Goal: Information Seeking & Learning: Find specific page/section

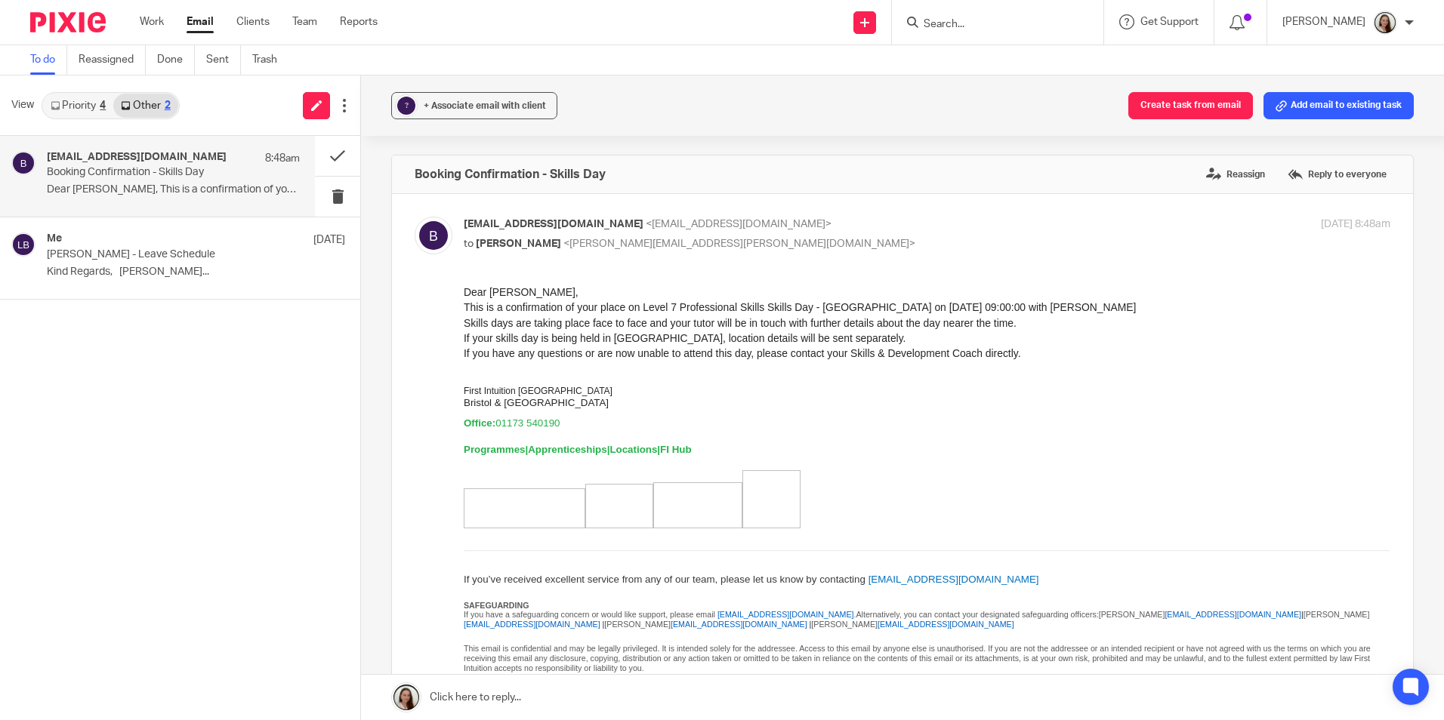
click at [966, 27] on input "Search" at bounding box center [990, 25] width 136 height 14
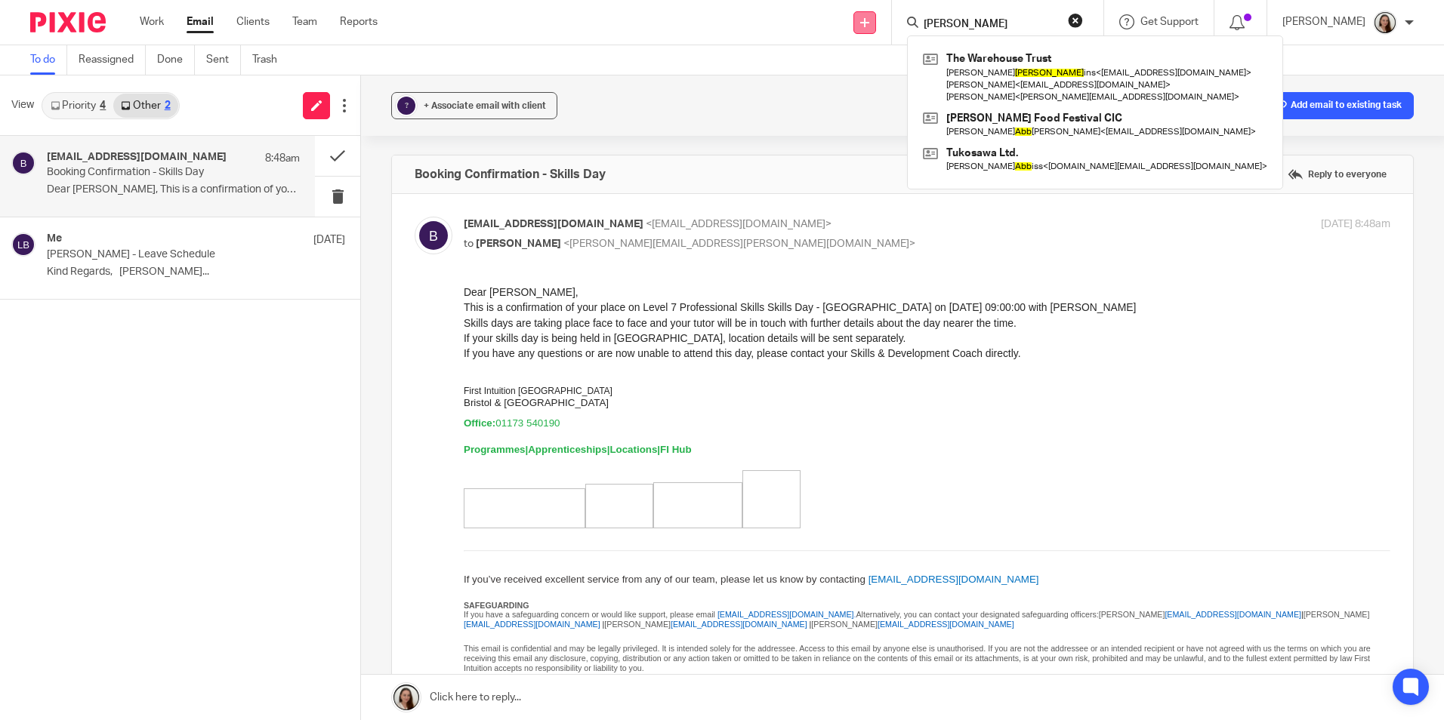
type input "rabb"
drag, startPoint x: 1000, startPoint y: 24, endPoint x: 877, endPoint y: 20, distance: 122.4
click at [905, 19] on div "Send new email Create task Add client rabb The Warehouse Trust Rachel Robb ins …" at bounding box center [921, 22] width 1043 height 45
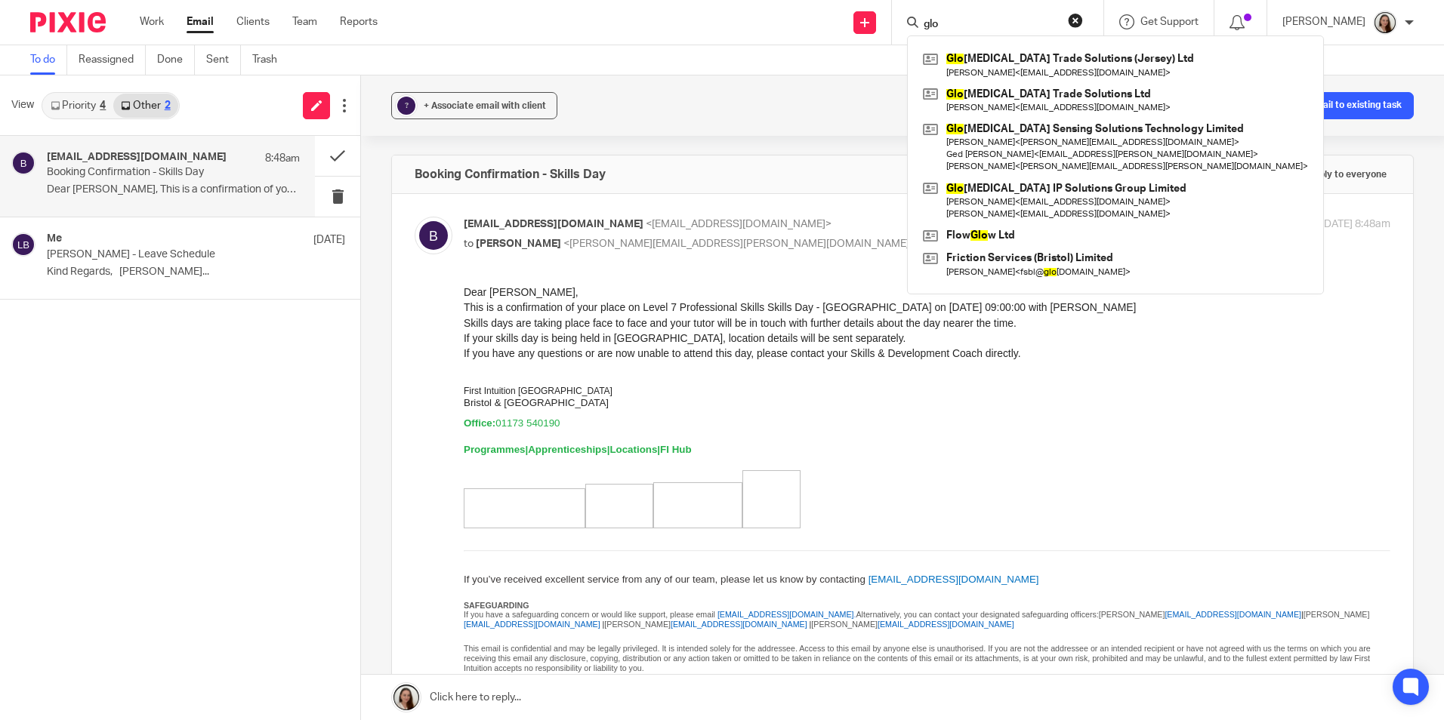
type input "glo"
drag, startPoint x: 972, startPoint y: 20, endPoint x: 846, endPoint y: 17, distance: 126.1
click at [846, 17] on div "Send new email Create task Add client glo Glo bal Trade Solutions (Jersey) Ltd …" at bounding box center [921, 22] width 1043 height 45
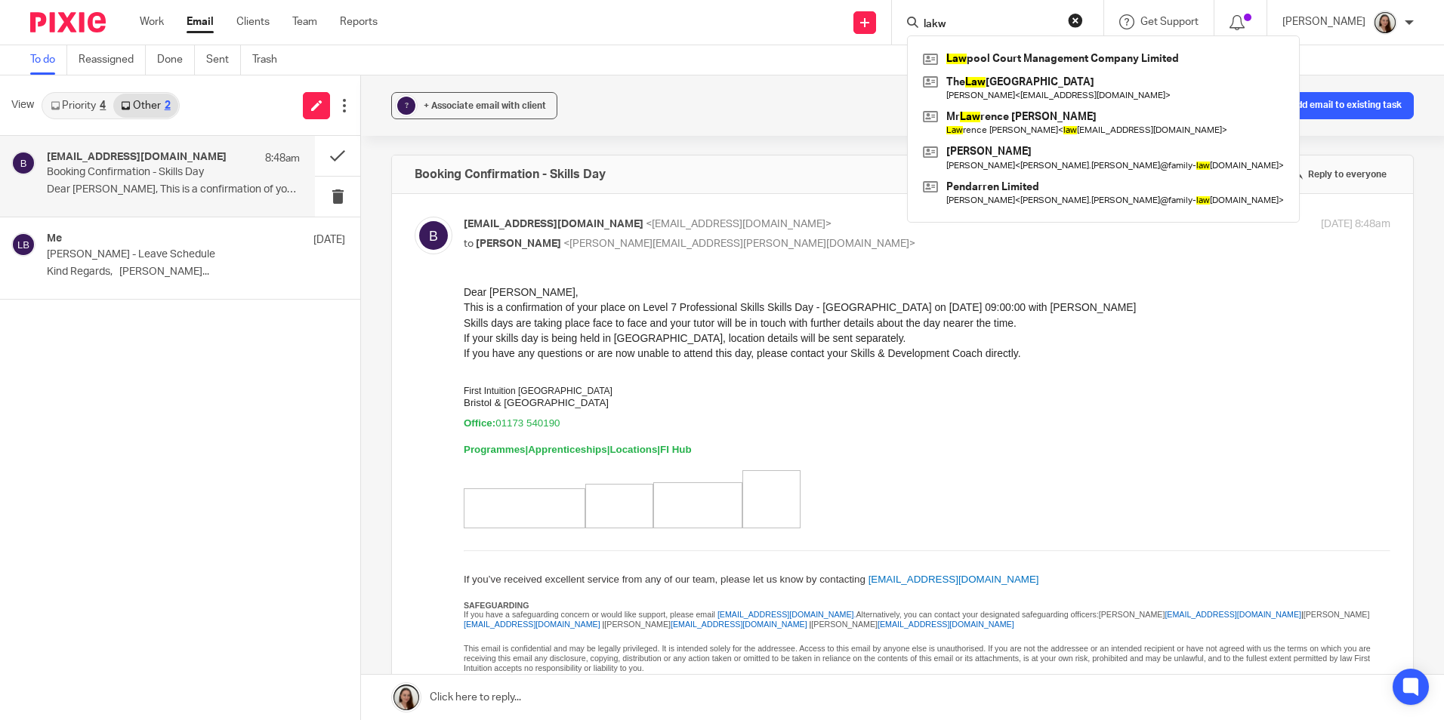
drag, startPoint x: 1041, startPoint y: 35, endPoint x: 932, endPoint y: 13, distance: 110.9
click at [932, 13] on div "lakw Law pool Court Management Company Limited The Law rence Centre Maggie Char…" at bounding box center [997, 22] width 211 height 45
drag, startPoint x: 1396, startPoint y: 297, endPoint x: 1237, endPoint y: 297, distance: 159.3
click at [1241, 325] on p "Skills days are taking place face to face and your tutor will be in touch with …" at bounding box center [927, 323] width 926 height 15
click at [1033, 29] on input "lakw" at bounding box center [990, 25] width 136 height 14
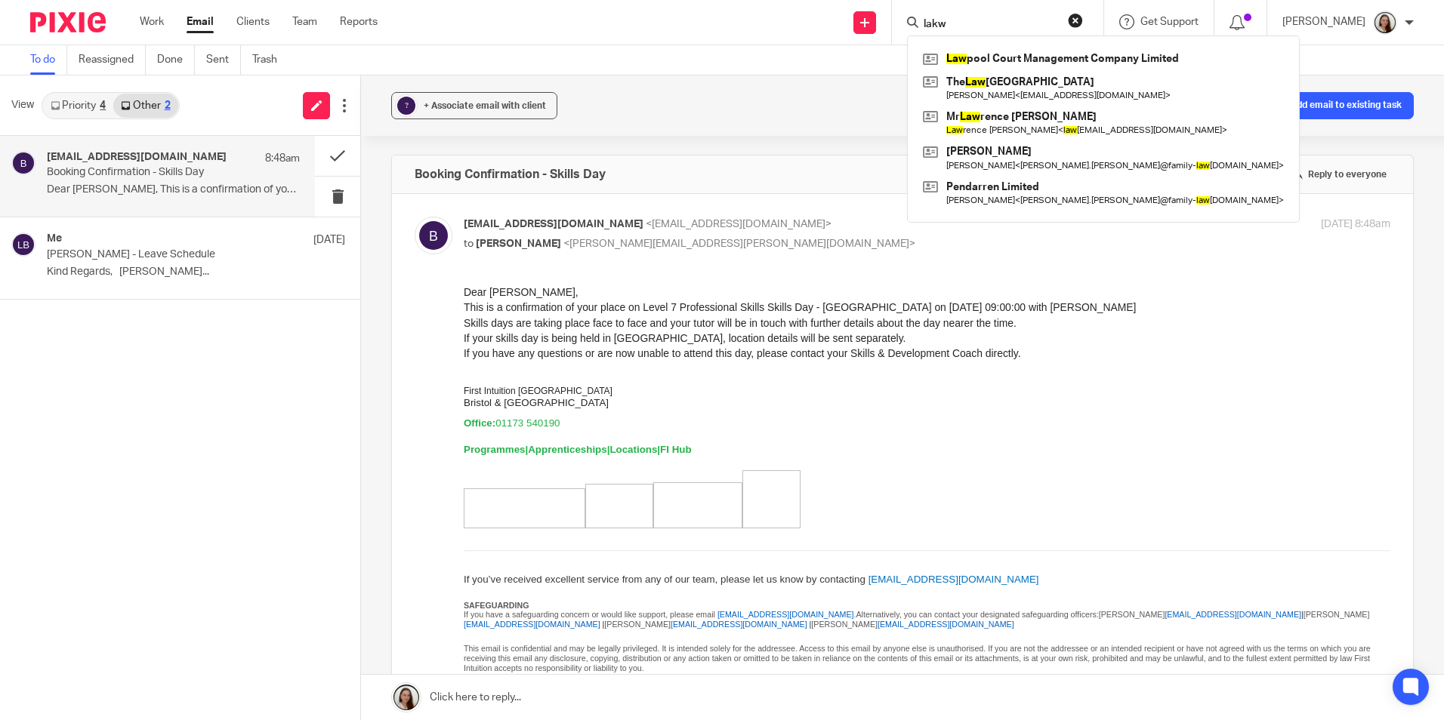
drag, startPoint x: 995, startPoint y: 25, endPoint x: 924, endPoint y: 21, distance: 71.1
click at [924, 21] on div "lakw Law pool Court Management Company Limited The Law rence Centre Maggie Char…" at bounding box center [997, 22] width 211 height 45
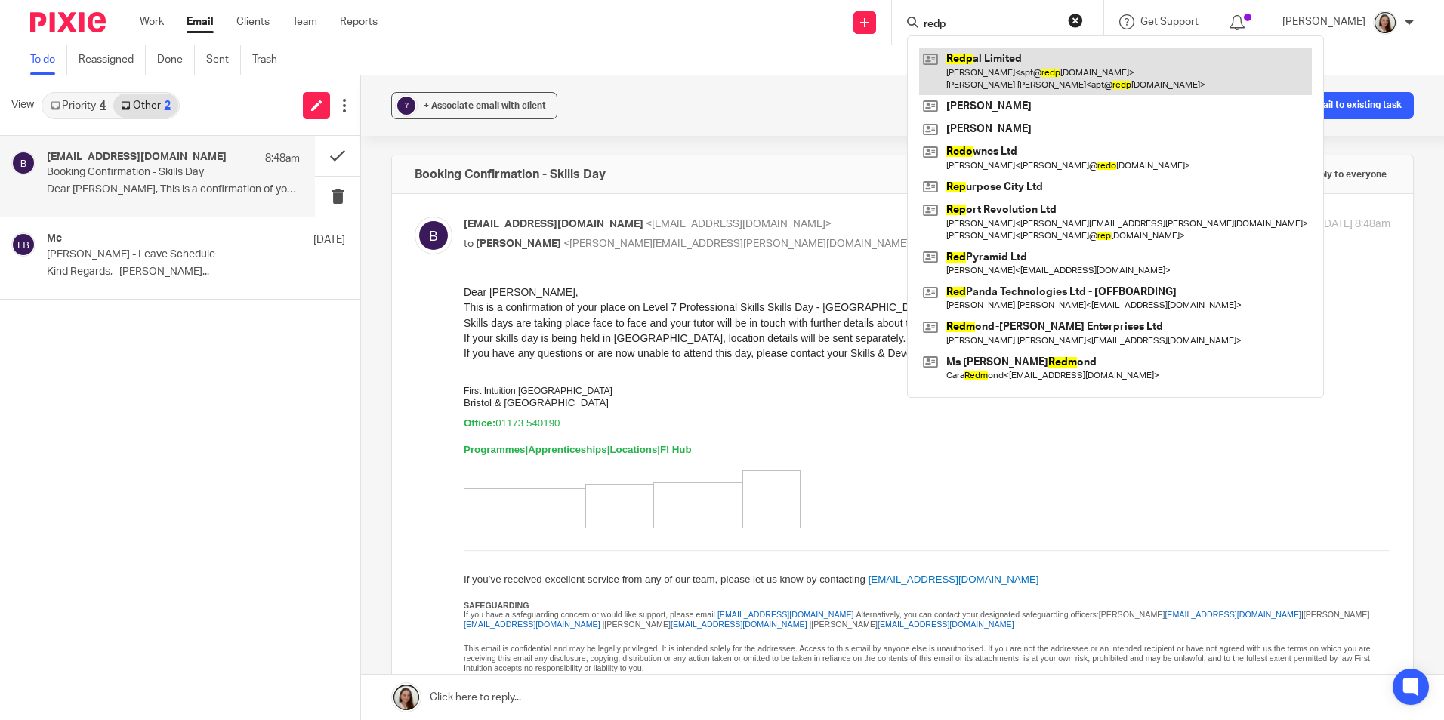
type input "redp"
click at [1030, 69] on link at bounding box center [1115, 71] width 393 height 47
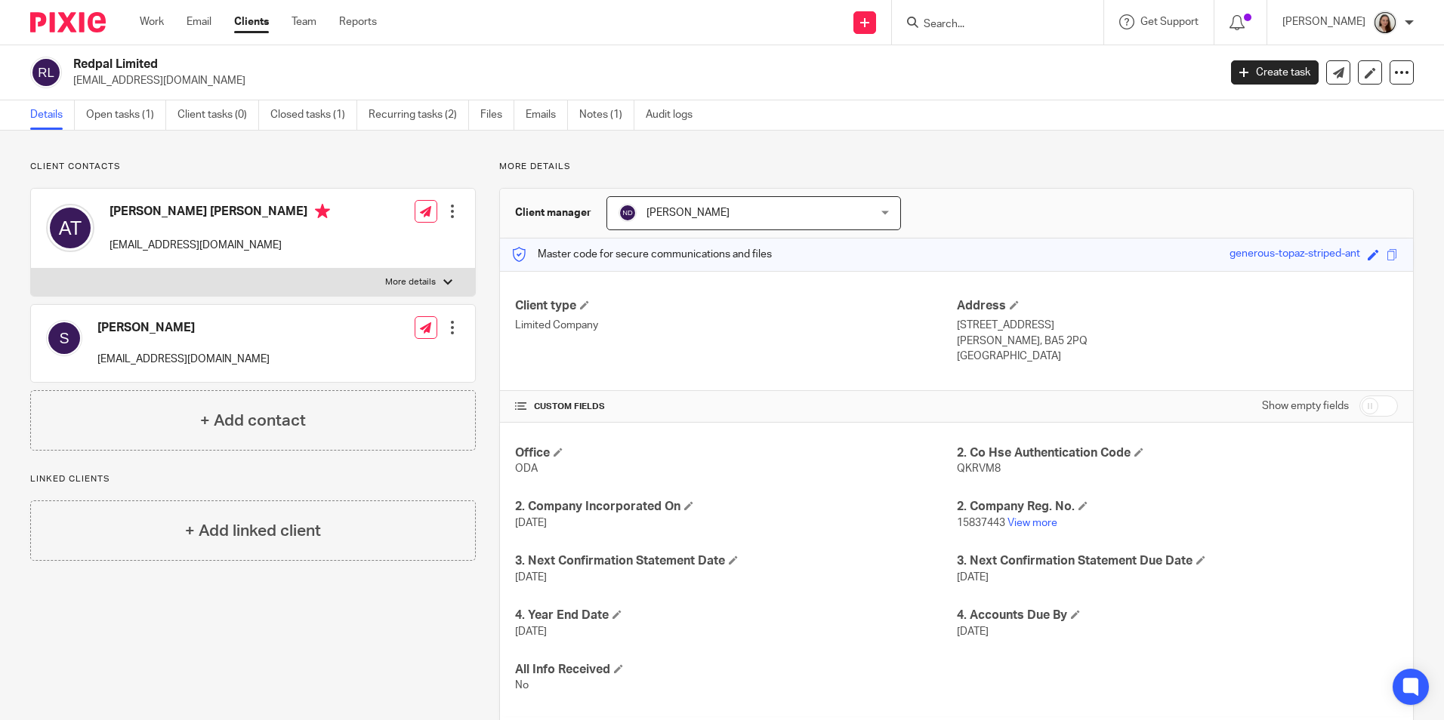
click at [1024, 23] on input "Search" at bounding box center [990, 25] width 136 height 14
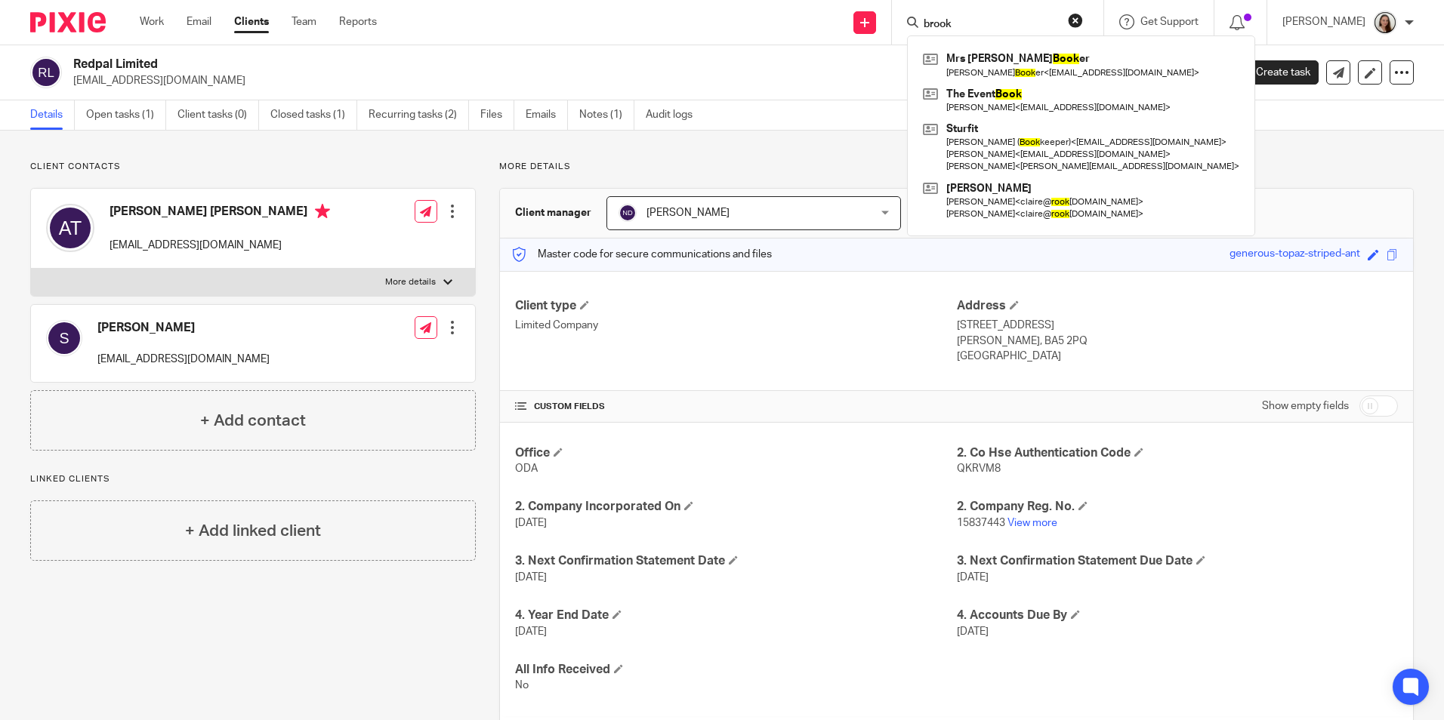
click at [1024, 11] on div "brook Mrs [PERSON_NAME] er [PERSON_NAME] Book er < [EMAIL_ADDRESS][DOMAIN_NAME]…" at bounding box center [997, 22] width 211 height 45
click at [925, 14] on div "brook Mrs Valerie Book er Valerie Book er < cblitton@aol.com > The Event Book R…" at bounding box center [997, 22] width 211 height 45
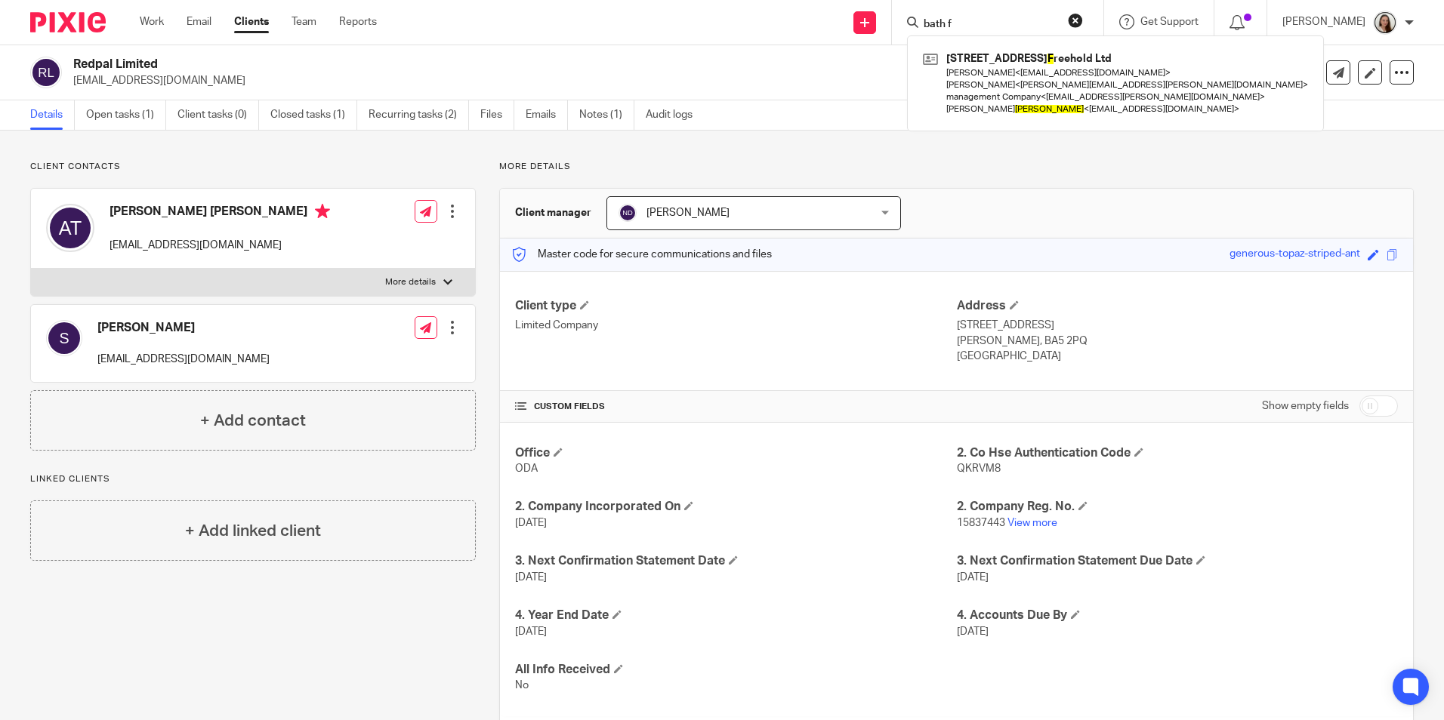
type input "bath f"
click at [254, 22] on link "Clients" at bounding box center [251, 21] width 35 height 15
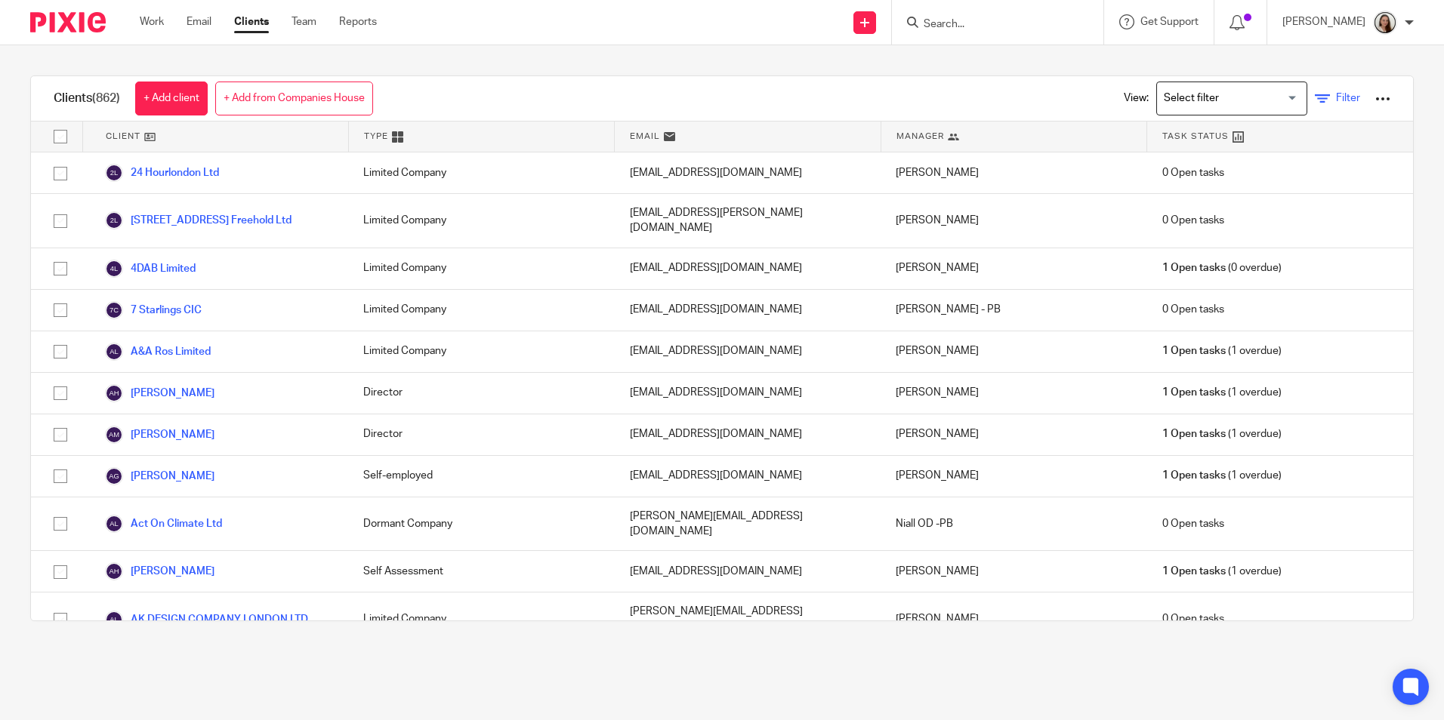
click at [1315, 101] on icon at bounding box center [1322, 98] width 15 height 15
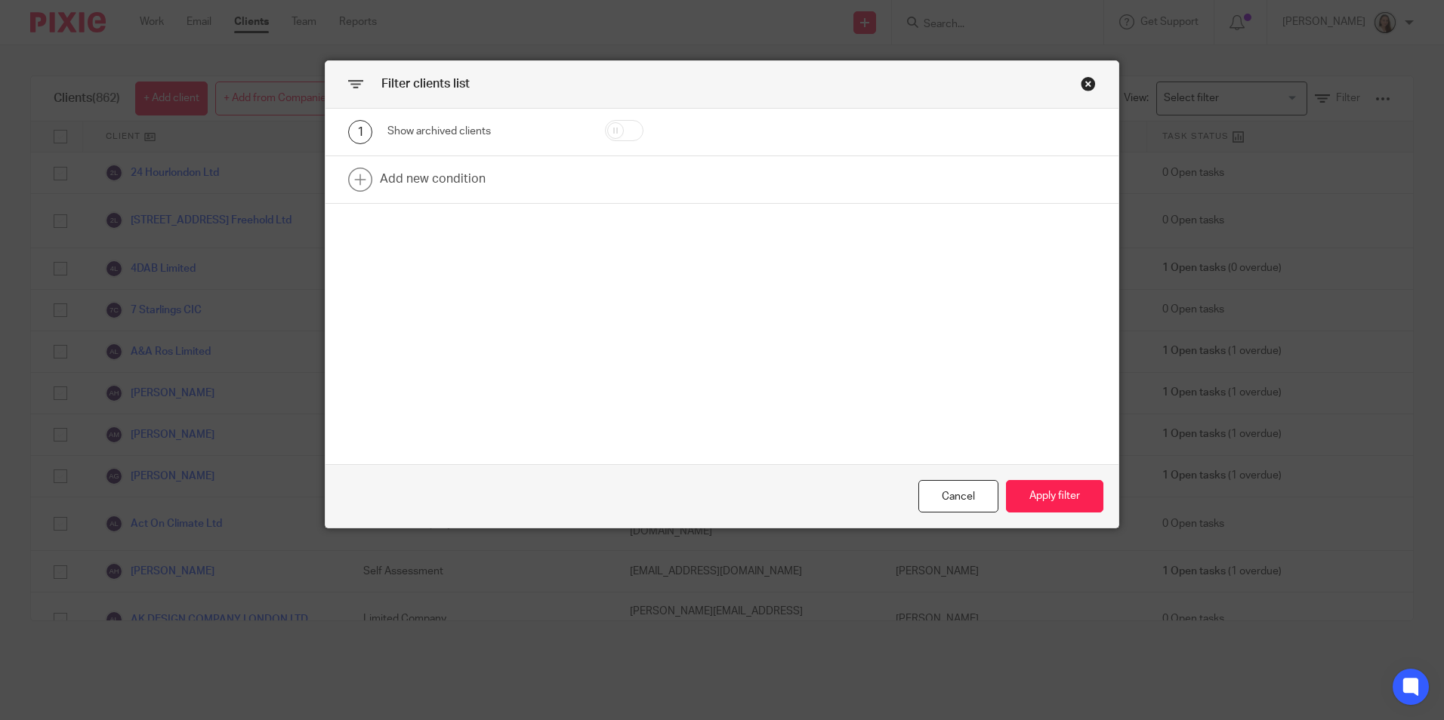
click at [615, 123] on input "checkbox" at bounding box center [624, 130] width 39 height 21
checkbox input "true"
click at [450, 190] on link at bounding box center [721, 179] width 793 height 47
click at [453, 186] on div "Field" at bounding box center [471, 184] width 145 height 32
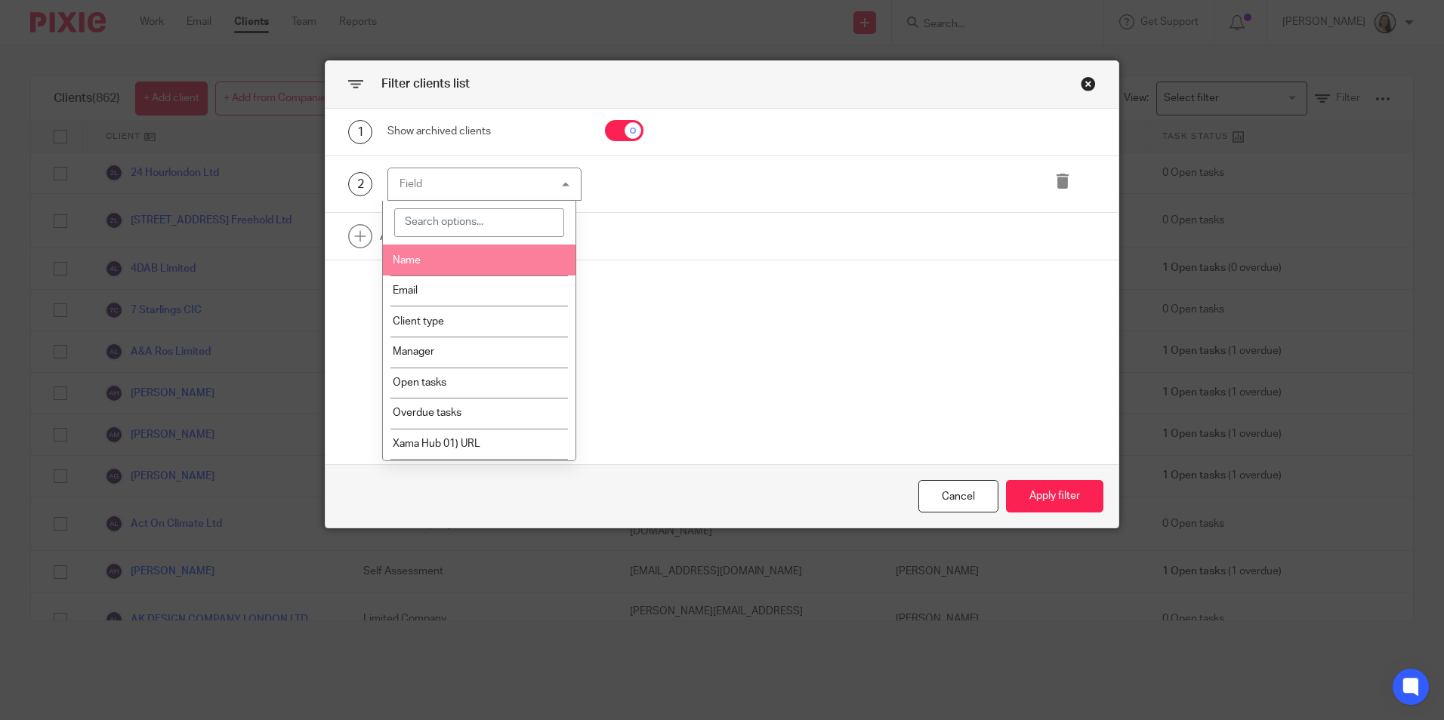
click at [462, 260] on li "Name" at bounding box center [479, 260] width 193 height 31
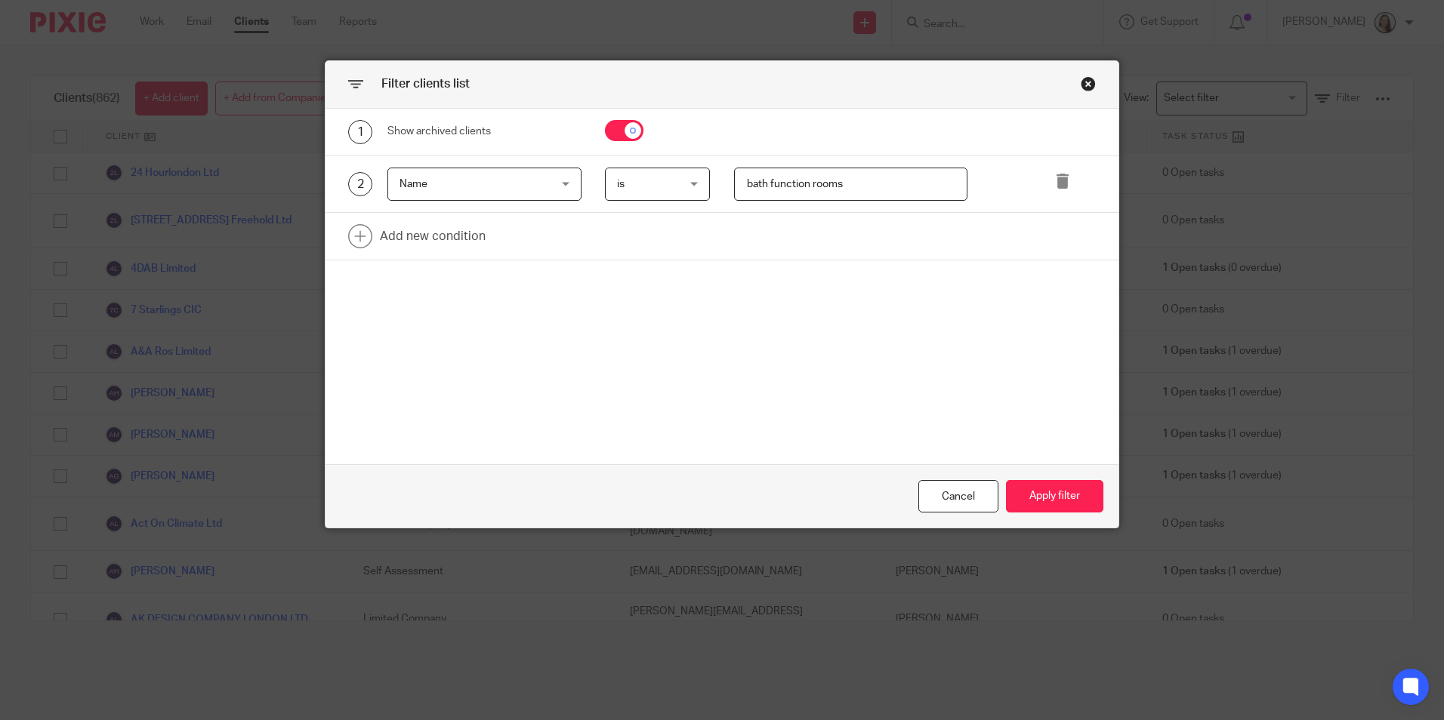
type input "bath function rooms"
drag, startPoint x: 760, startPoint y: 187, endPoint x: 979, endPoint y: 243, distance: 226.0
click at [761, 186] on input "bath function rooms" at bounding box center [850, 185] width 233 height 34
click at [1035, 495] on button "Apply filter" at bounding box center [1054, 496] width 97 height 32
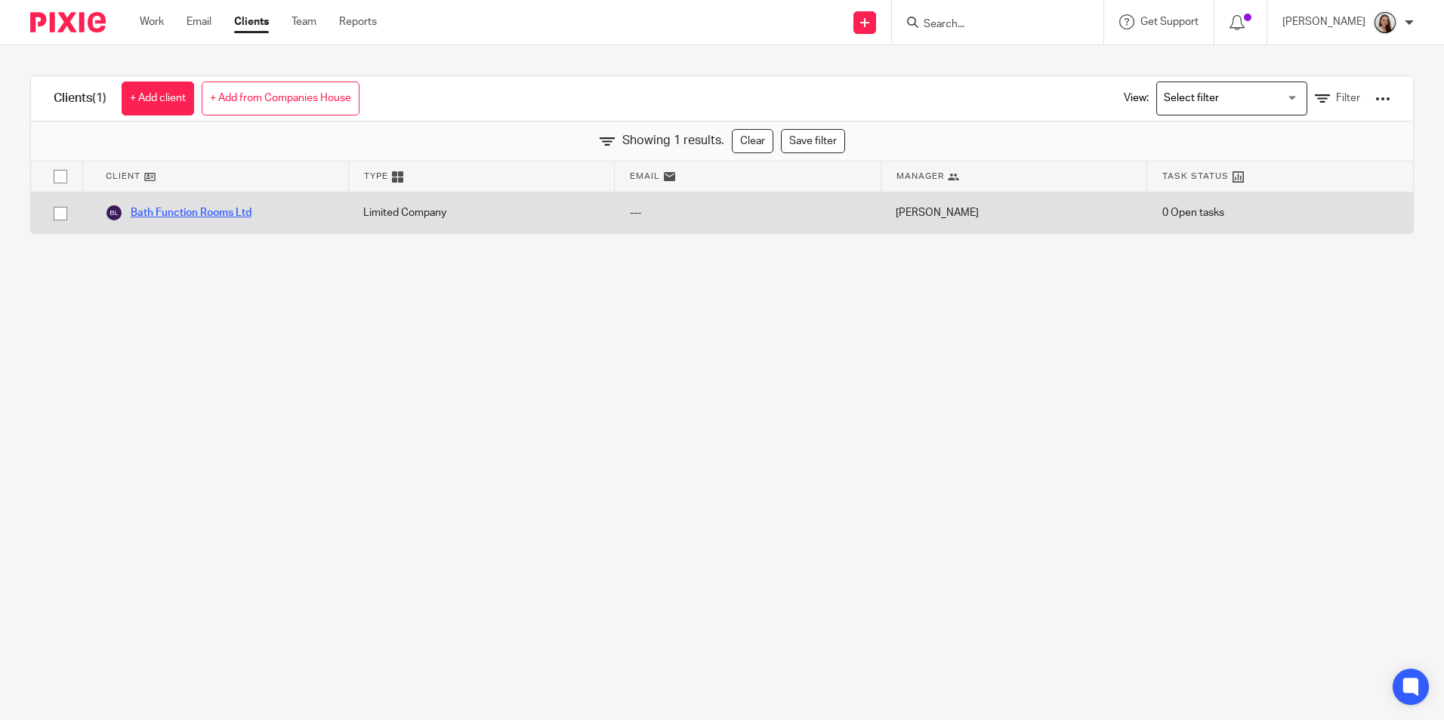
click at [193, 213] on link "Bath Function Rooms Ltd" at bounding box center [178, 213] width 146 height 18
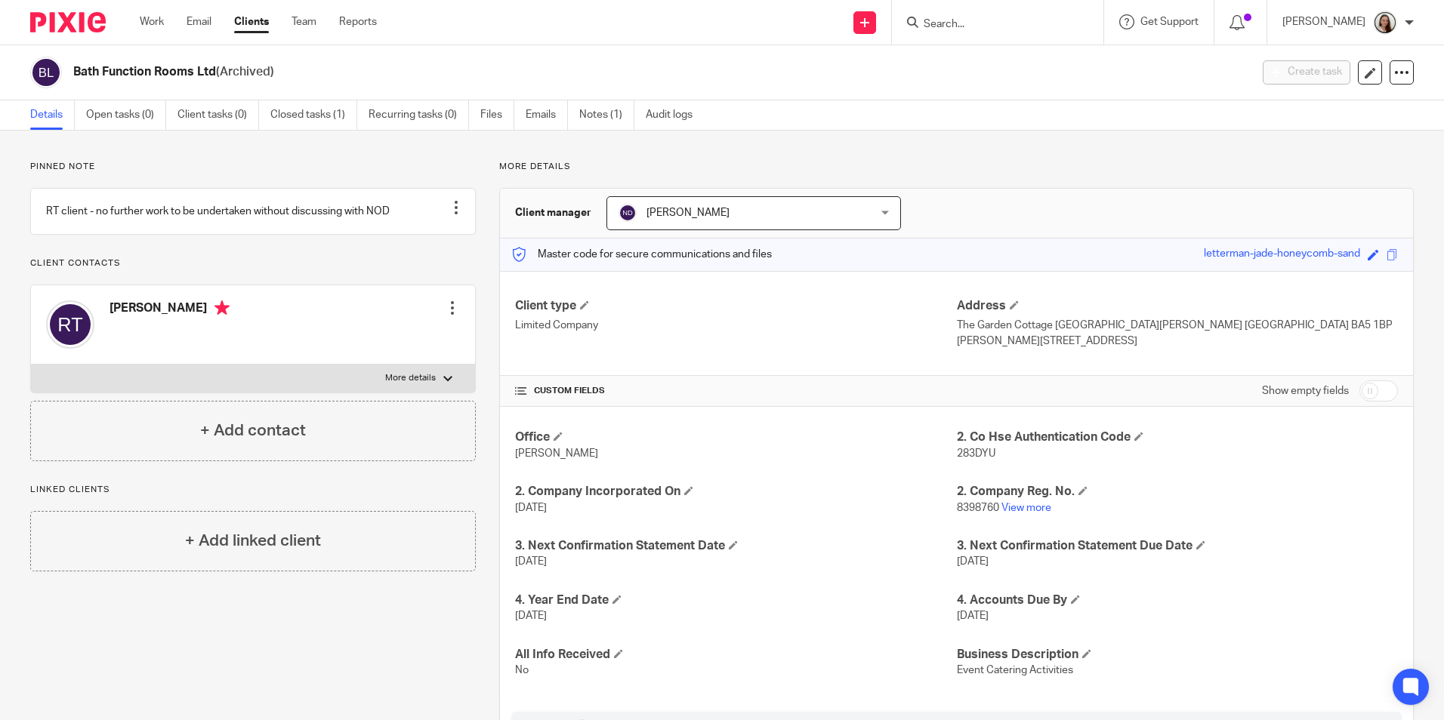
click at [252, 26] on link "Clients" at bounding box center [251, 21] width 35 height 15
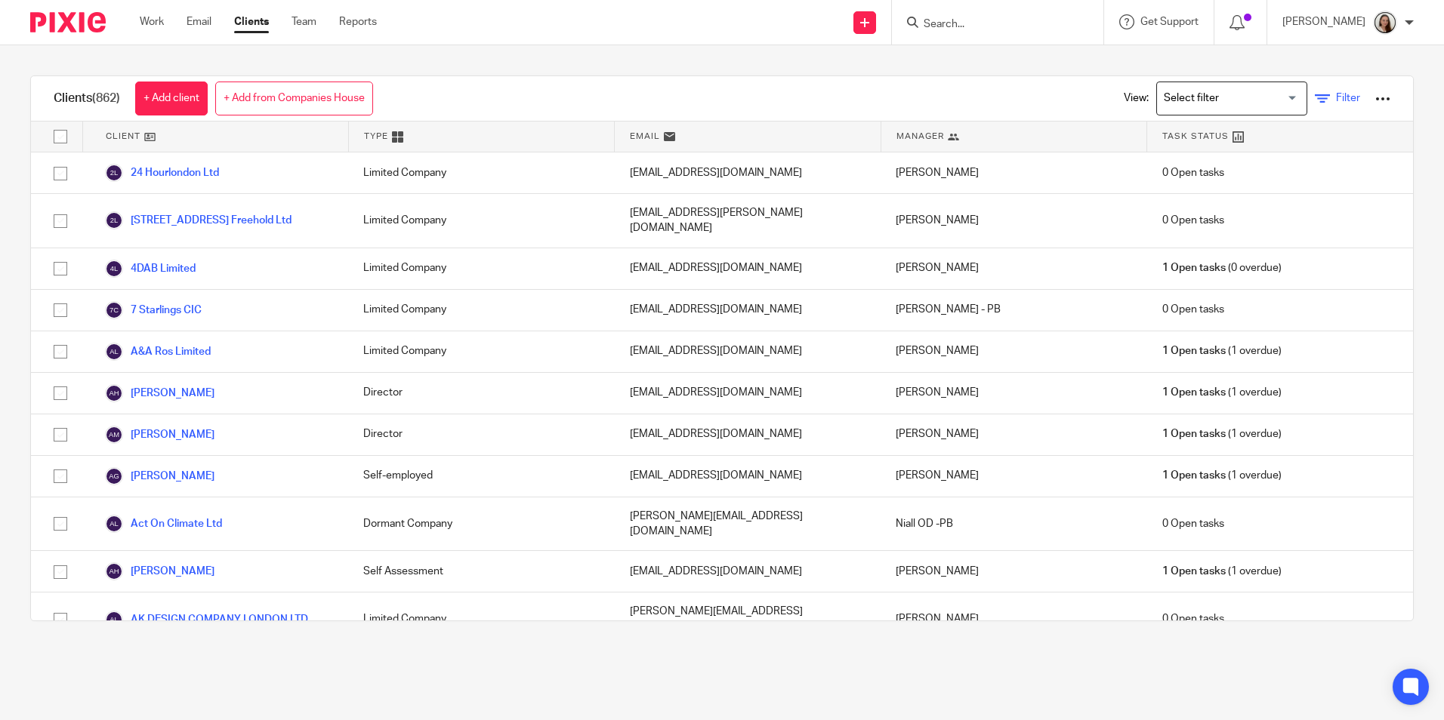
click at [1336, 101] on span "Filter" at bounding box center [1348, 98] width 24 height 11
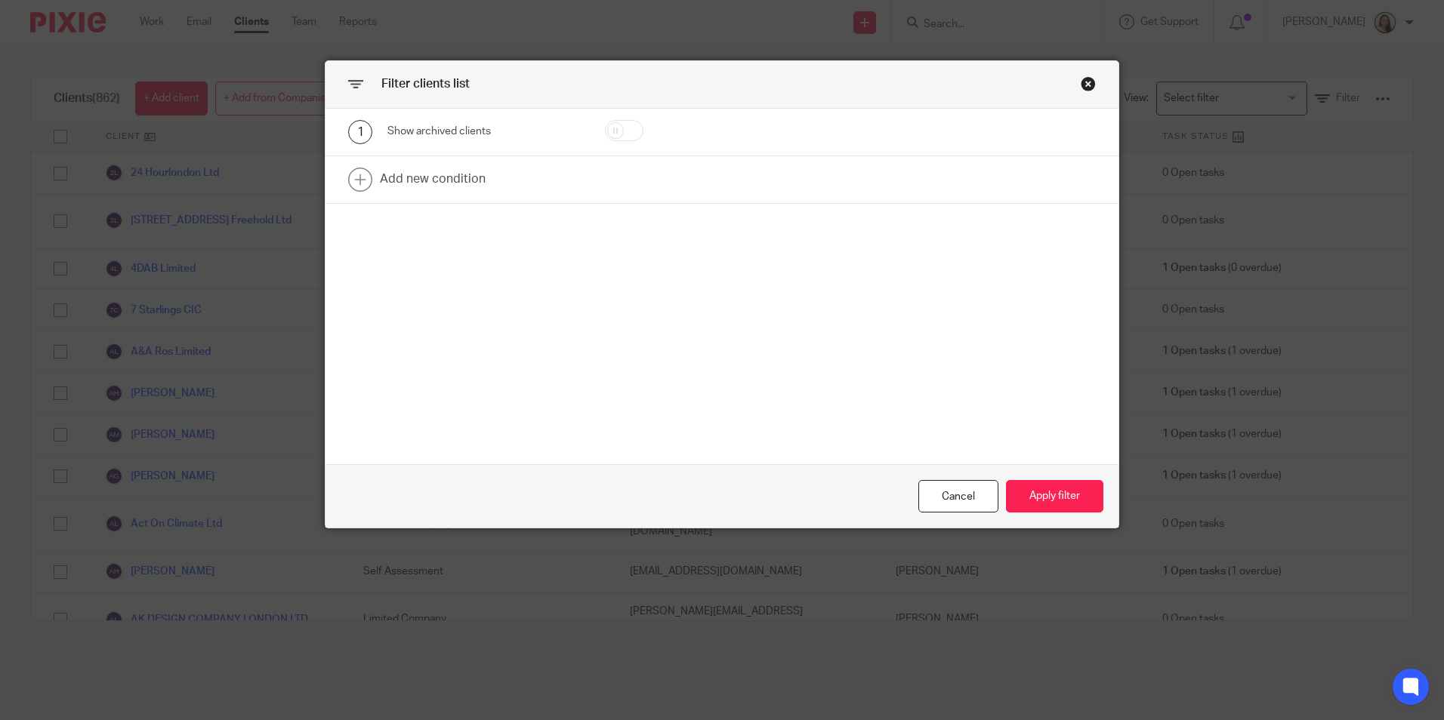
click at [632, 133] on input "checkbox" at bounding box center [624, 130] width 39 height 21
checkbox input "true"
click at [466, 183] on link at bounding box center [721, 179] width 793 height 47
drag, startPoint x: 489, startPoint y: 187, endPoint x: 494, endPoint y: 208, distance: 21.8
click at [491, 190] on div "Field" at bounding box center [471, 184] width 145 height 32
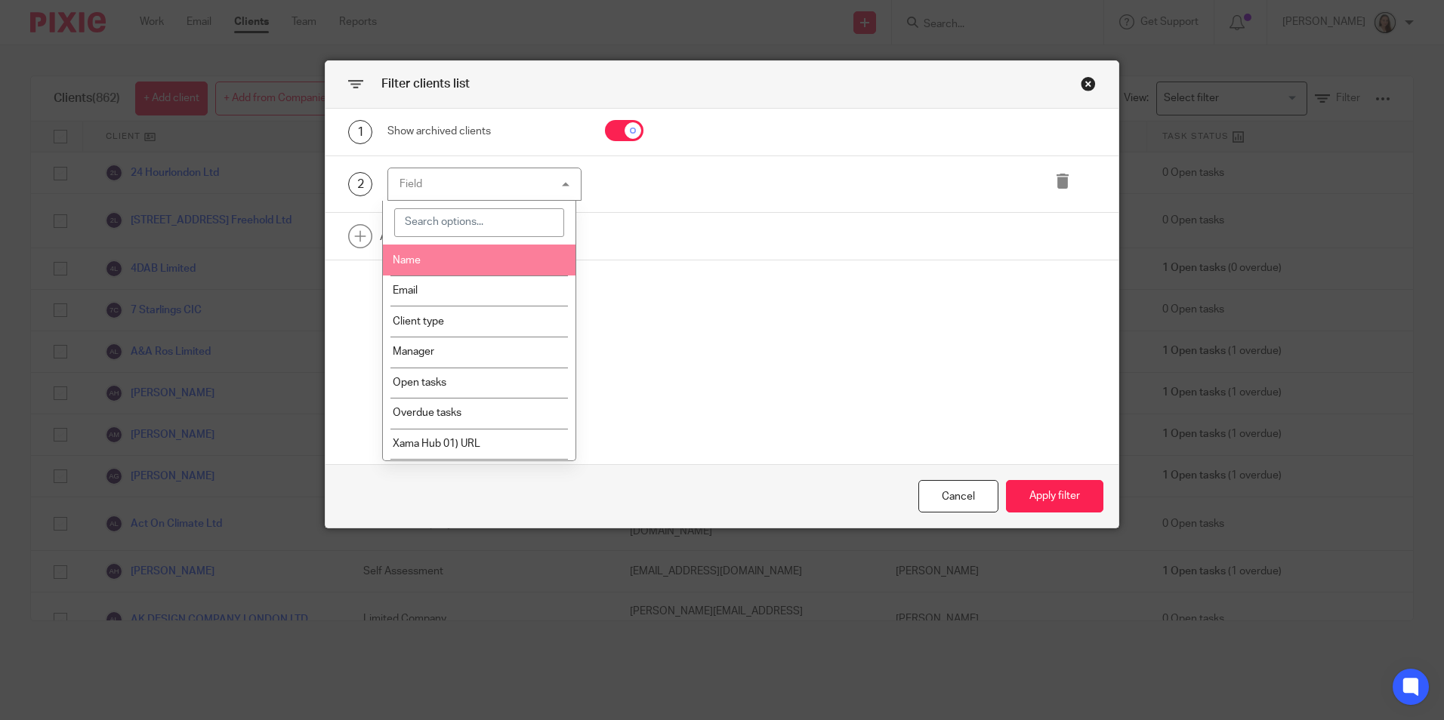
click at [424, 249] on li "Name" at bounding box center [479, 260] width 193 height 31
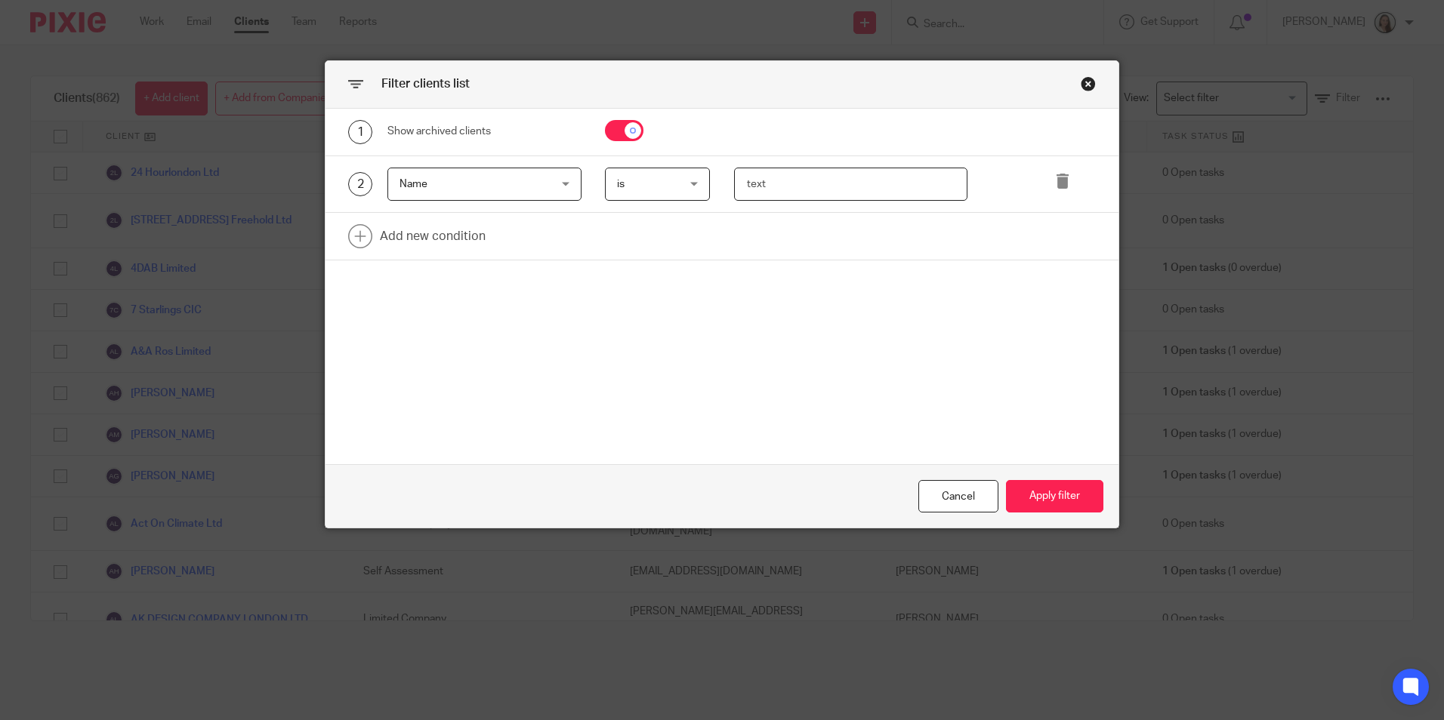
click at [788, 177] on input "text" at bounding box center [850, 185] width 233 height 34
type input "brooklyn construction"
click at [1065, 503] on button "Apply filter" at bounding box center [1054, 496] width 97 height 32
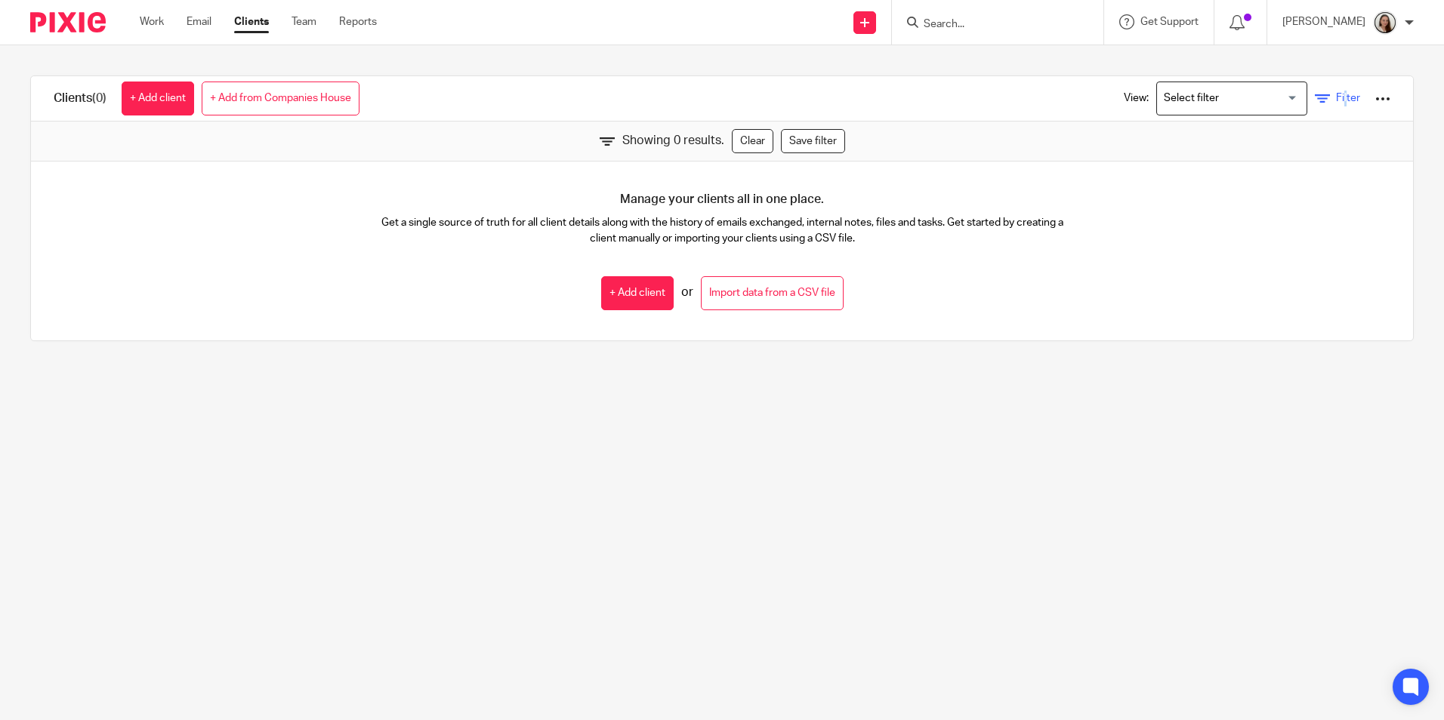
click at [1336, 100] on span "Filter" at bounding box center [1348, 98] width 24 height 11
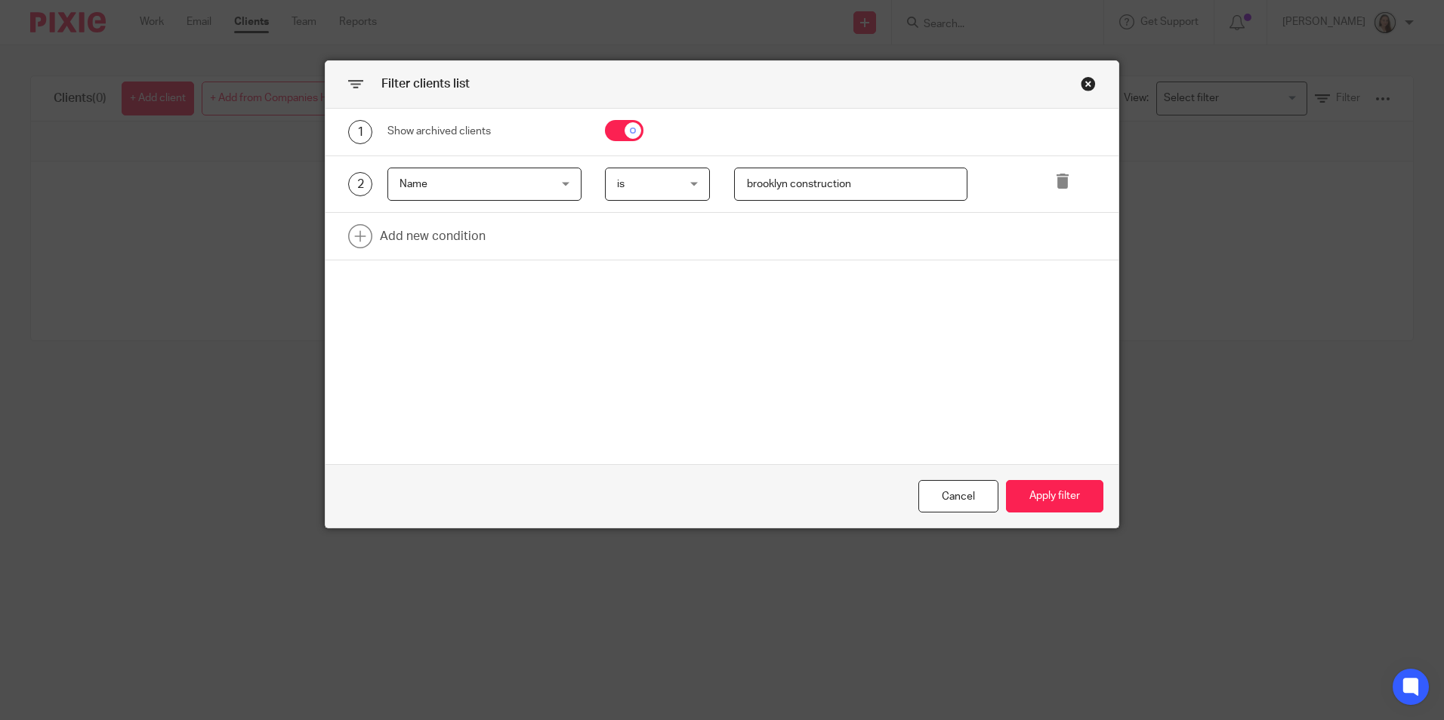
drag, startPoint x: 843, startPoint y: 179, endPoint x: 782, endPoint y: 188, distance: 61.8
click at [782, 188] on input "brooklyn construction" at bounding box center [850, 185] width 233 height 34
type input "b"
type input "brooklyn"
click at [1059, 510] on button "Apply filter" at bounding box center [1054, 496] width 97 height 32
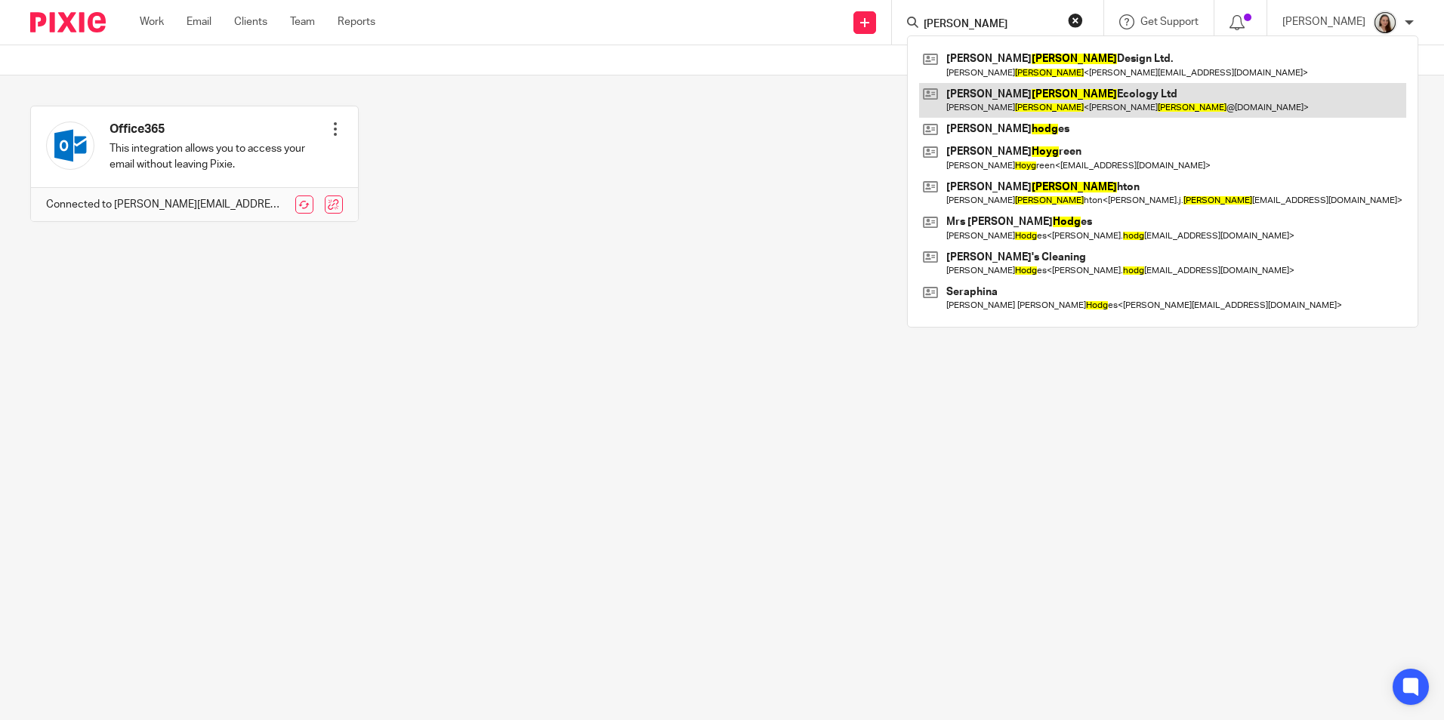
type input "[PERSON_NAME]"
click at [1016, 110] on link at bounding box center [1162, 100] width 487 height 35
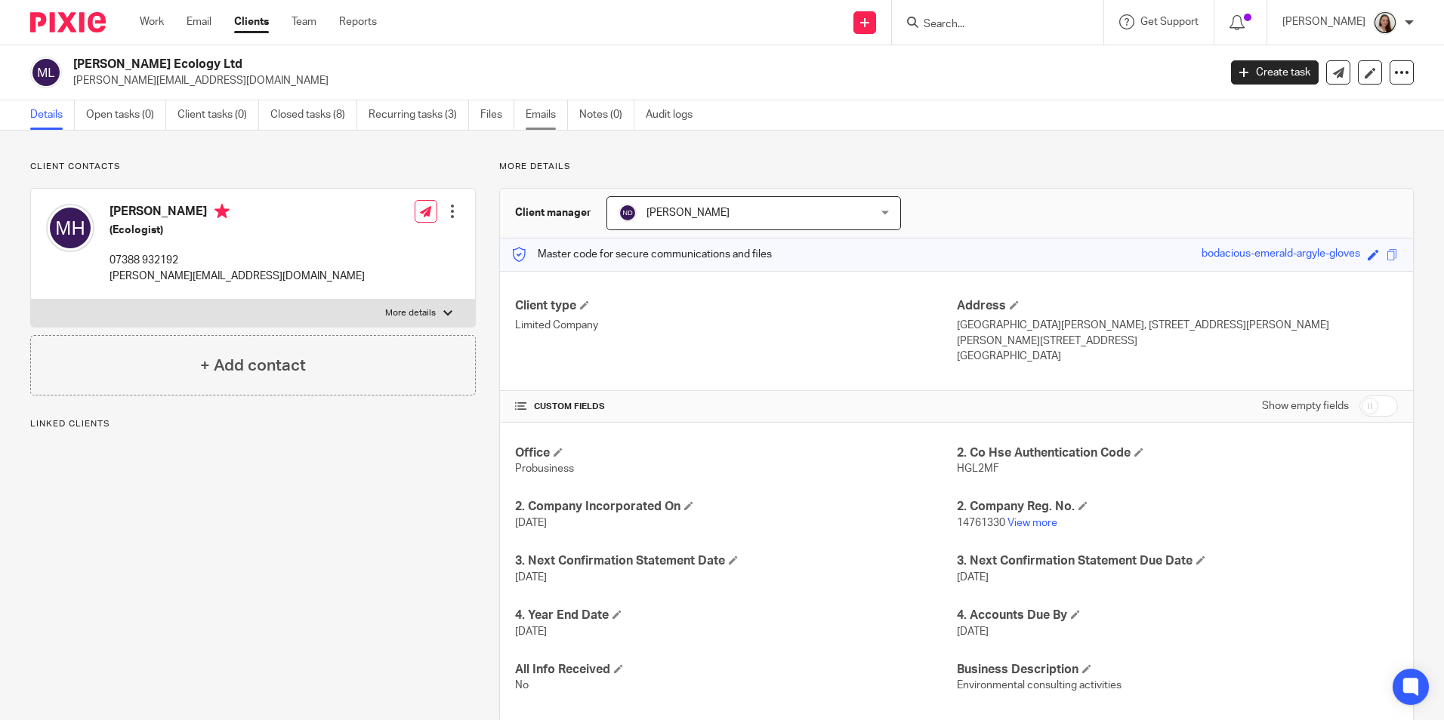
click at [539, 119] on link "Emails" at bounding box center [547, 114] width 42 height 29
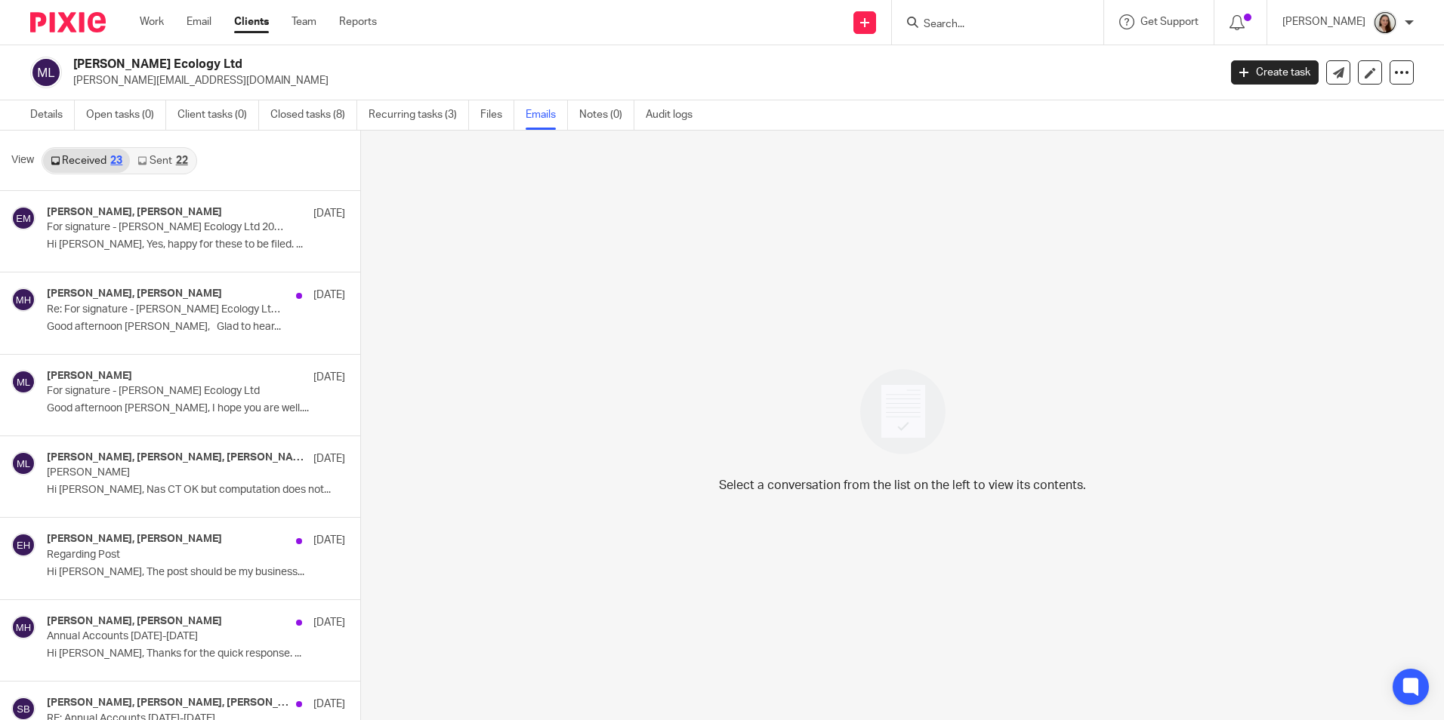
click at [174, 162] on link "Sent 22" at bounding box center [162, 161] width 65 height 24
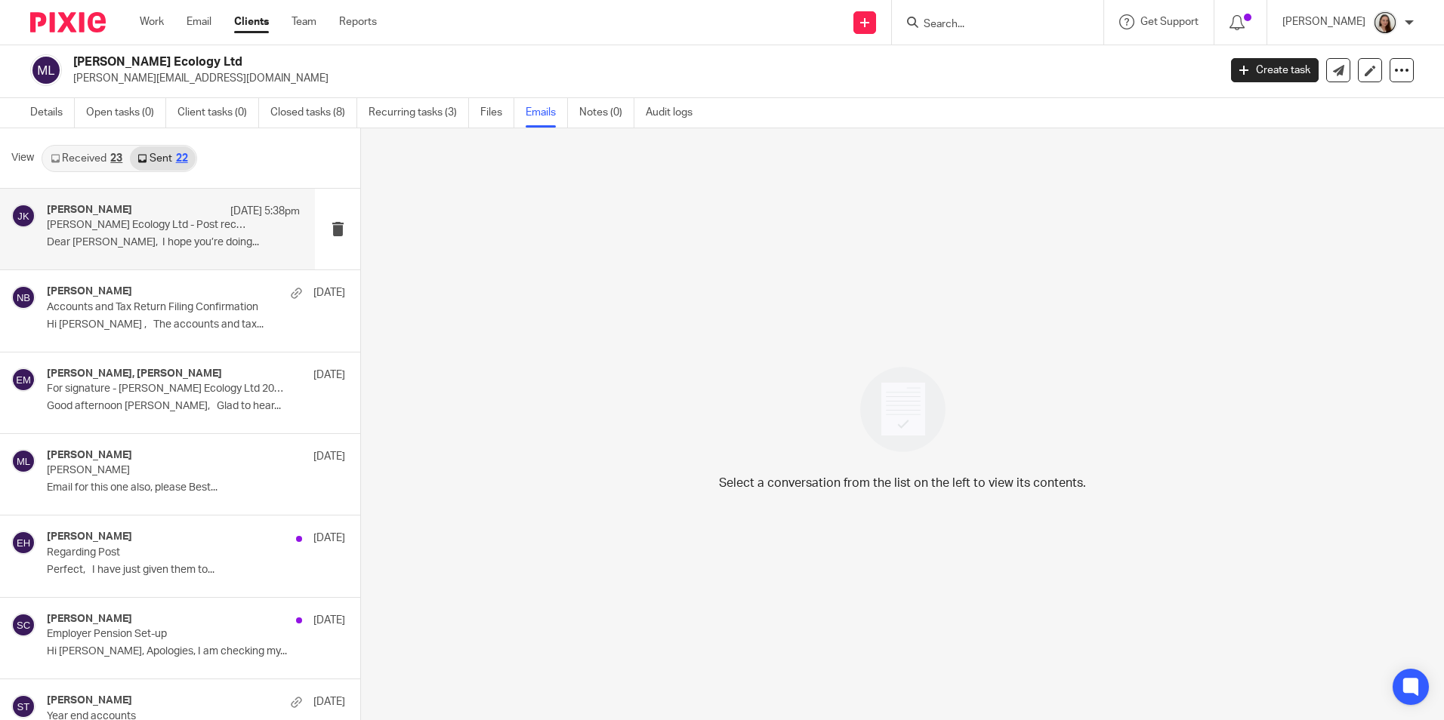
click at [168, 237] on p "Dear Marcus, I hope you’re doing..." at bounding box center [173, 242] width 253 height 13
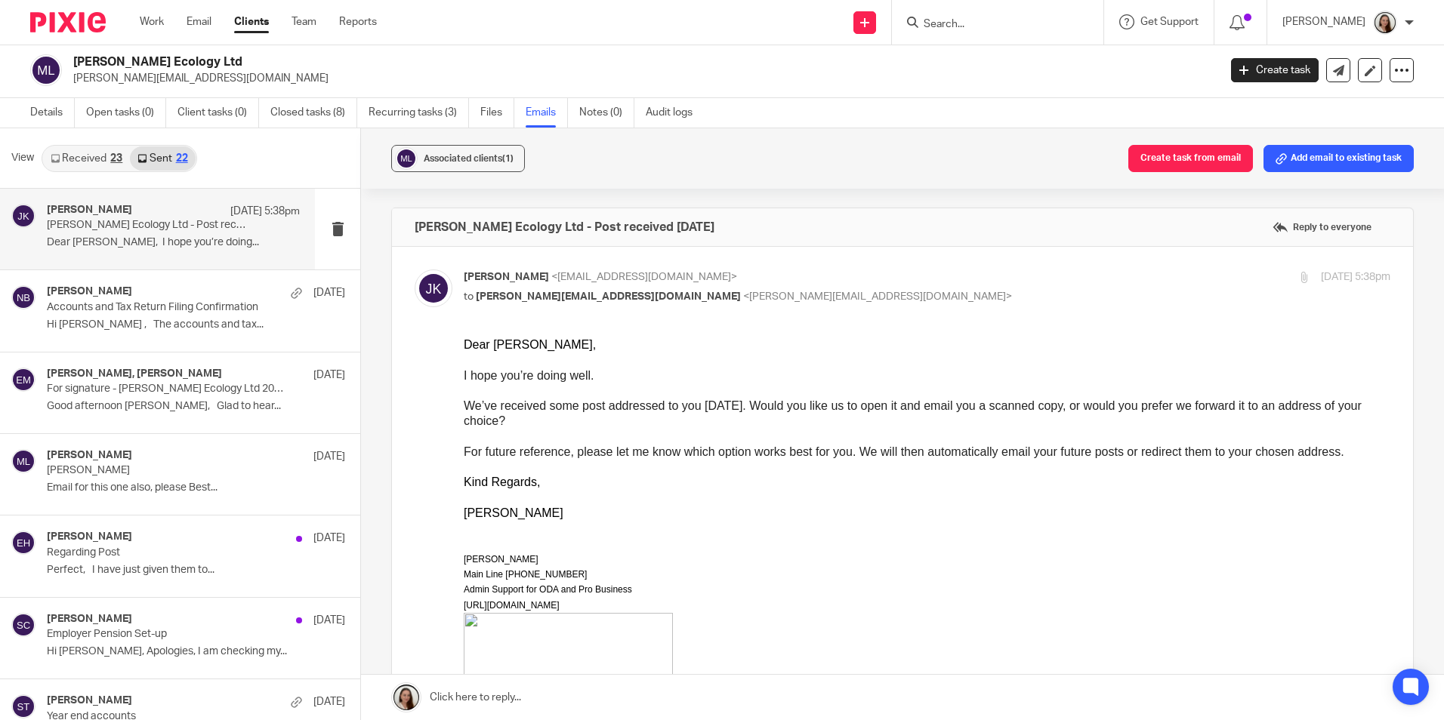
scroll to position [0, 0]
click at [1032, 20] on input "Search" at bounding box center [990, 25] width 136 height 14
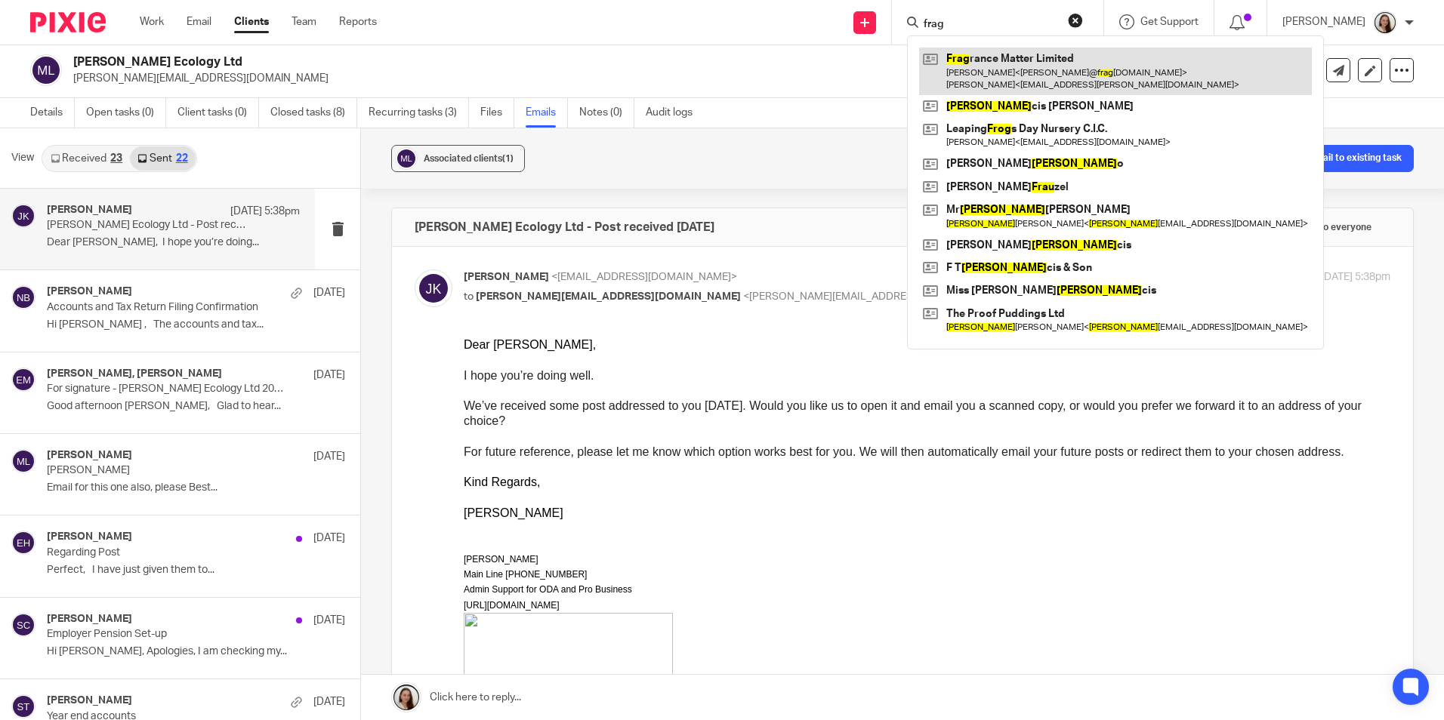
type input "frag"
click at [1034, 72] on link at bounding box center [1115, 71] width 393 height 47
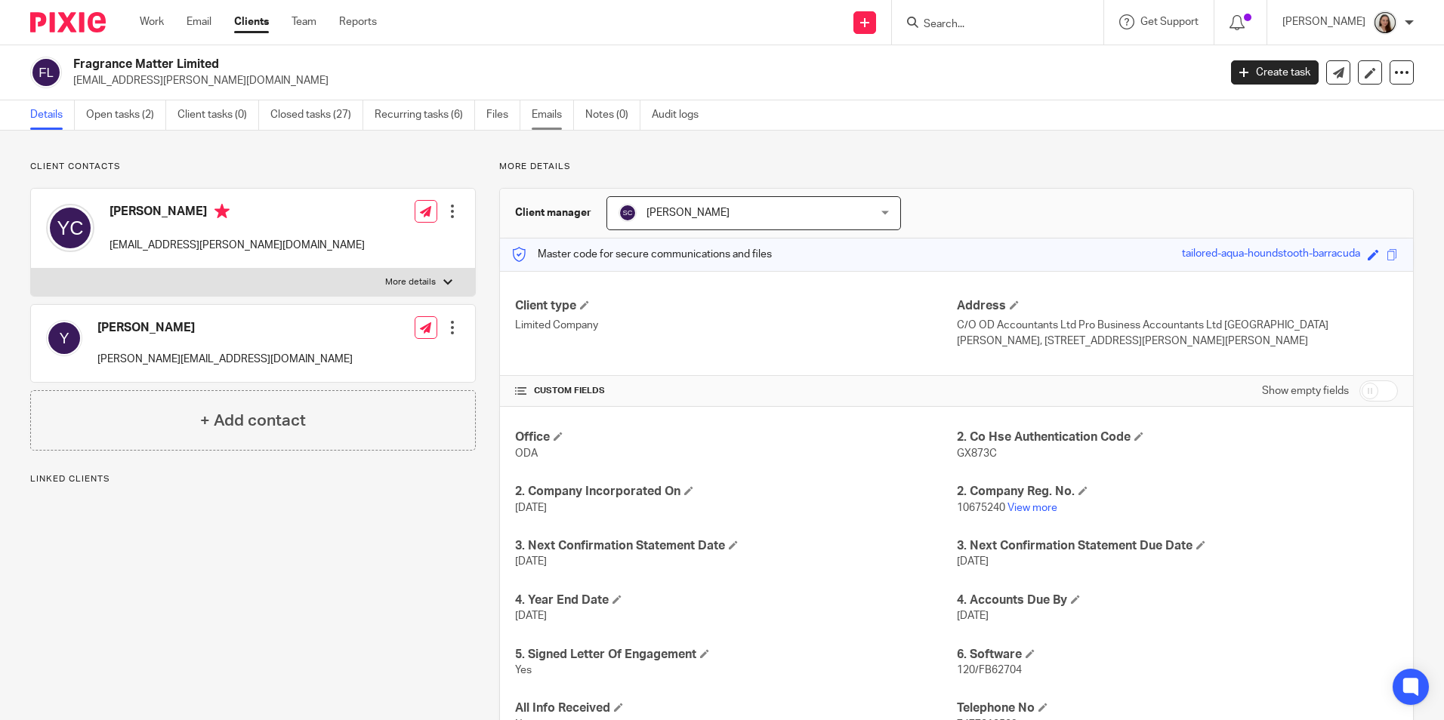
click at [541, 120] on link "Emails" at bounding box center [553, 114] width 42 height 29
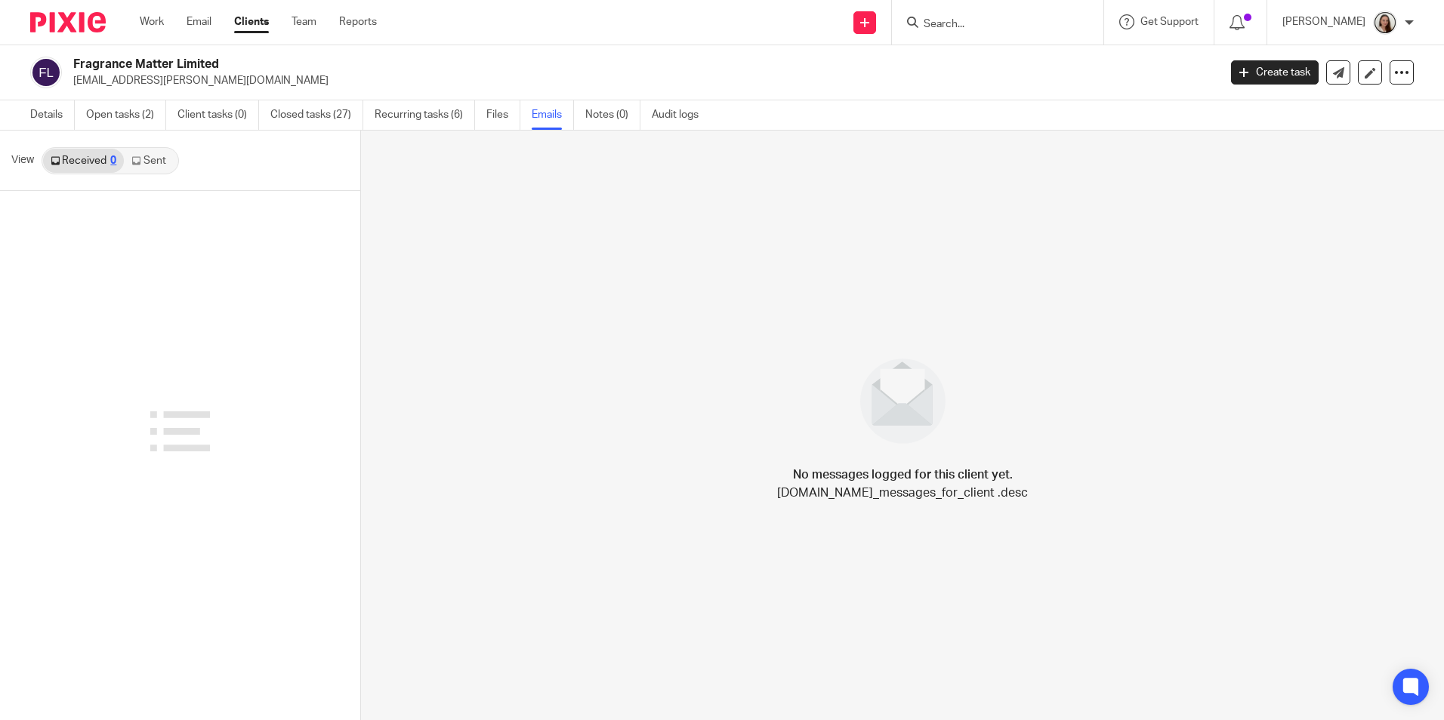
click at [165, 156] on link "Sent" at bounding box center [150, 161] width 53 height 24
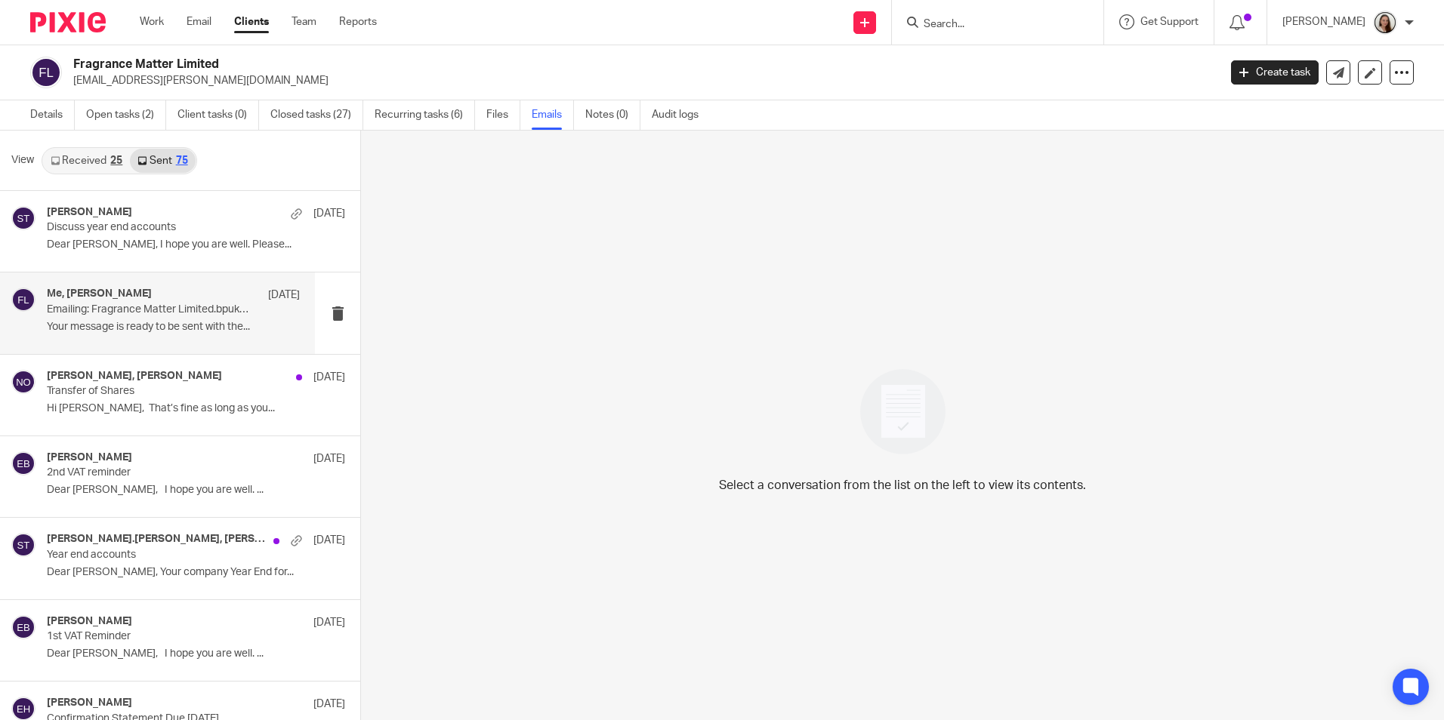
click at [190, 319] on div "Me, Erik Molnar 15 Jul Emailing: Fragrance Matter Limited.bpuk24 Your message i…" at bounding box center [173, 313] width 253 height 51
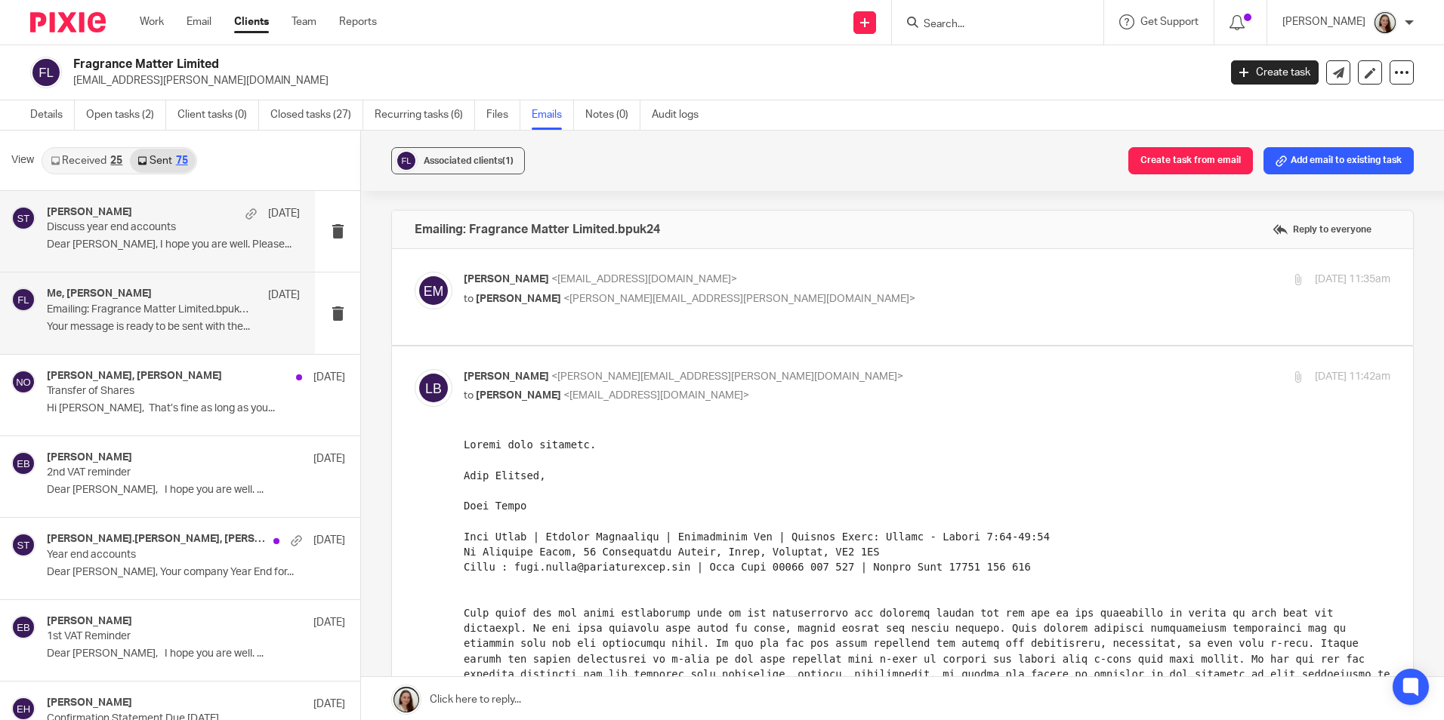
click at [226, 225] on p "Discuss year end accounts" at bounding box center [148, 227] width 202 height 13
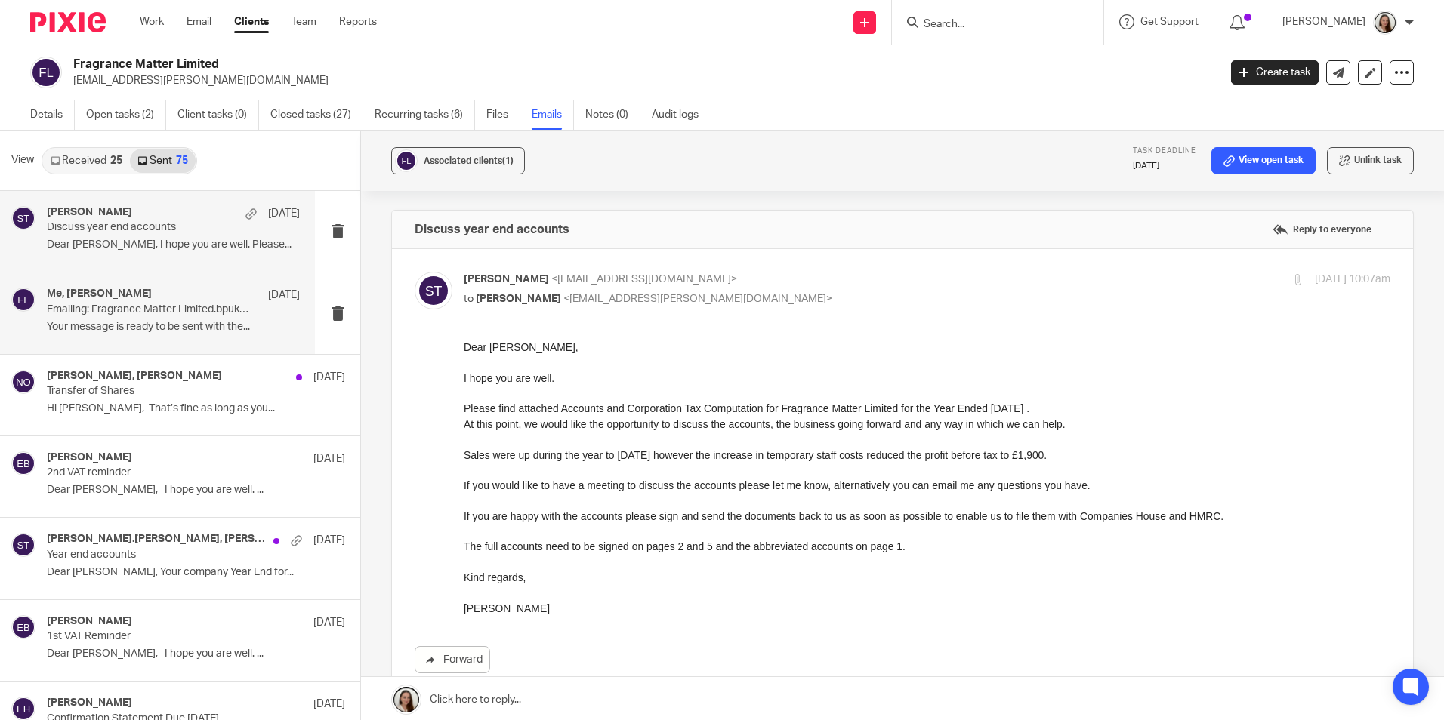
click at [236, 288] on div "Me, Erik Molnar 15 Jul" at bounding box center [173, 295] width 253 height 15
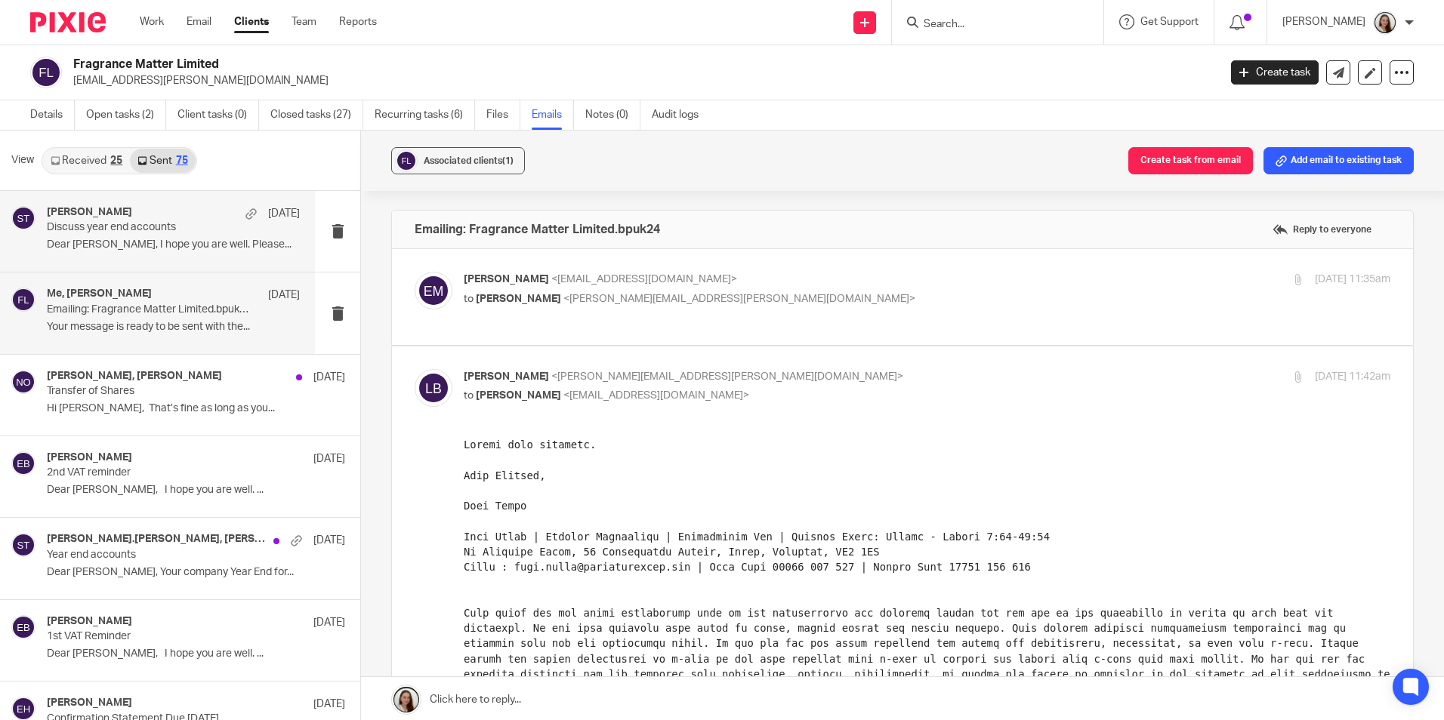
click at [216, 224] on p "Discuss year end accounts" at bounding box center [148, 227] width 202 height 13
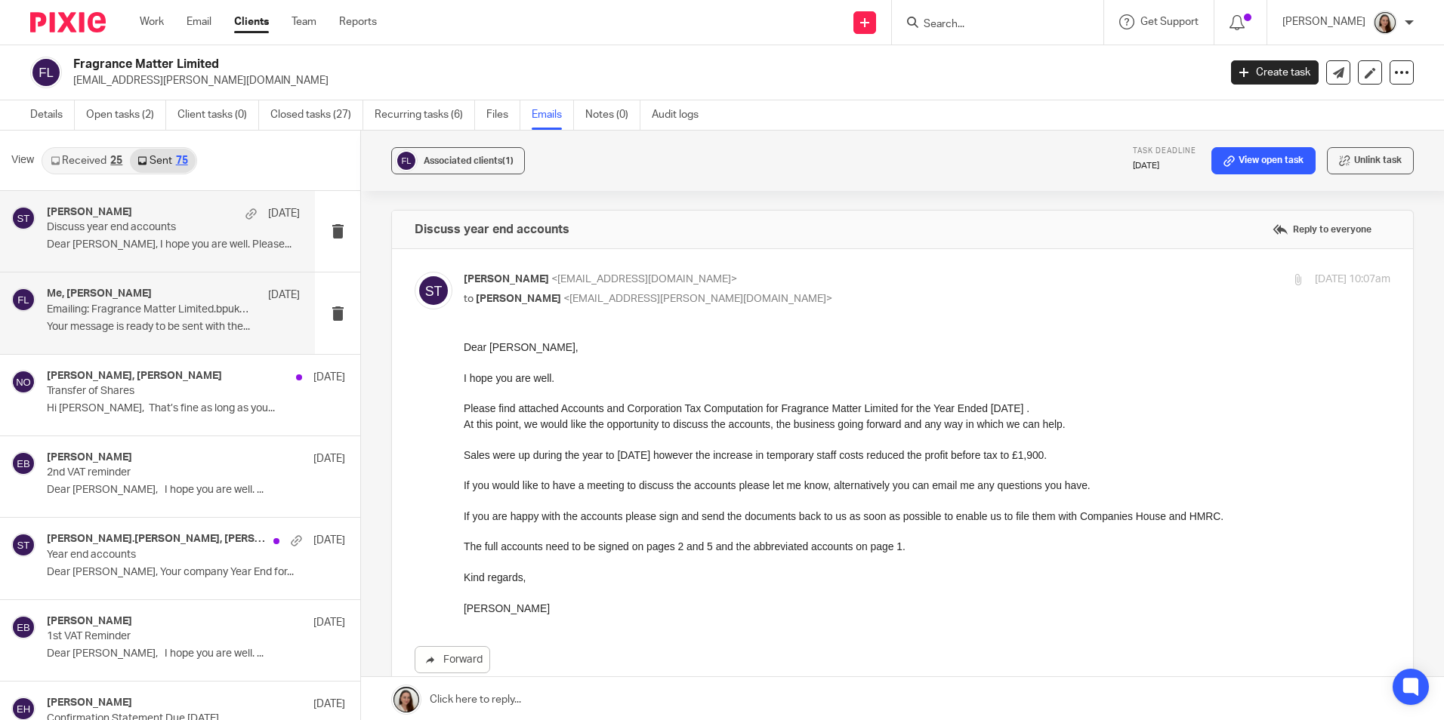
click at [255, 282] on div "Me, Erik Molnar 15 Jul Emailing: Fragrance Matter Limited.bpuk24 Your message i…" at bounding box center [157, 313] width 315 height 81
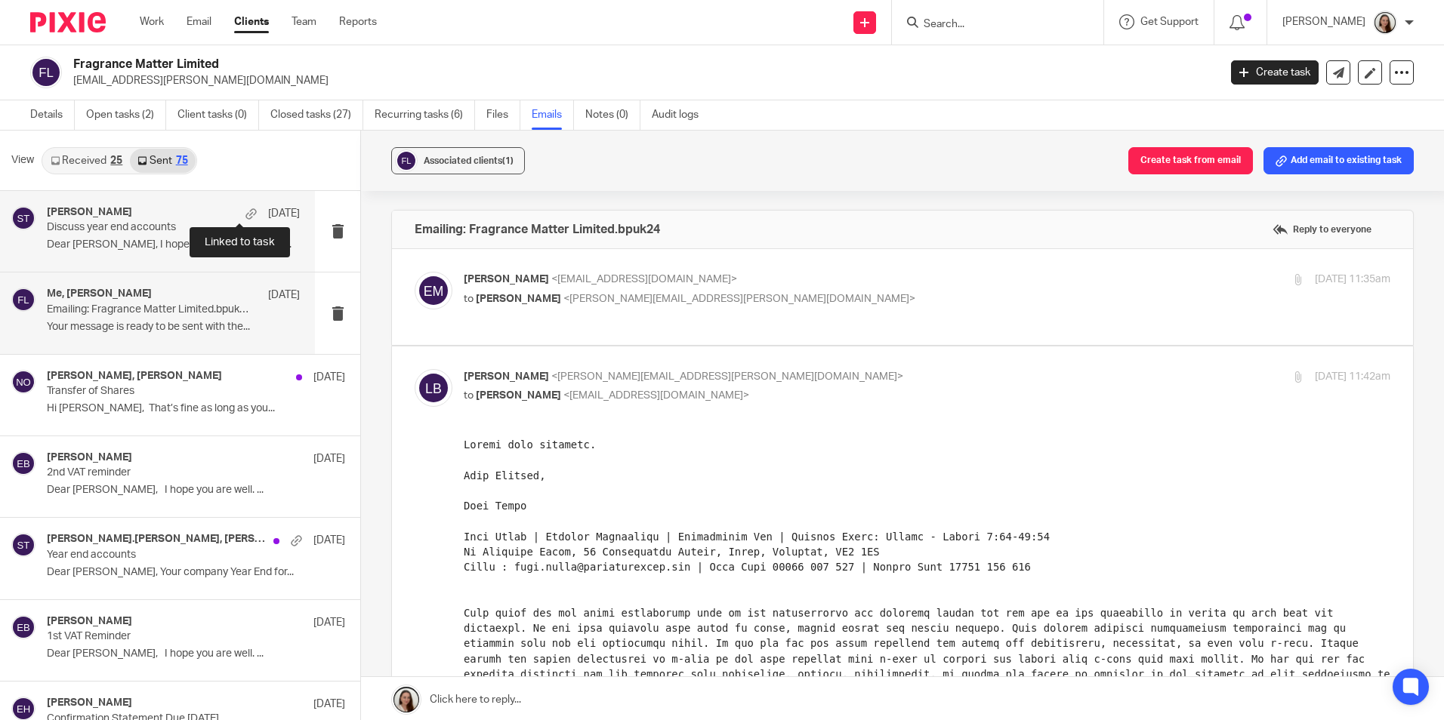
click at [239, 206] on div "16 Jul" at bounding box center [269, 213] width 62 height 15
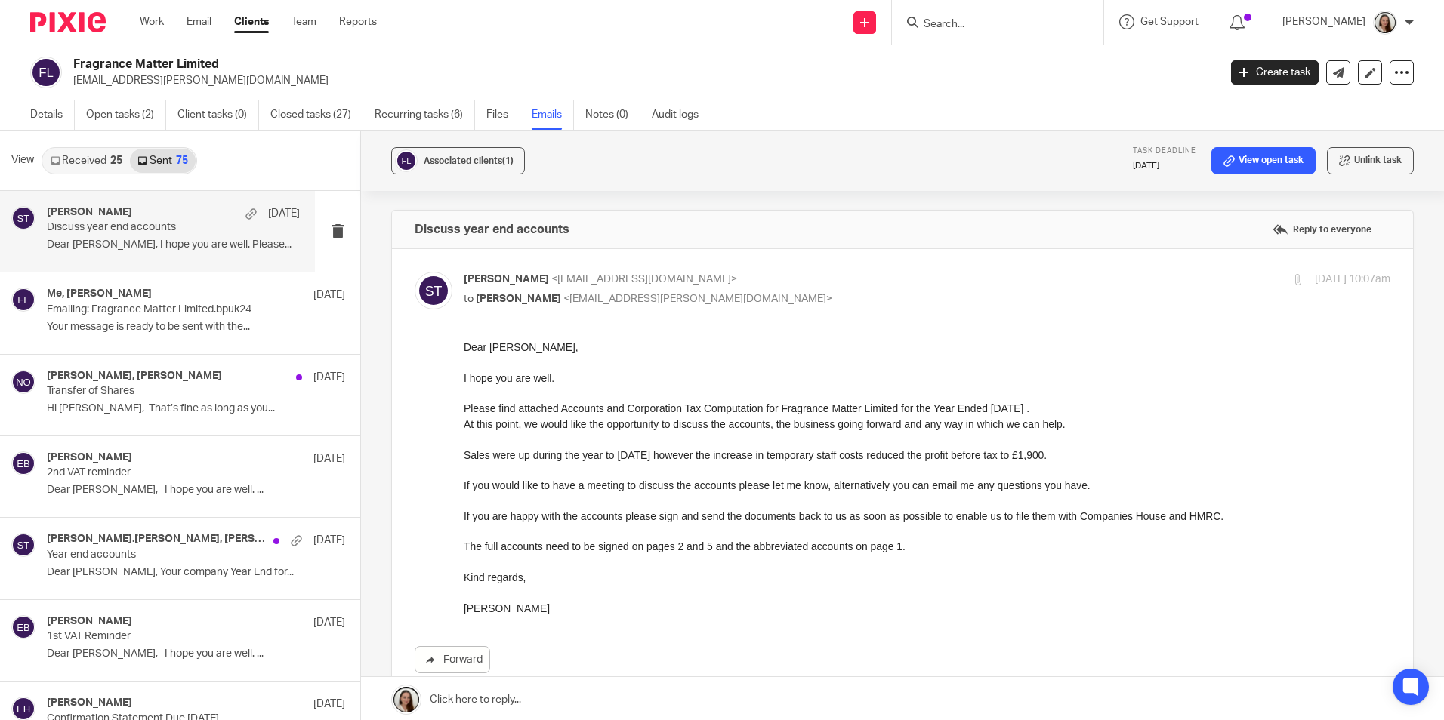
drag, startPoint x: 1009, startPoint y: 31, endPoint x: 1008, endPoint y: 20, distance: 11.4
click at [1008, 30] on input "Search" at bounding box center [990, 25] width 136 height 14
click at [1007, 20] on input "Search" at bounding box center [990, 25] width 136 height 14
type input "barding"
drag, startPoint x: 1060, startPoint y: 57, endPoint x: 902, endPoint y: 119, distance: 170.2
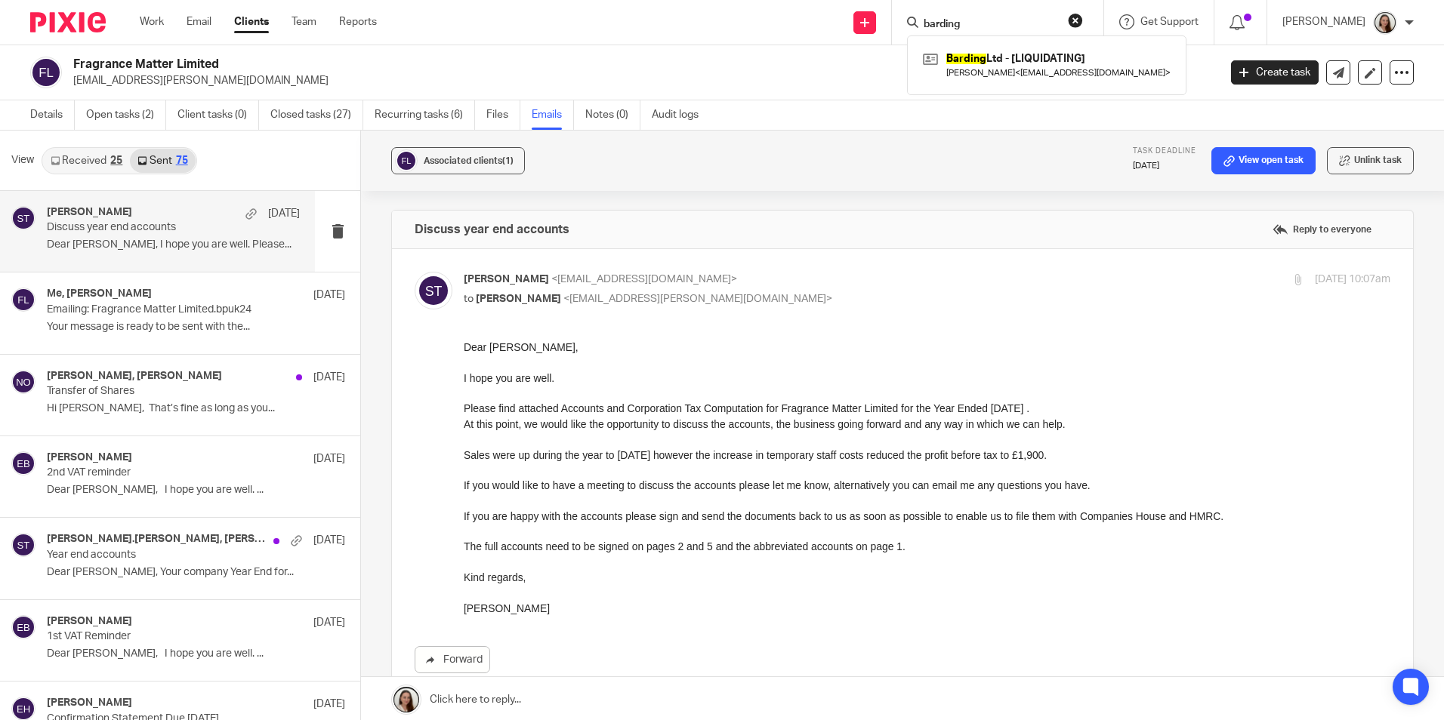
click at [1059, 57] on link at bounding box center [1046, 65] width 255 height 35
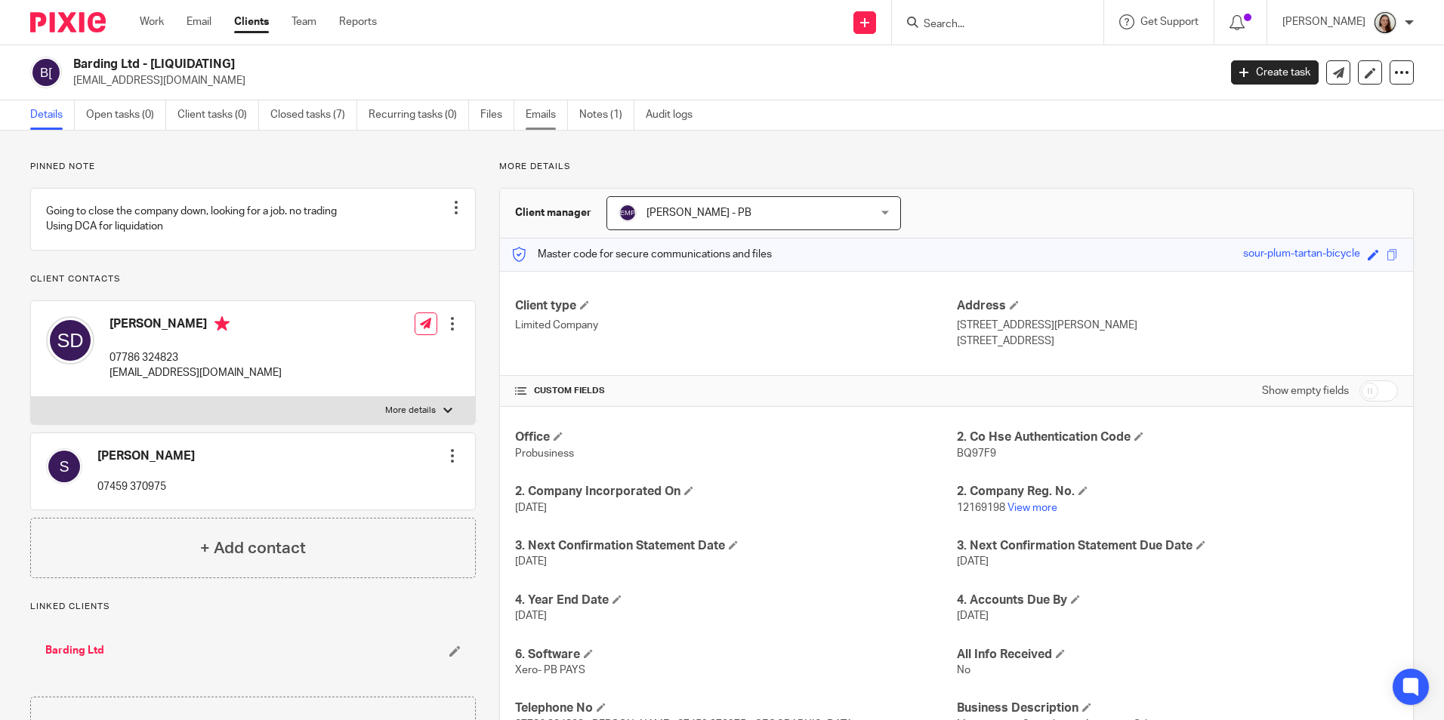
click at [538, 113] on link "Emails" at bounding box center [547, 114] width 42 height 29
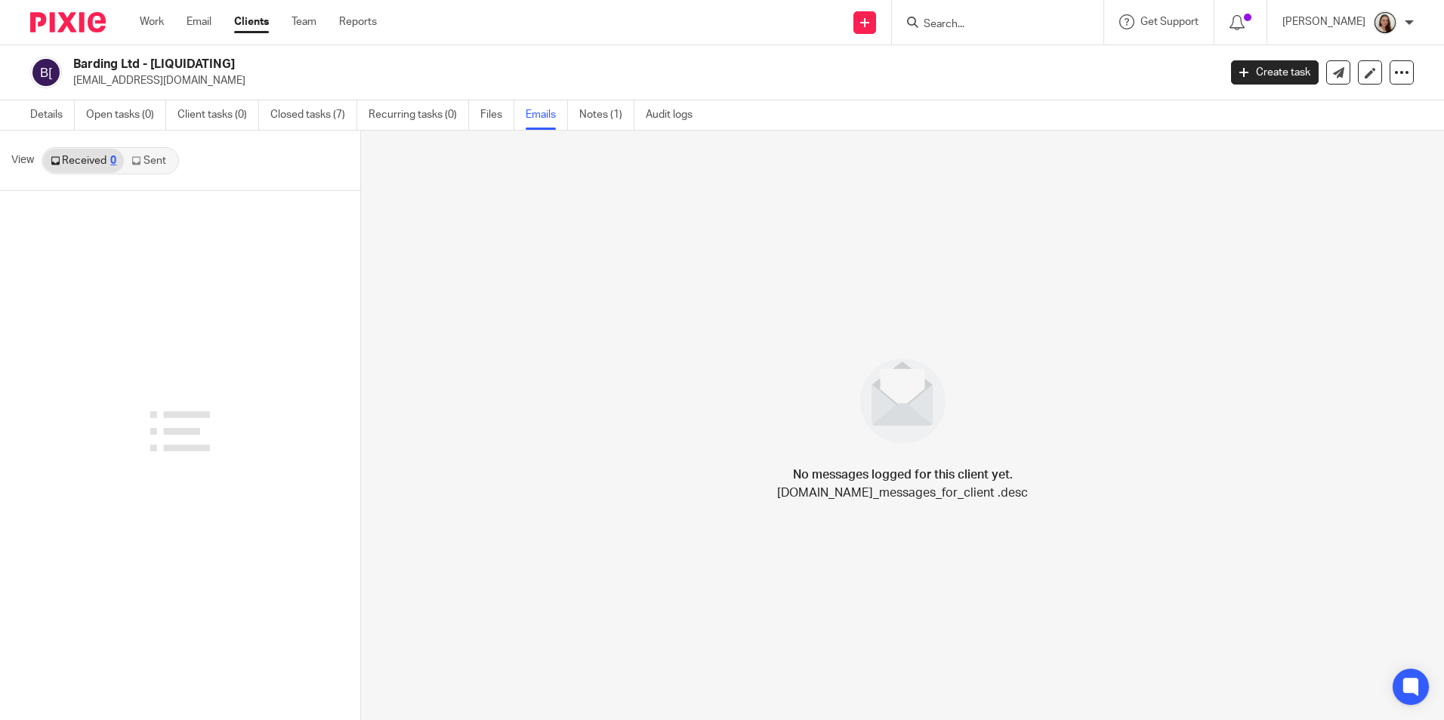
click at [161, 159] on link "Sent" at bounding box center [150, 161] width 53 height 24
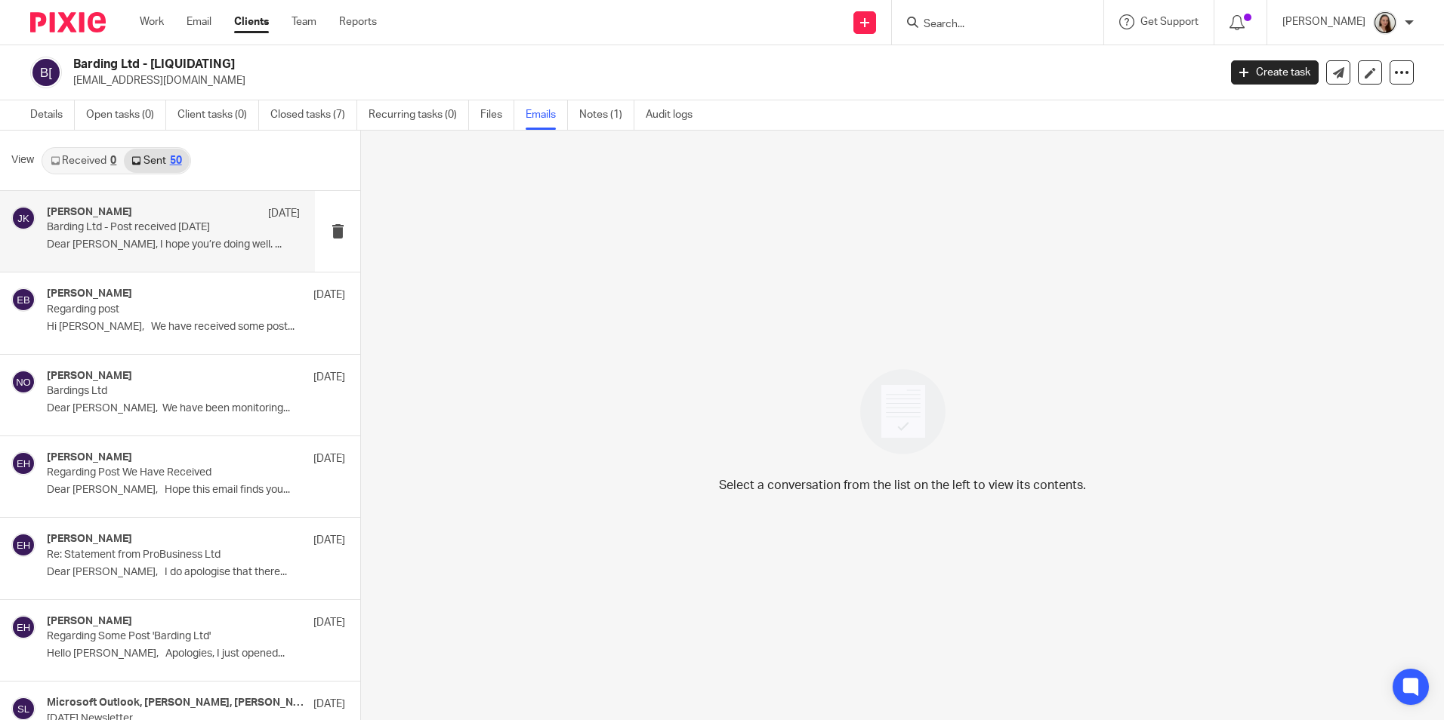
click at [196, 217] on div "Johanne Kassardjian 8 Aug" at bounding box center [173, 213] width 253 height 15
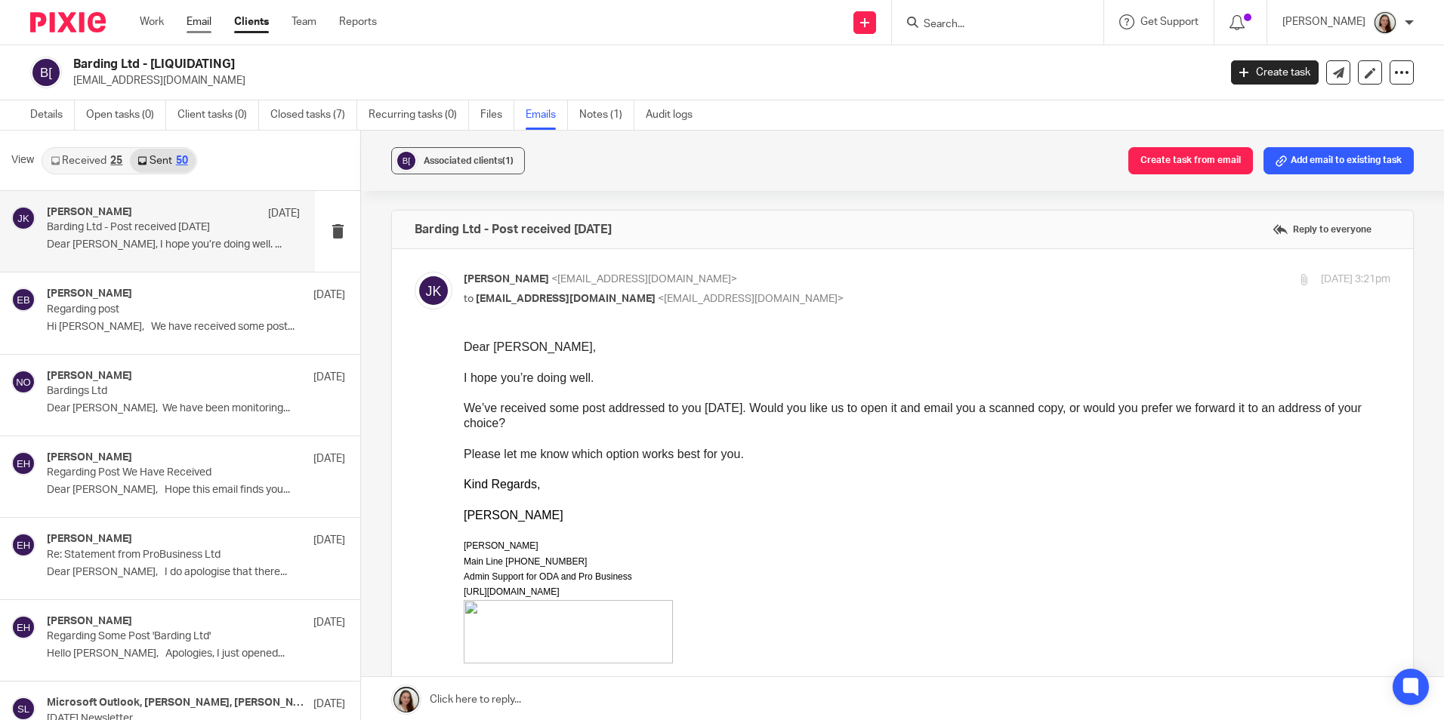
click at [203, 17] on link "Email" at bounding box center [198, 21] width 25 height 15
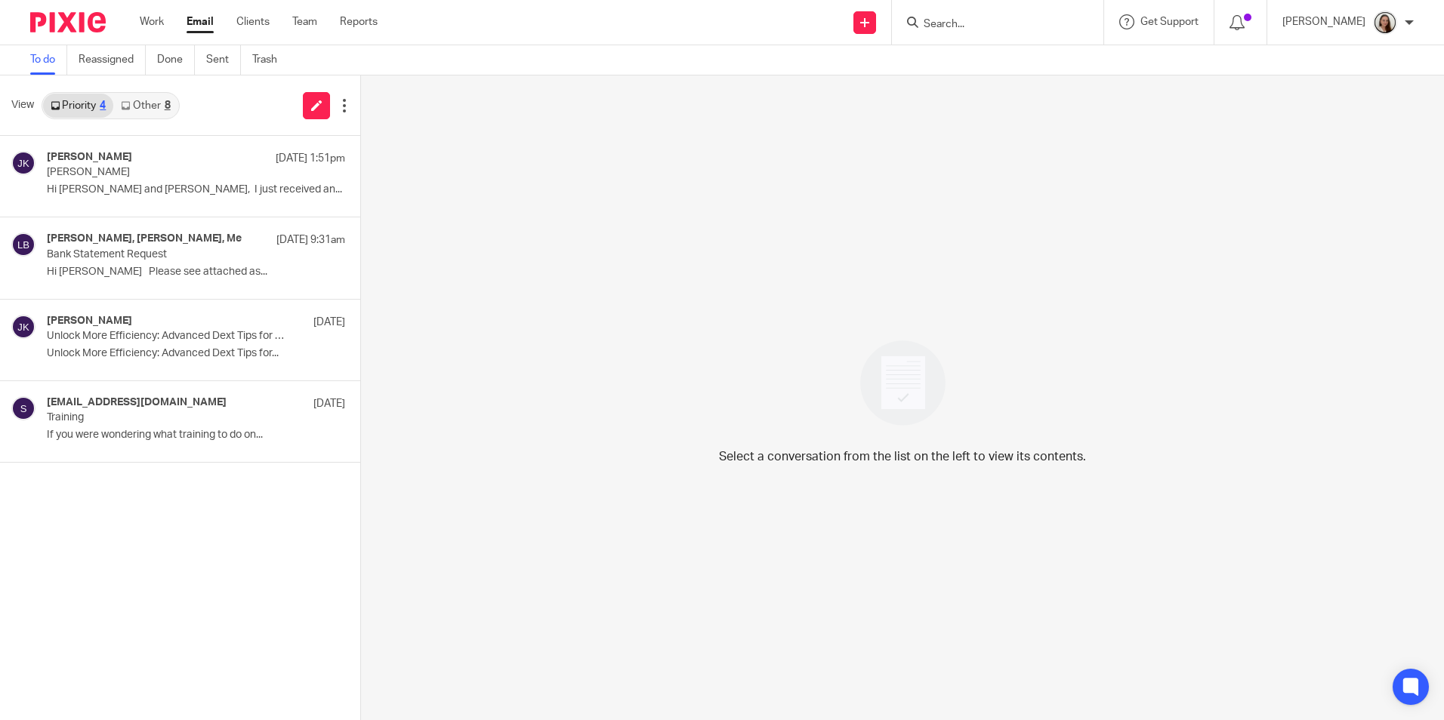
click at [159, 107] on link "Other 8" at bounding box center [145, 106] width 64 height 24
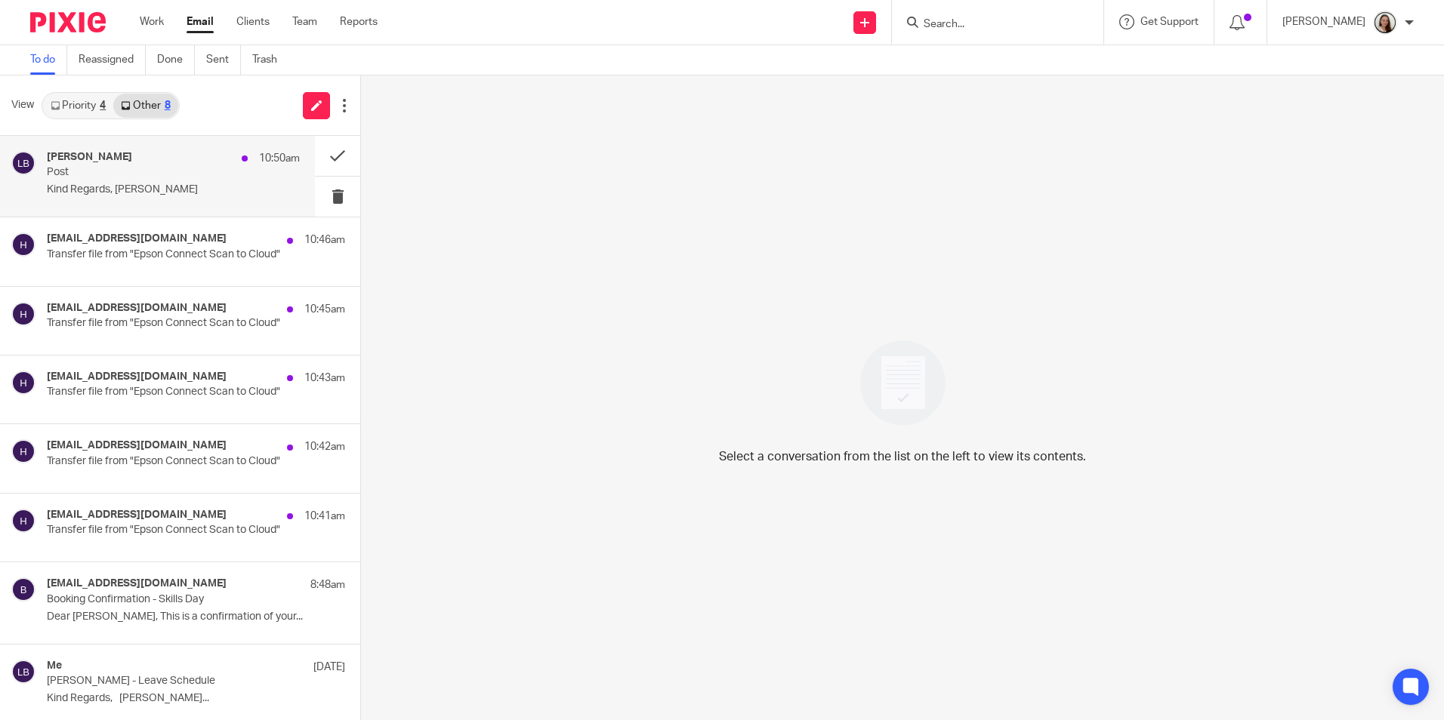
click at [171, 185] on p "Kind Regards, [PERSON_NAME]" at bounding box center [173, 189] width 253 height 13
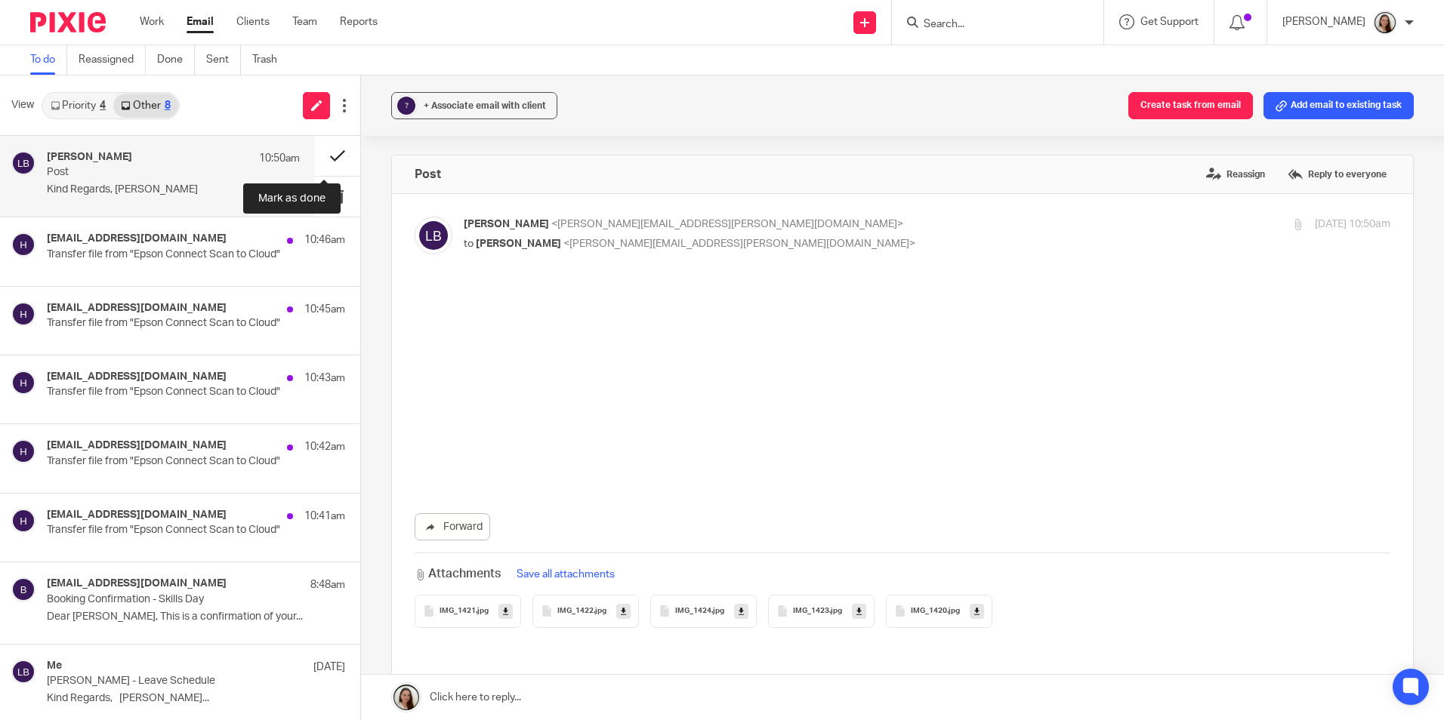
click at [320, 158] on button at bounding box center [337, 156] width 45 height 40
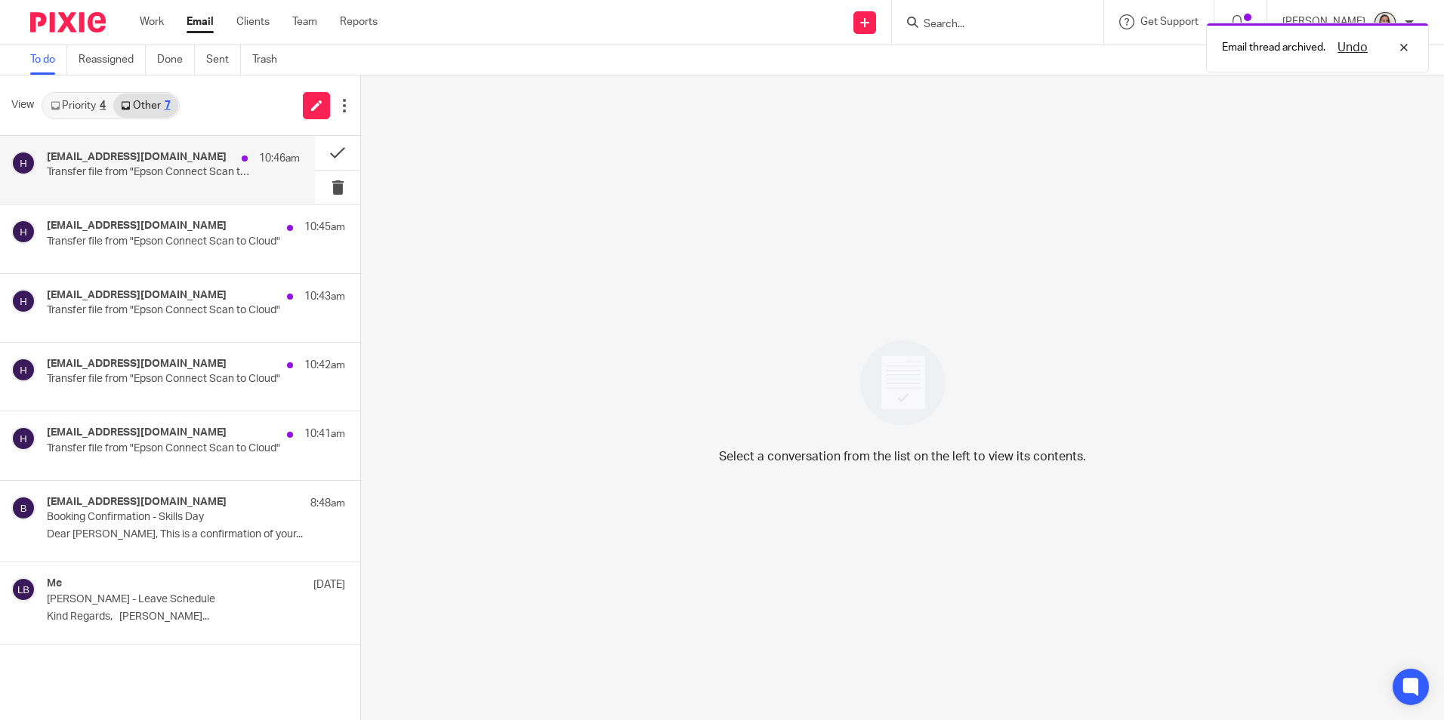
click at [205, 176] on p "Transfer file from "Epson Connect Scan to Cloud"" at bounding box center [148, 172] width 202 height 13
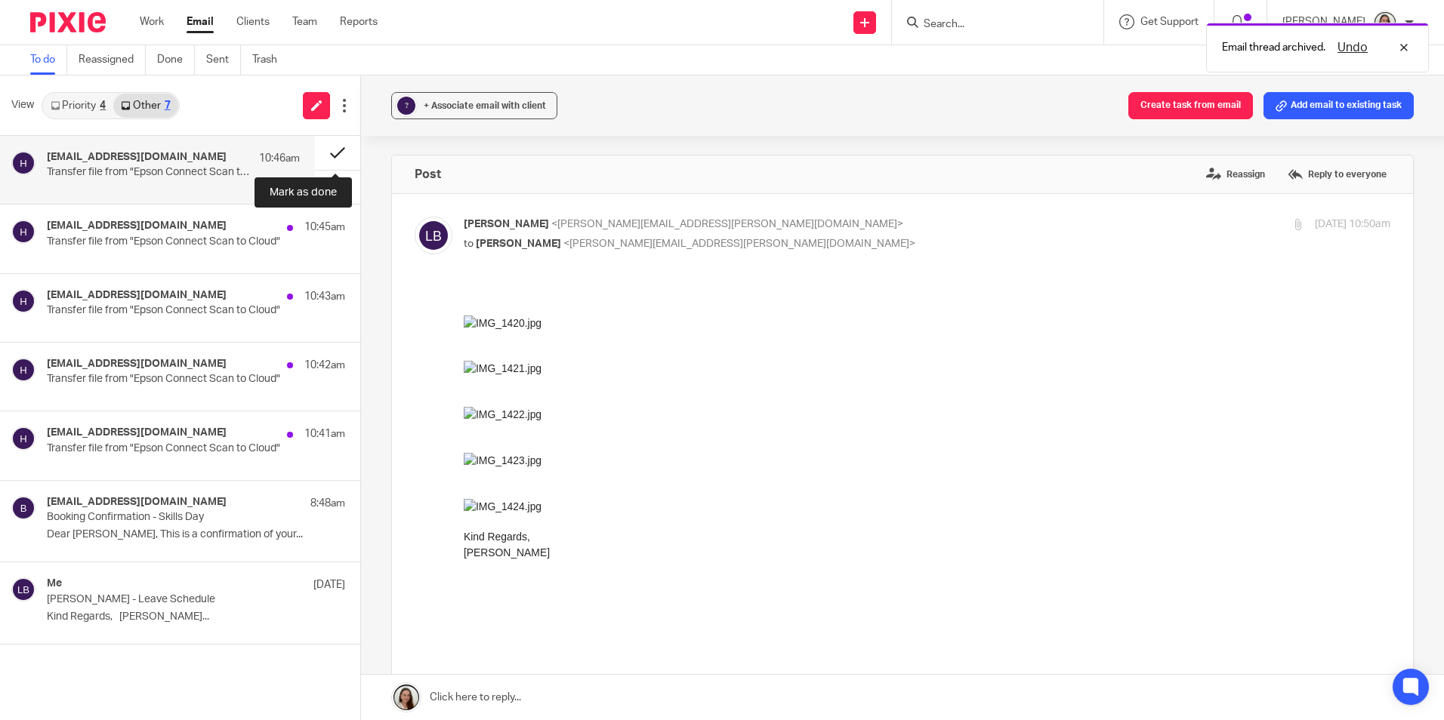
click at [329, 156] on button at bounding box center [337, 153] width 45 height 34
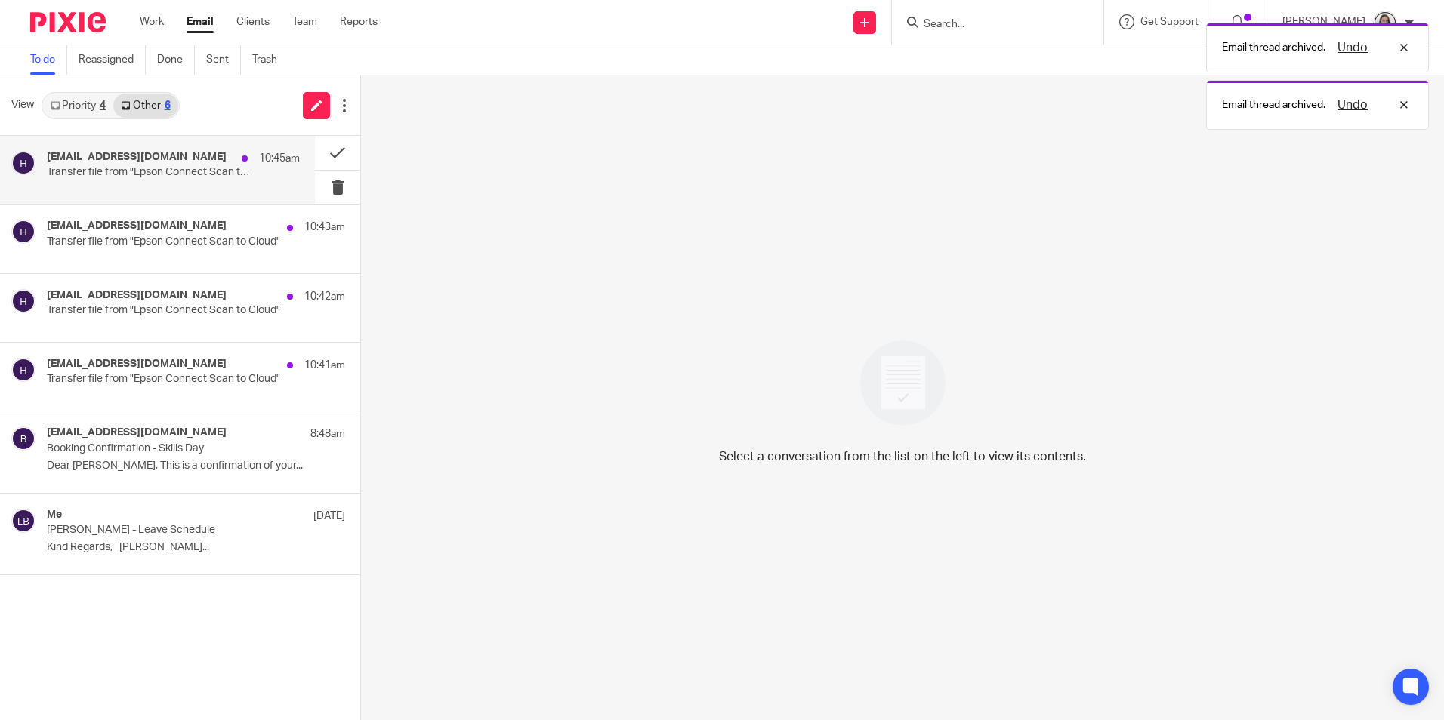
click at [157, 178] on p "Transfer file from "Epson Connect Scan to Cloud"" at bounding box center [148, 172] width 202 height 13
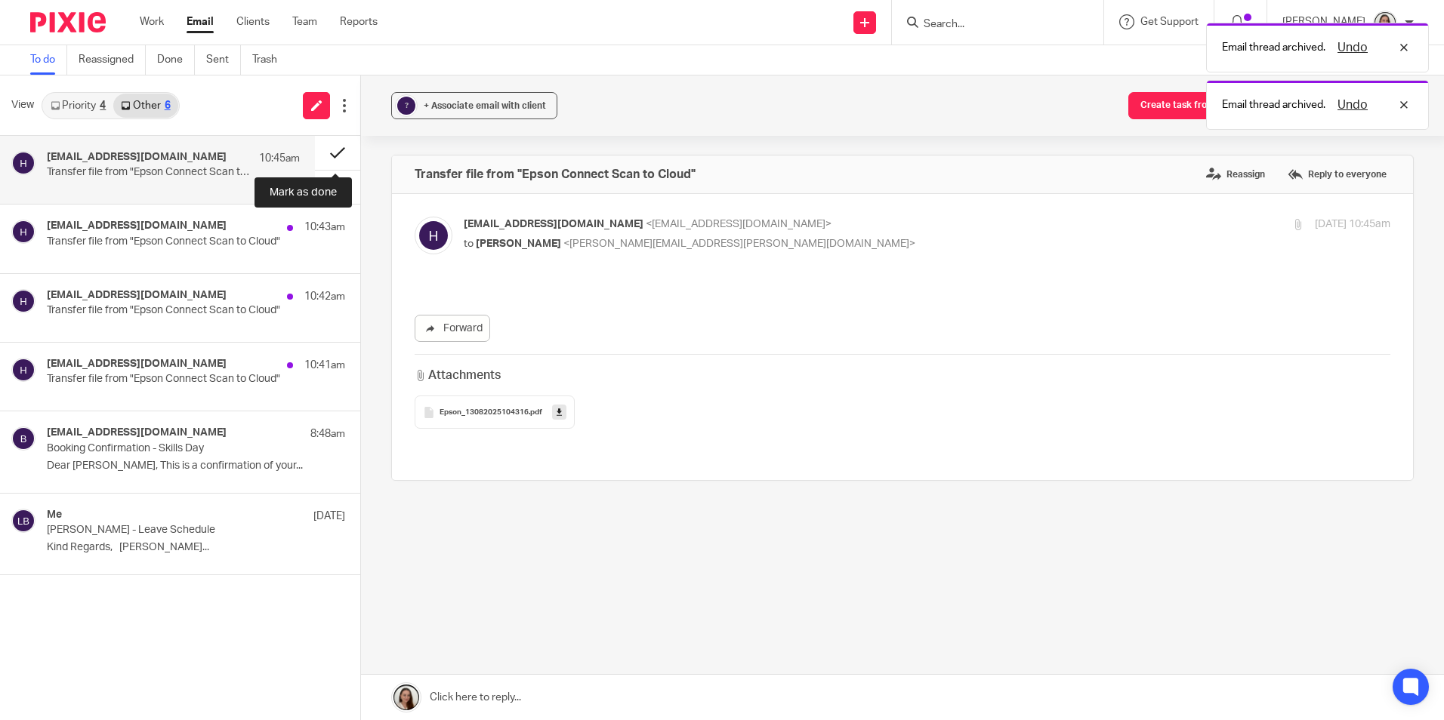
click at [327, 151] on button at bounding box center [337, 153] width 45 height 34
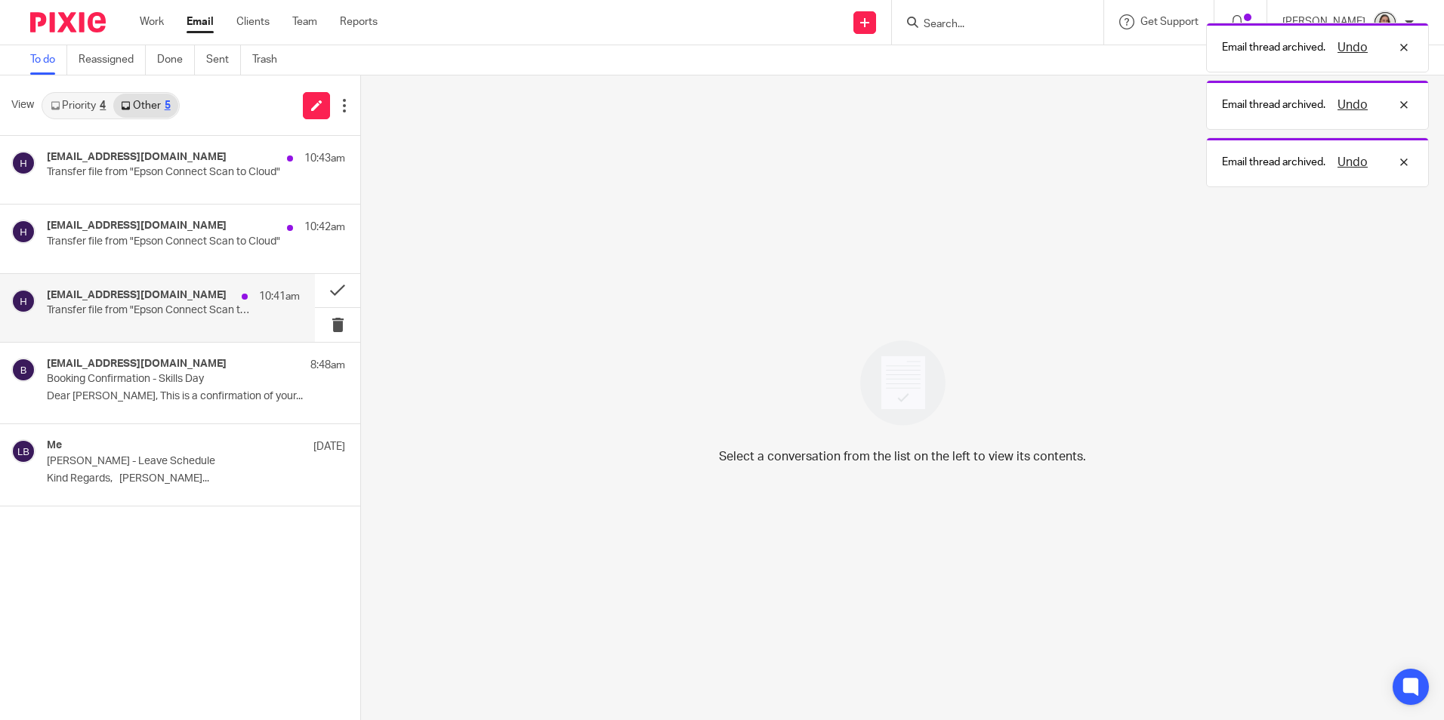
click at [132, 302] on div "hae3073jmr95s1@print.epsonconnect.com 10:41am" at bounding box center [173, 296] width 253 height 15
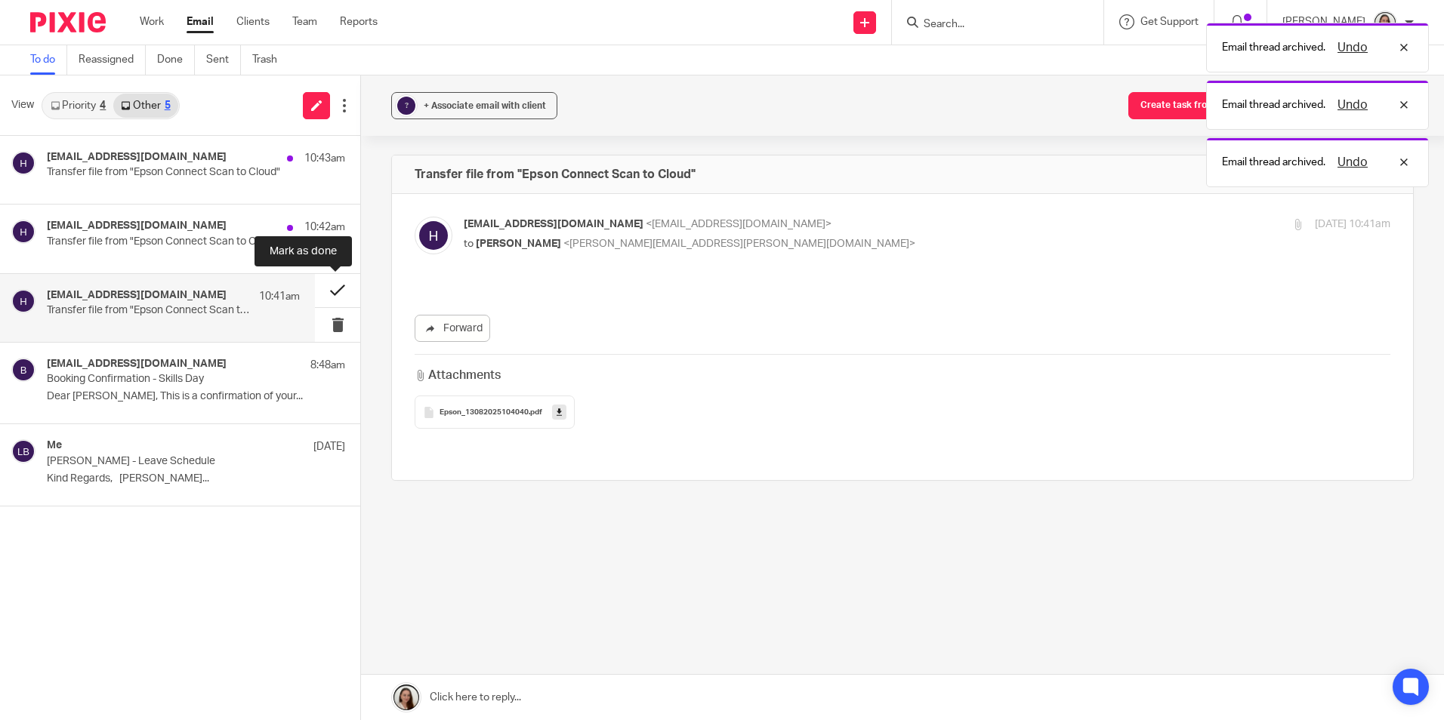
click at [325, 291] on button at bounding box center [337, 291] width 45 height 34
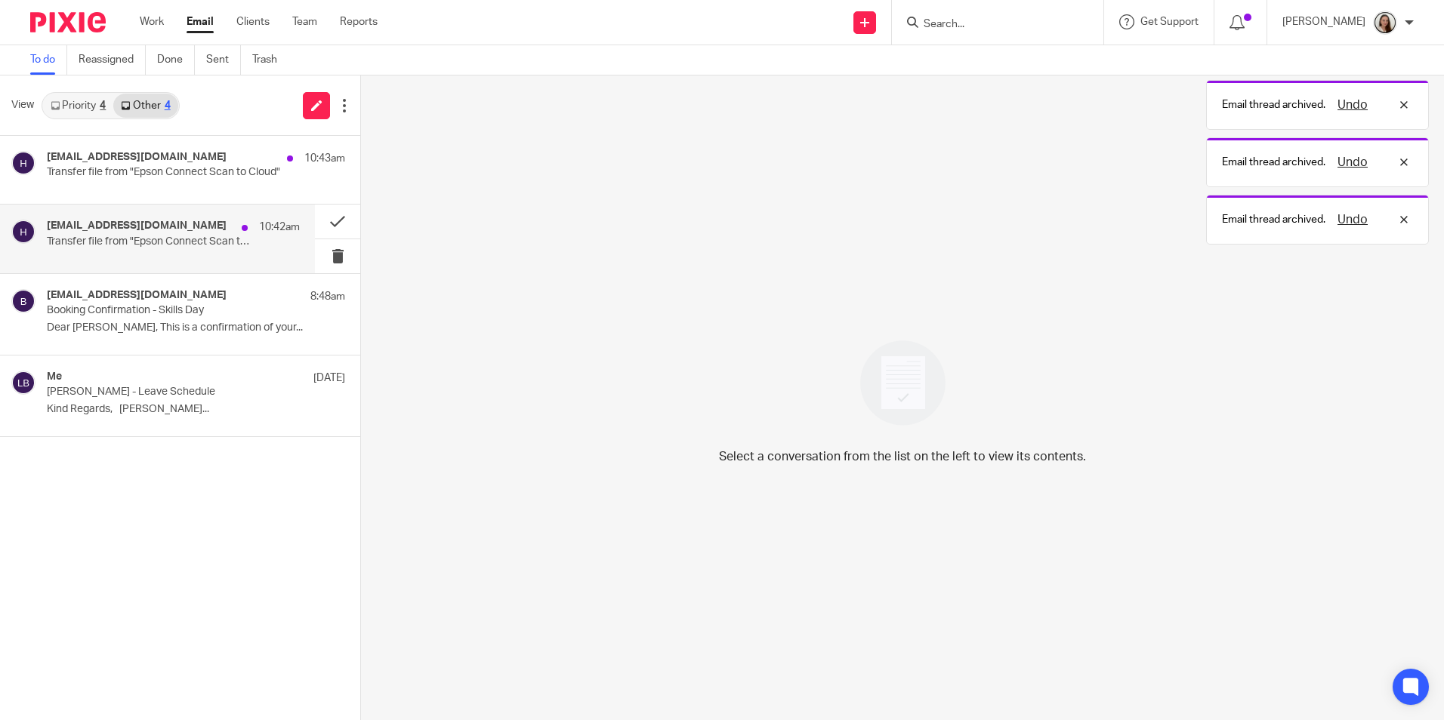
click at [207, 233] on h4 "hae3073jmr95s1@print.epsonconnect.com" at bounding box center [137, 226] width 180 height 13
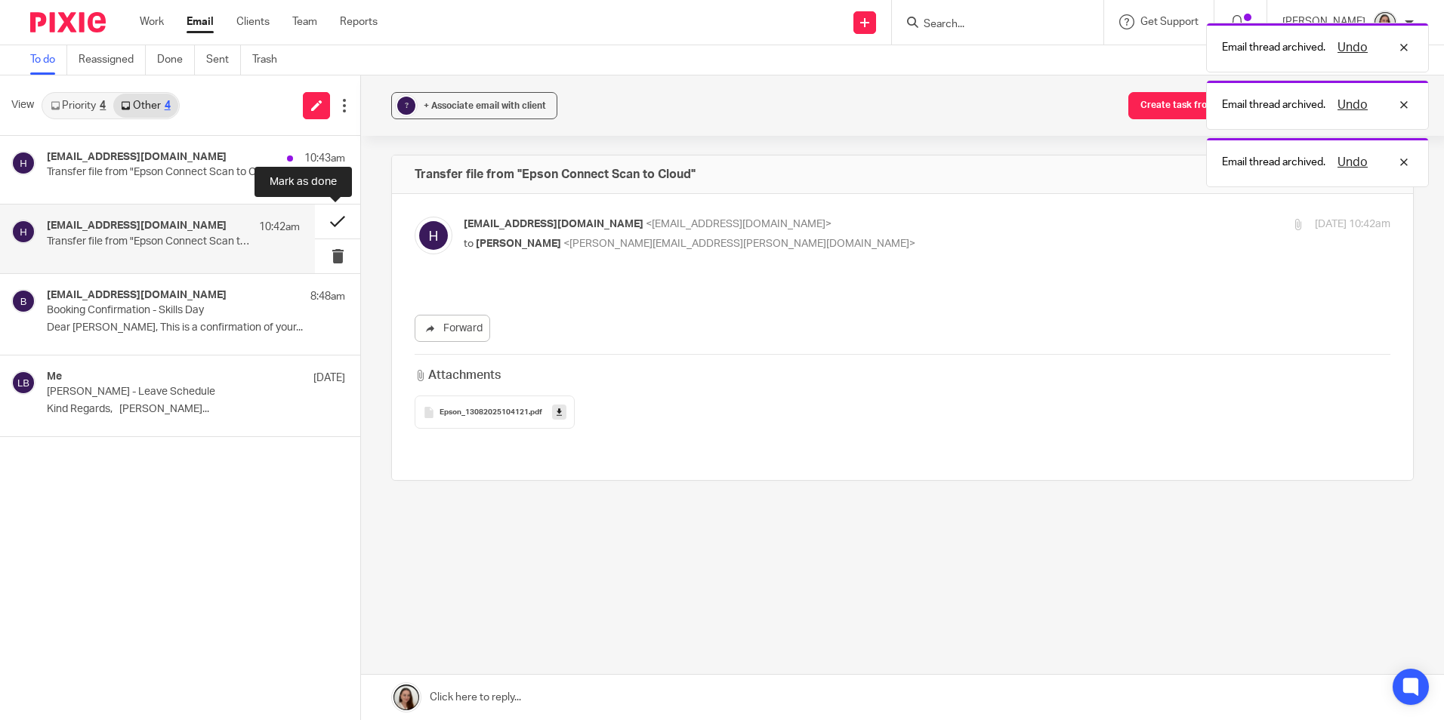
click at [338, 223] on button at bounding box center [337, 222] width 45 height 34
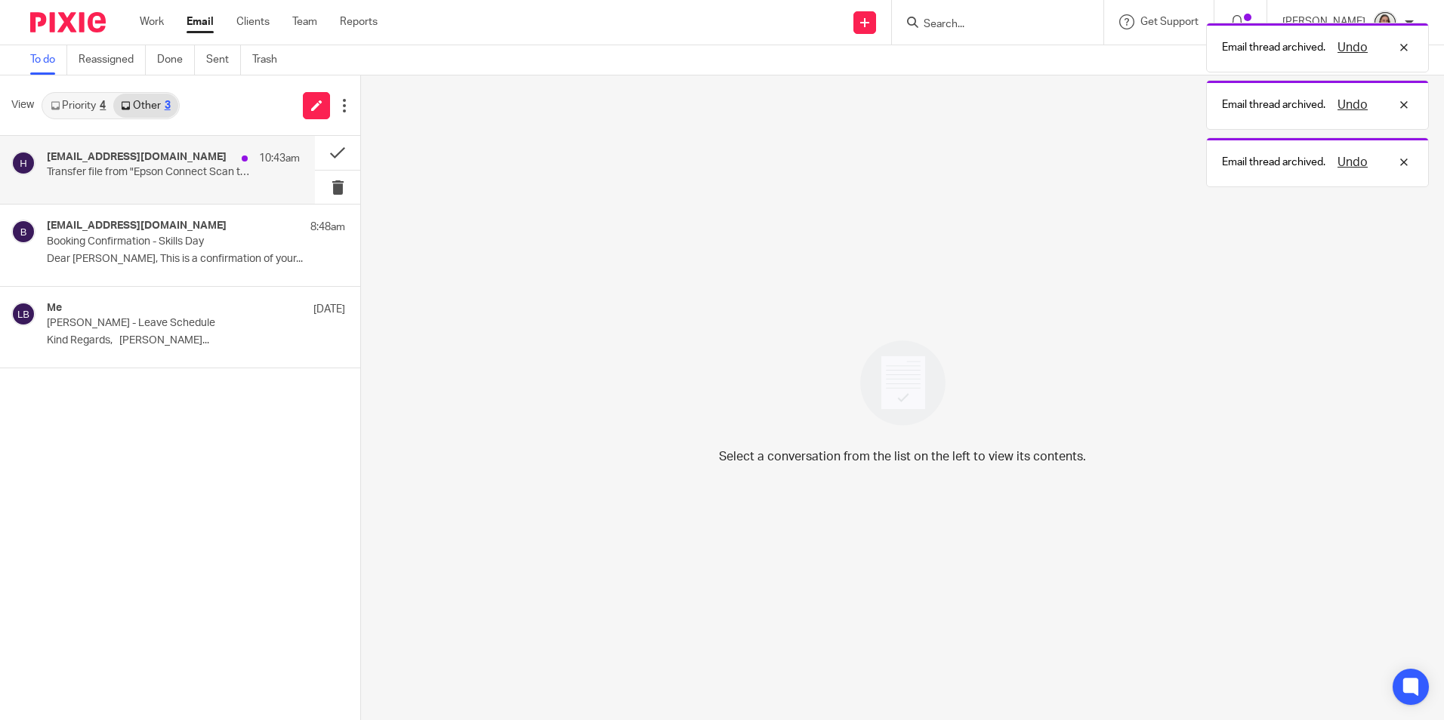
click at [234, 160] on div "10:43am" at bounding box center [267, 158] width 66 height 15
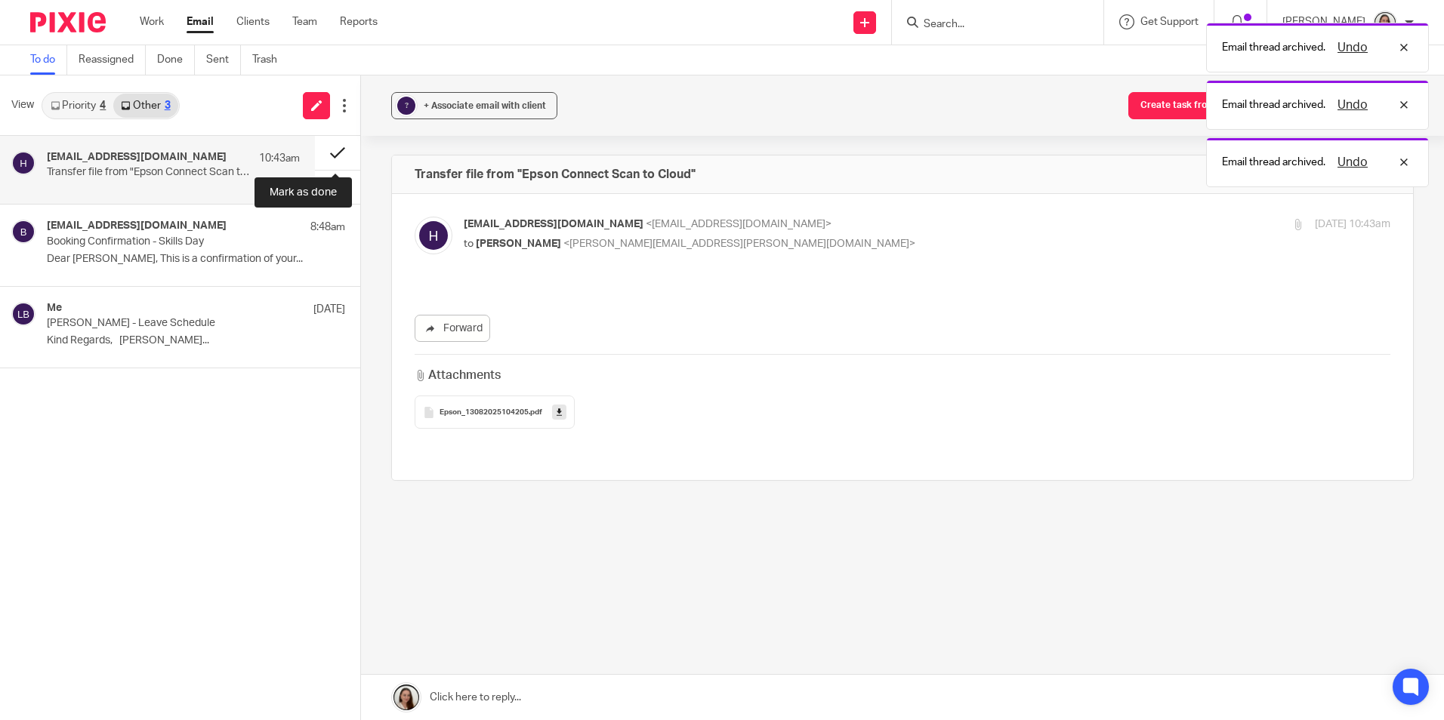
click at [328, 149] on button at bounding box center [337, 153] width 45 height 34
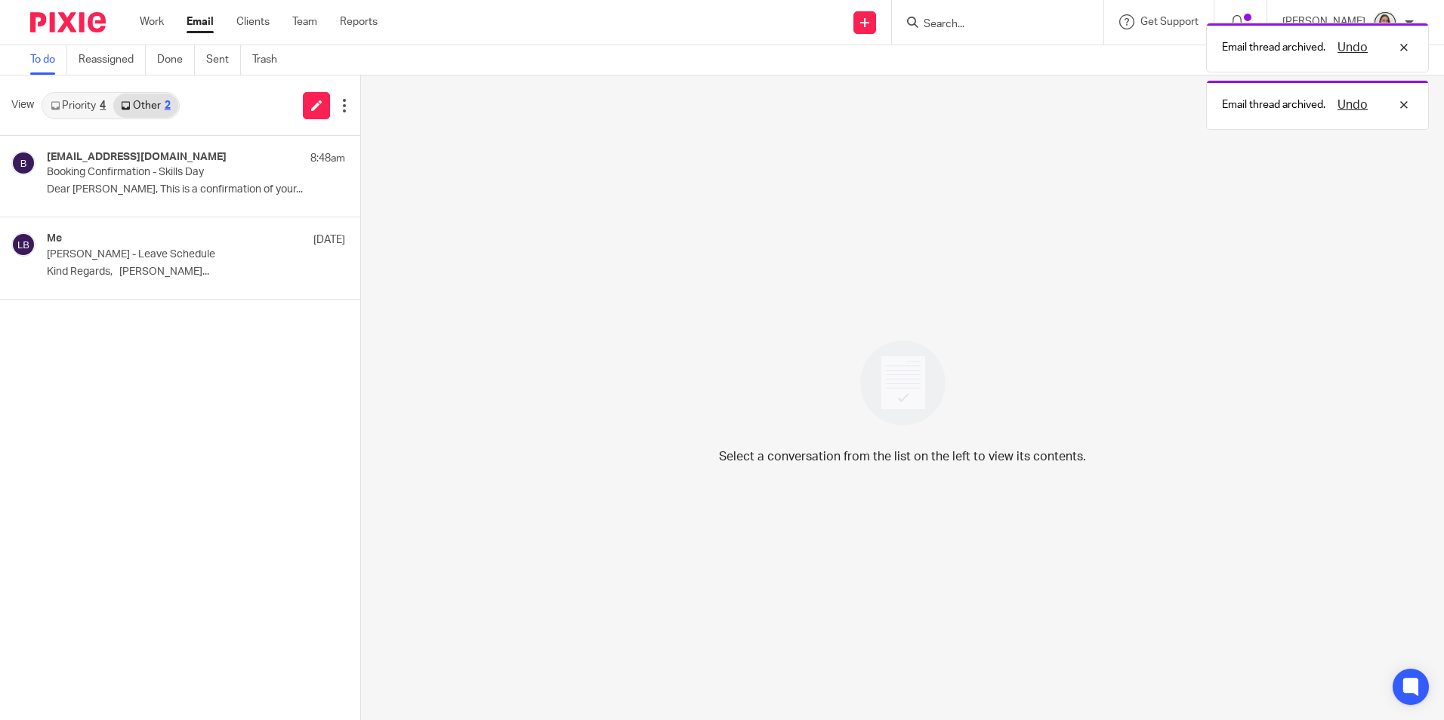
click at [63, 107] on link "Priority 4" at bounding box center [78, 106] width 70 height 24
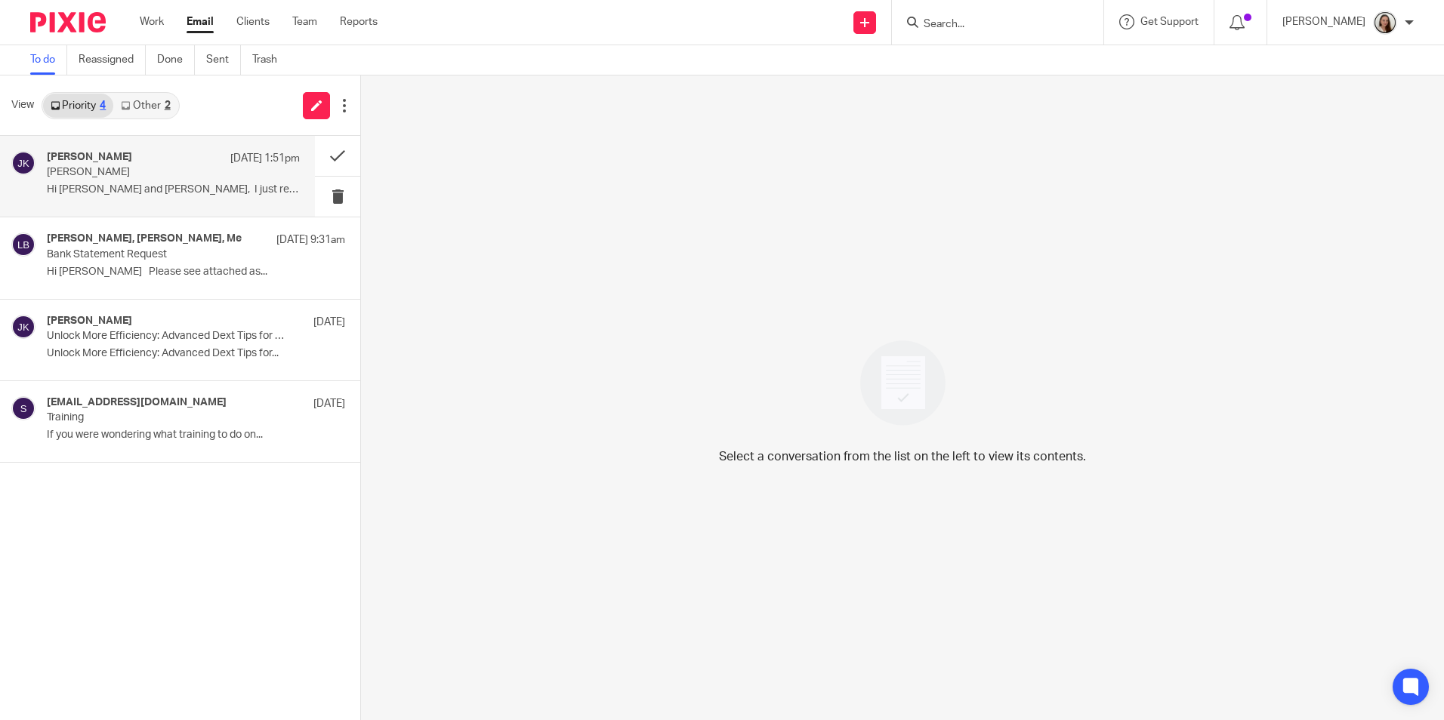
drag, startPoint x: 137, startPoint y: 165, endPoint x: 172, endPoint y: 209, distance: 57.0
click at [137, 163] on div "Johanne Kassardjian 12 Aug 1:51pm" at bounding box center [173, 158] width 253 height 15
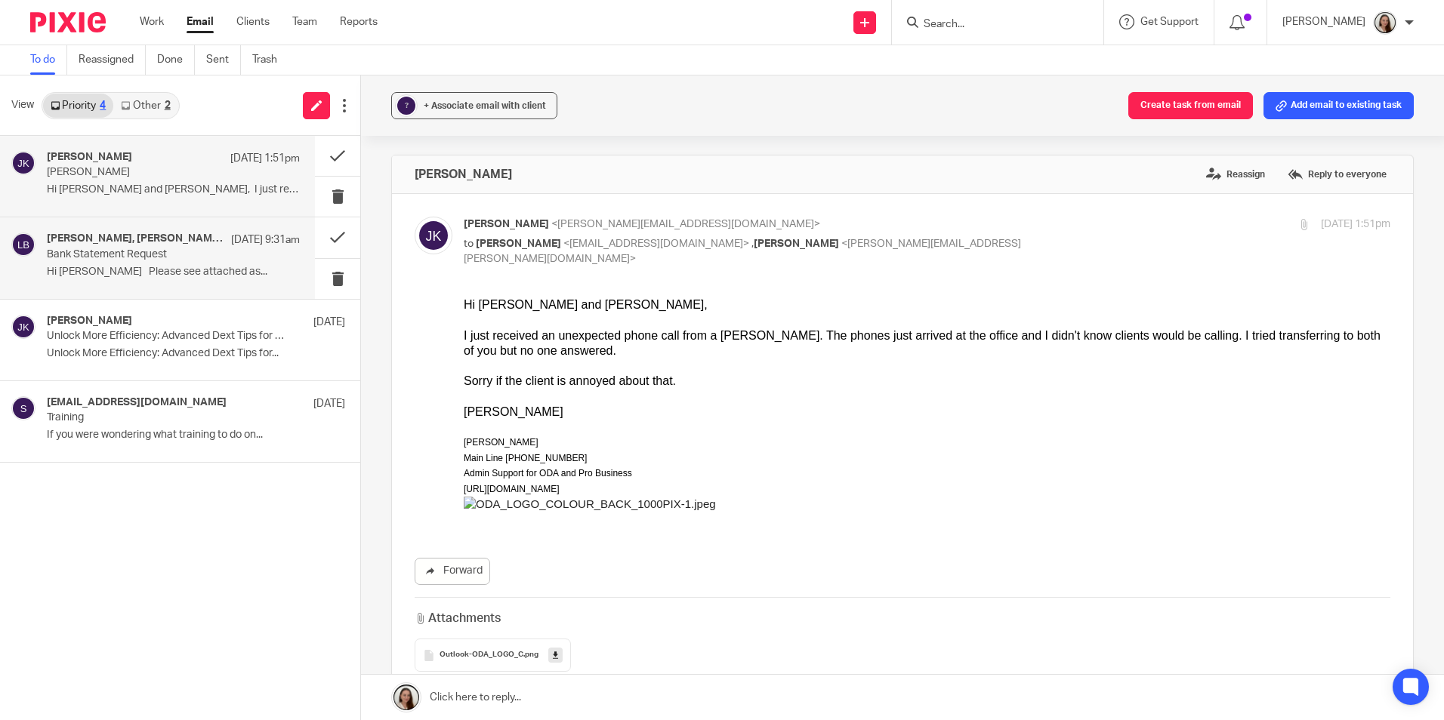
click at [175, 249] on p "Bank Statement Request" at bounding box center [148, 254] width 202 height 13
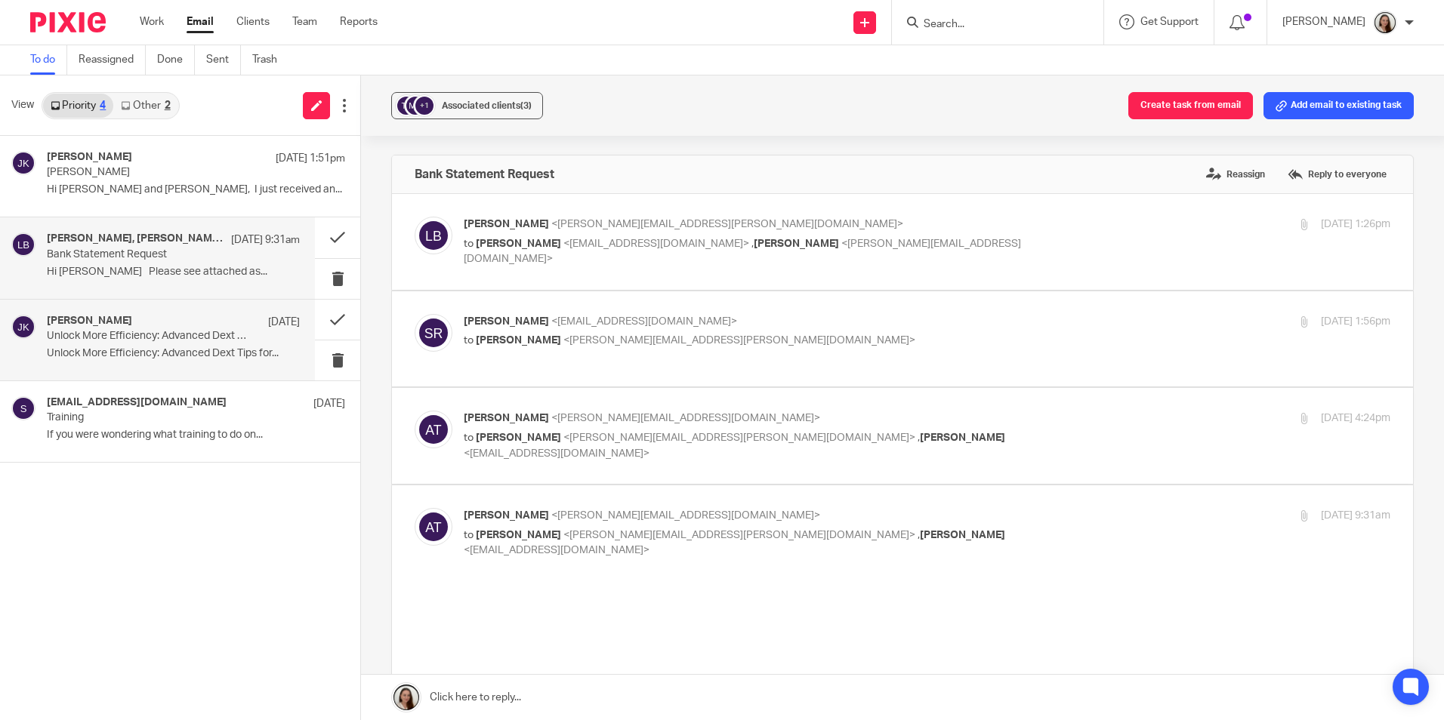
drag, startPoint x: 153, startPoint y: 326, endPoint x: 140, endPoint y: 399, distance: 73.7
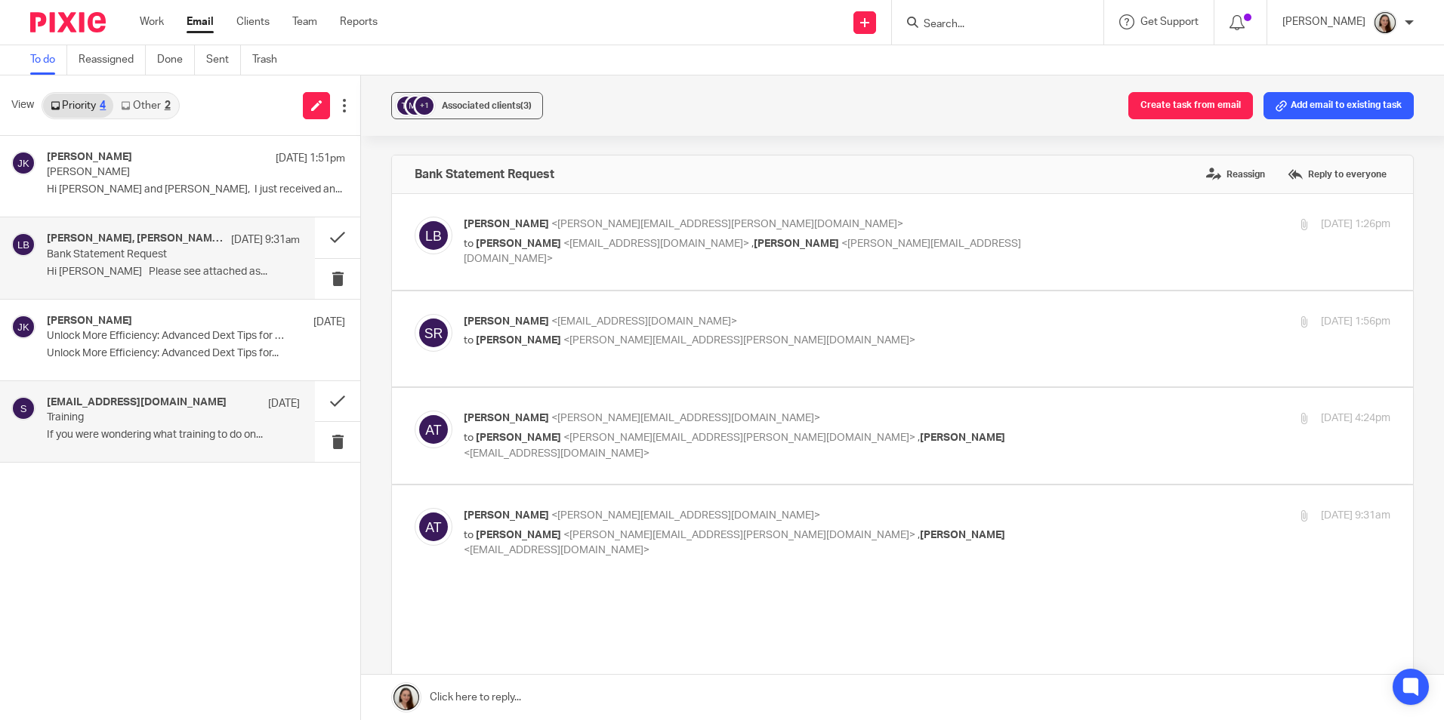
click at [153, 327] on div "Johanne Kassardjian 8 Aug" at bounding box center [196, 322] width 298 height 15
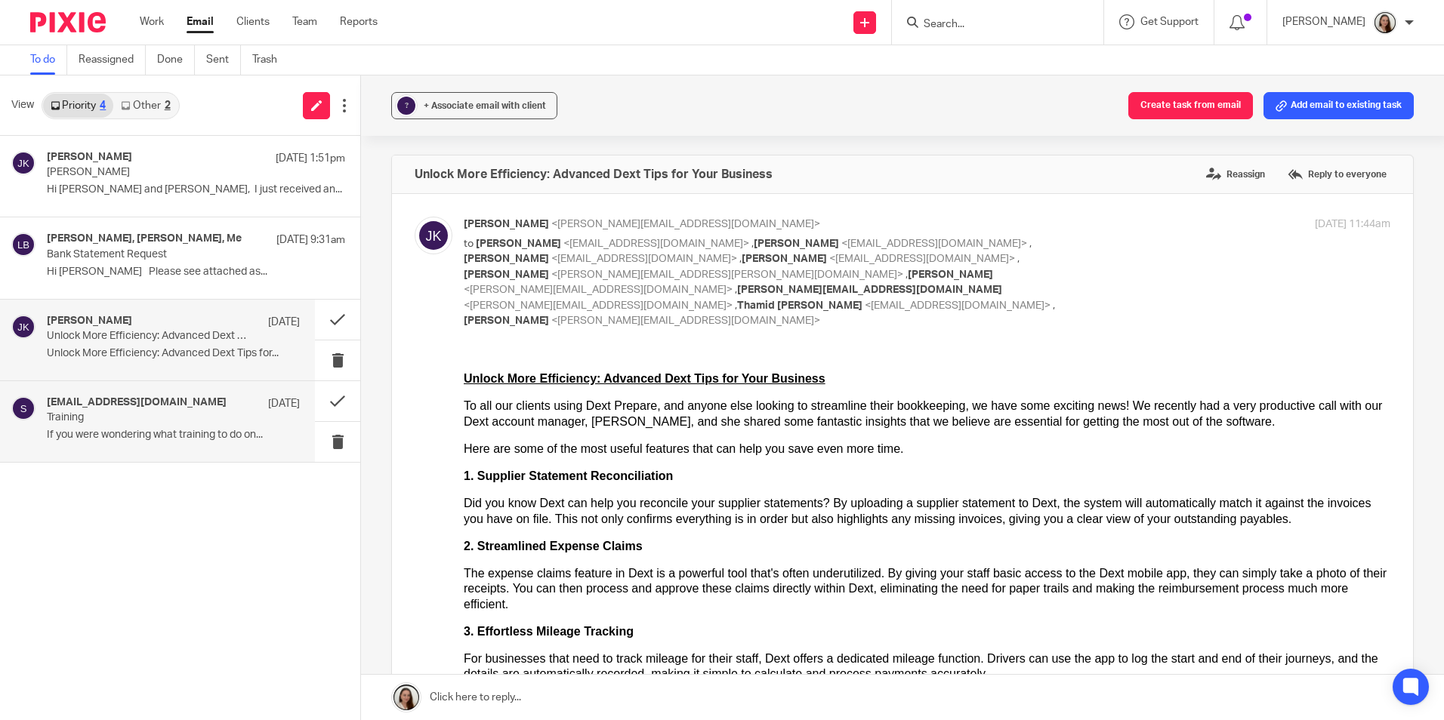
click at [134, 426] on div "saraht@odaccountants.co.uk 14 Jul Training If you were wondering what training …" at bounding box center [173, 421] width 253 height 51
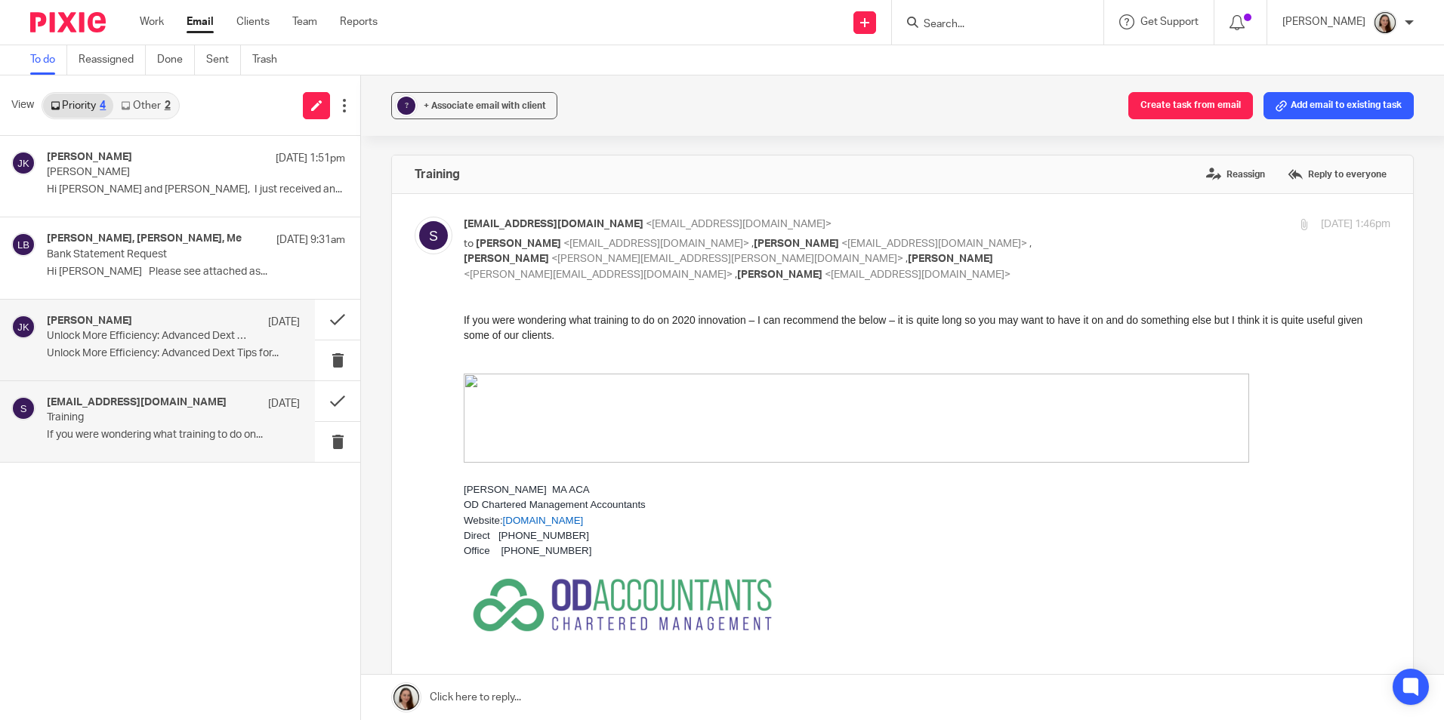
click at [105, 315] on h4 "Johanne Kassardjian" at bounding box center [89, 321] width 85 height 13
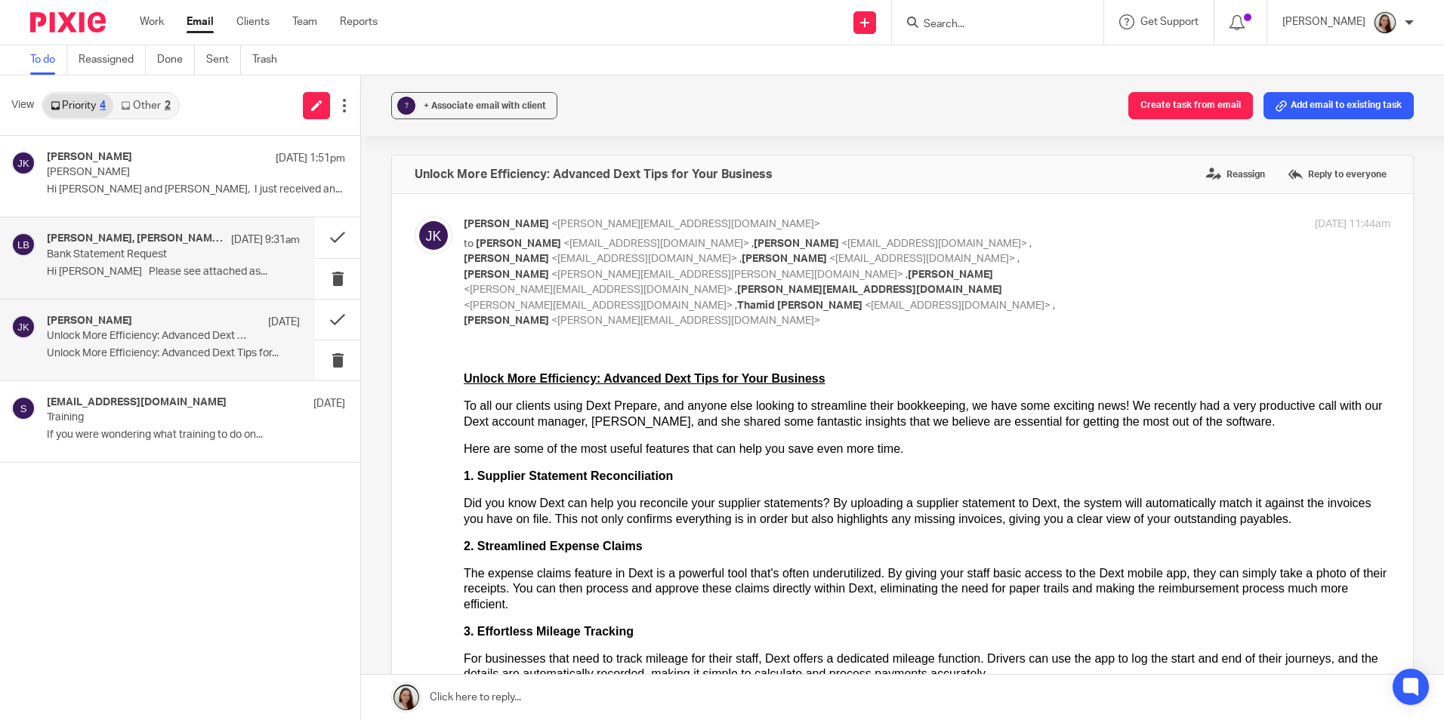
click at [116, 254] on p "Bank Statement Request" at bounding box center [148, 254] width 202 height 13
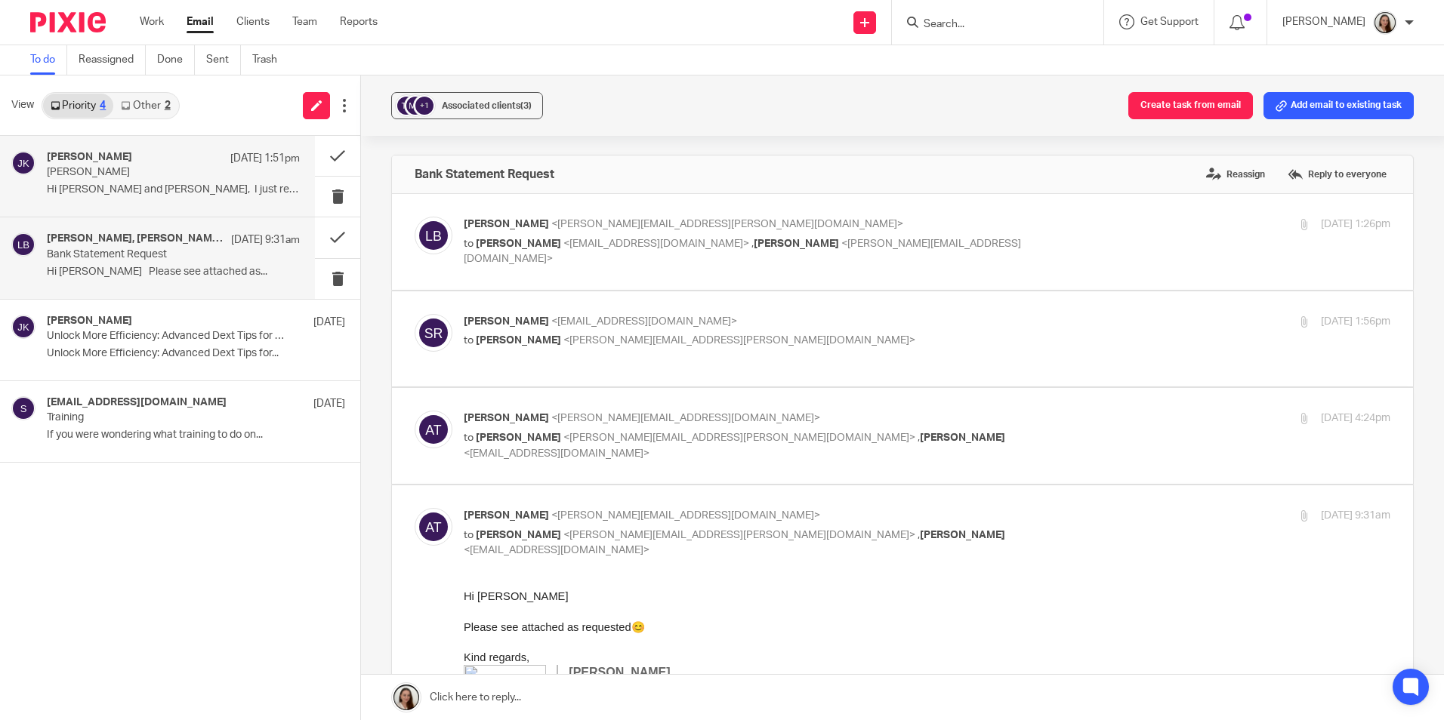
click at [152, 169] on p "Ms. Jenkins" at bounding box center [148, 172] width 202 height 13
click at [153, 100] on link "Other 2" at bounding box center [145, 106] width 64 height 24
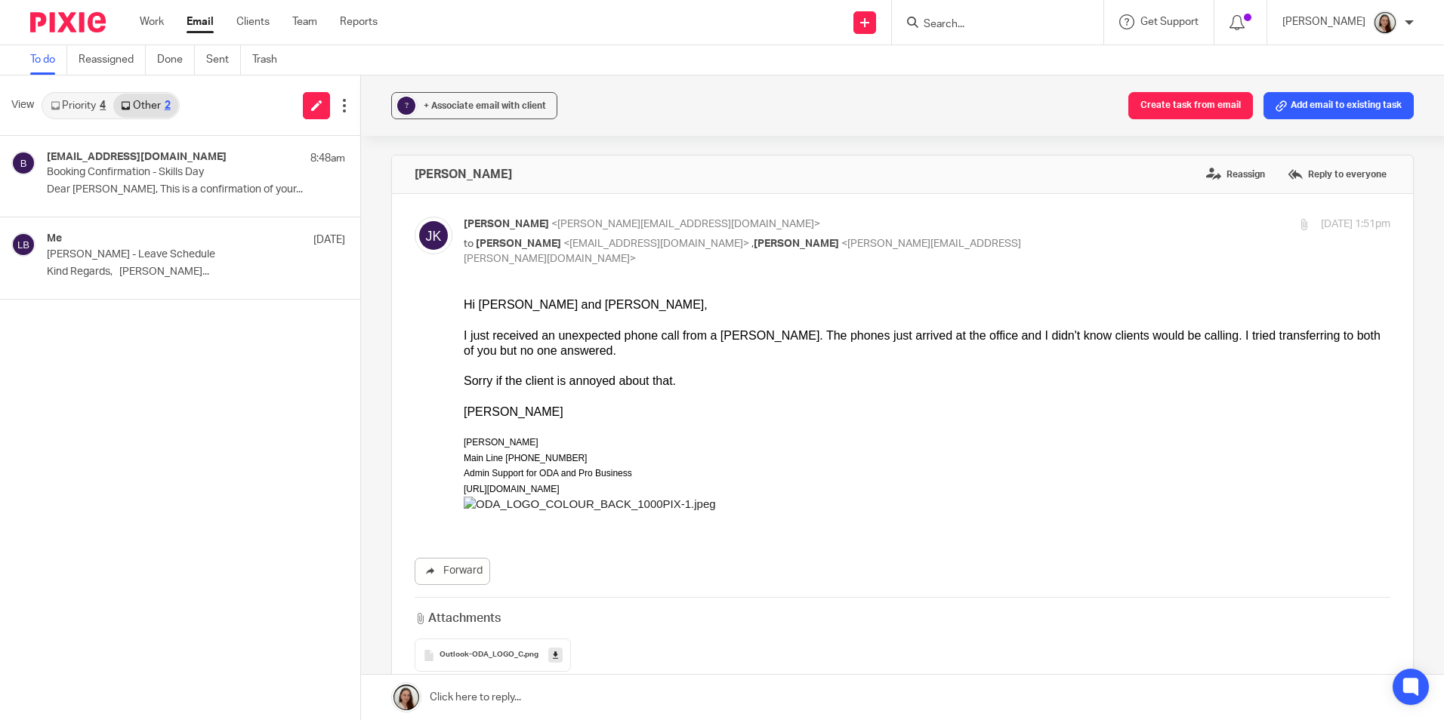
click at [1050, 23] on input "Search" at bounding box center [990, 25] width 136 height 14
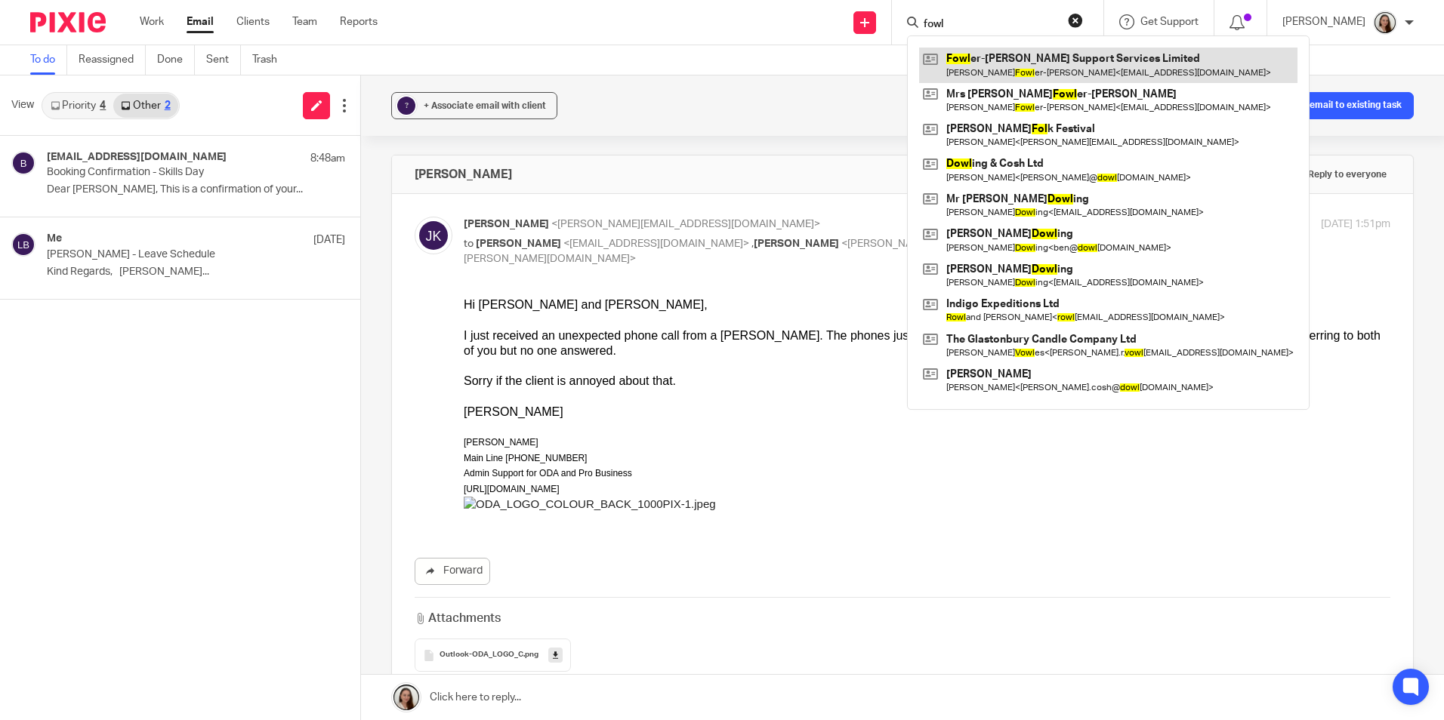
type input "fowl"
click at [1050, 69] on link at bounding box center [1108, 65] width 378 height 35
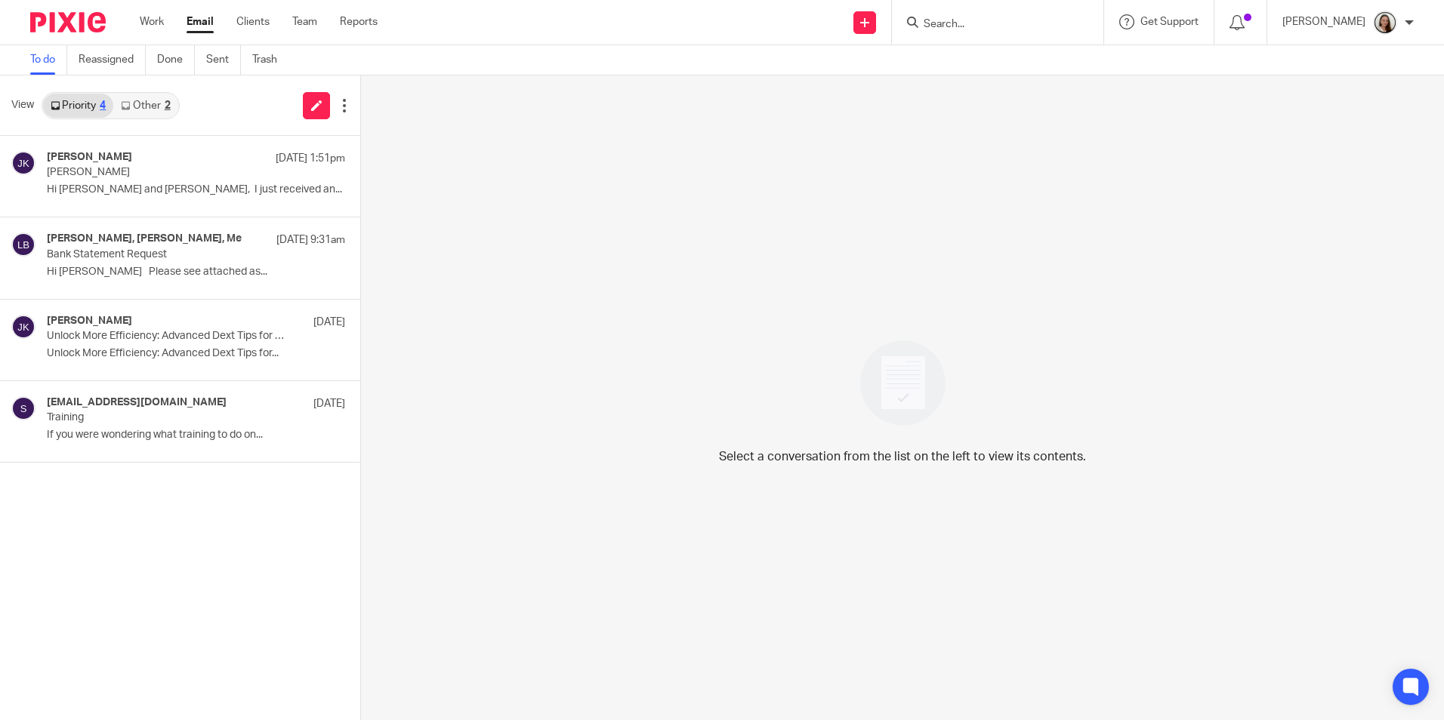
click at [912, 352] on img at bounding box center [902, 383] width 105 height 105
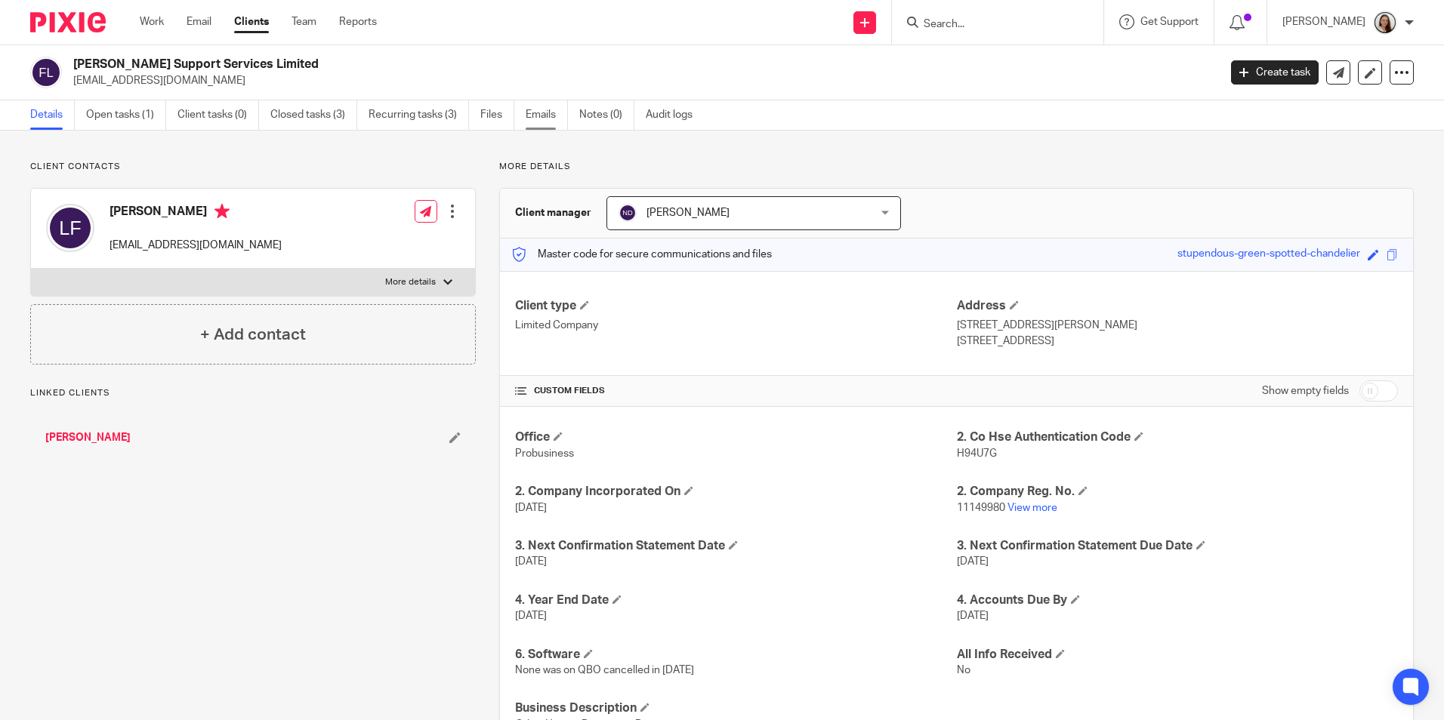
click at [555, 119] on link "Emails" at bounding box center [547, 114] width 42 height 29
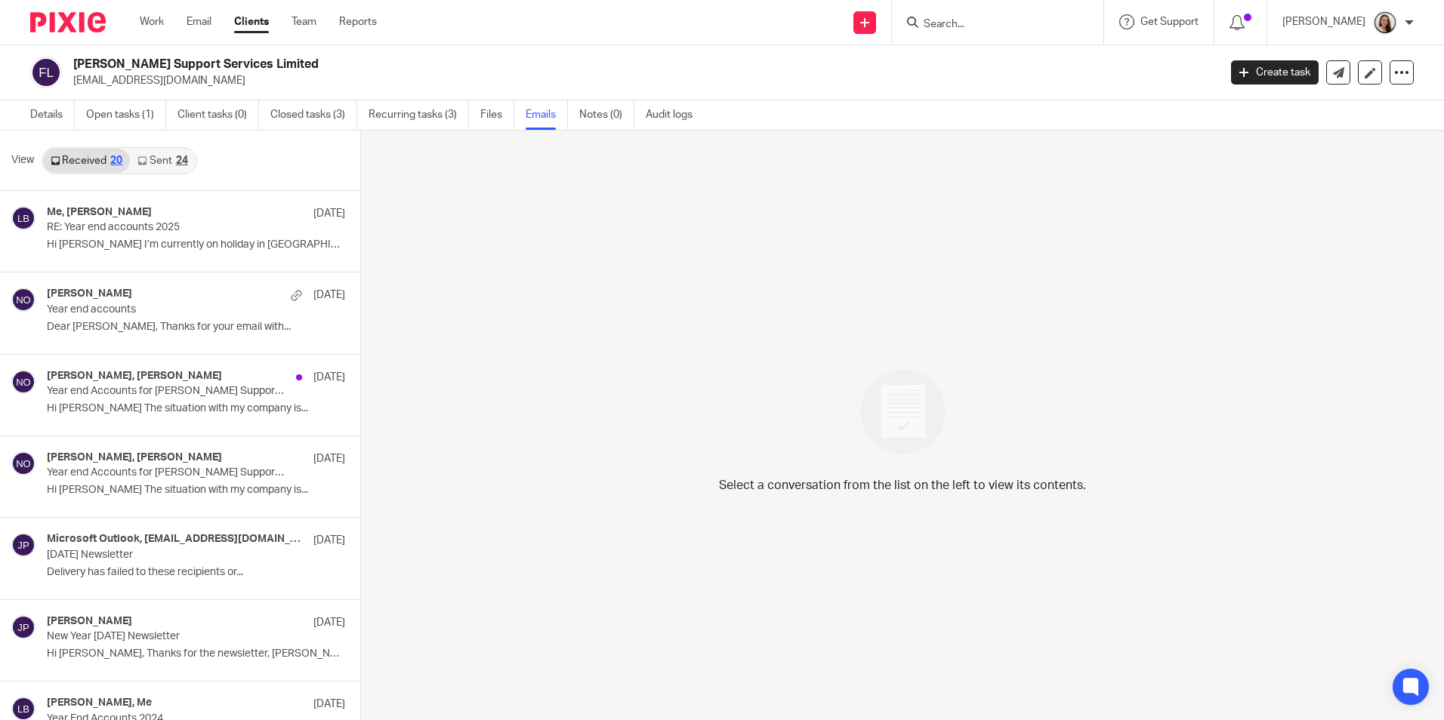
click at [153, 161] on link "Sent 24" at bounding box center [162, 161] width 65 height 24
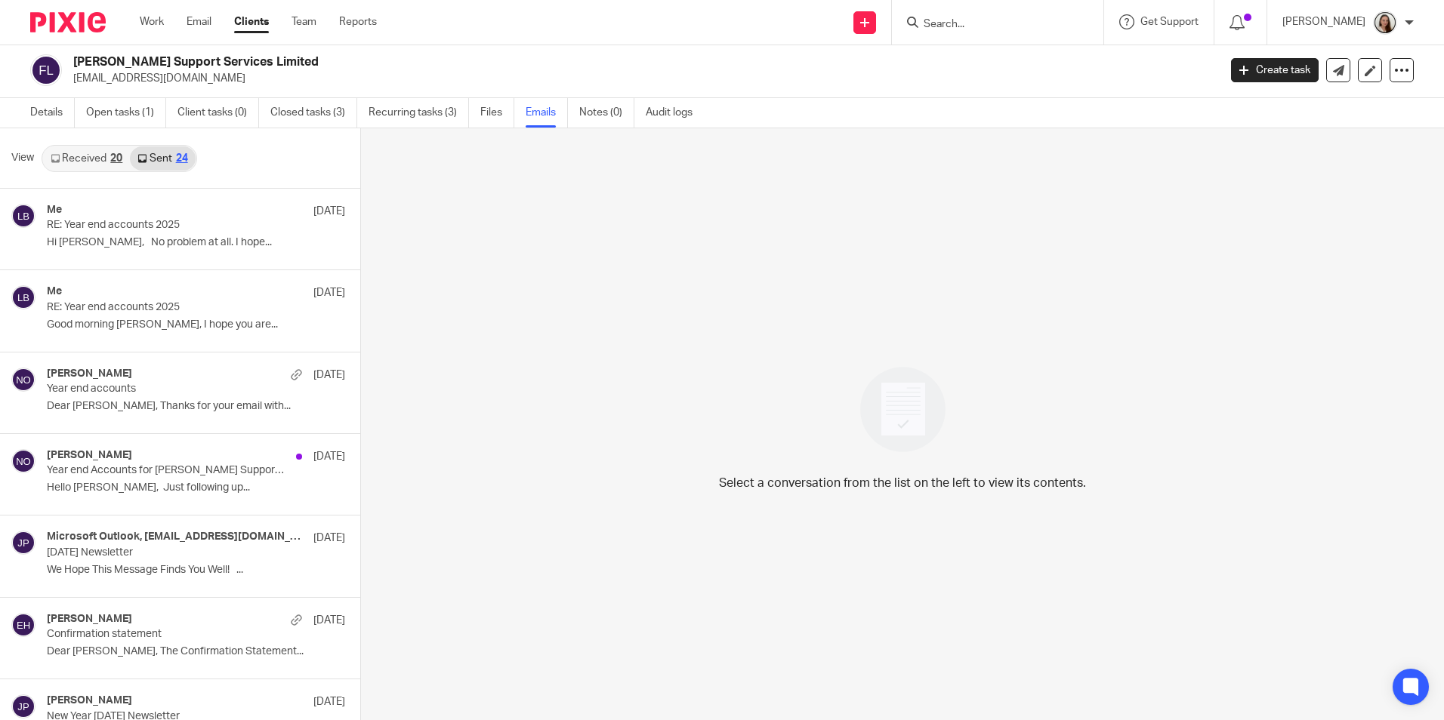
click at [101, 163] on link "Received 20" at bounding box center [86, 158] width 87 height 24
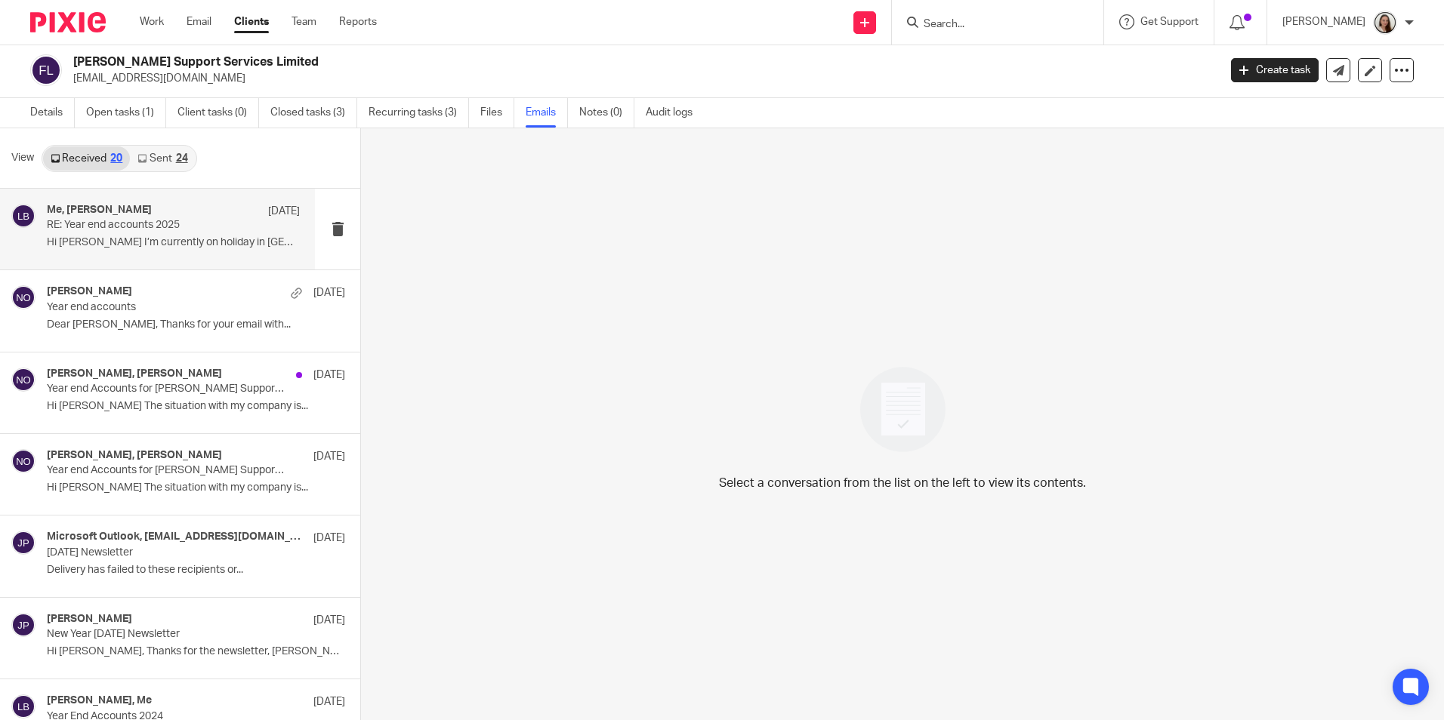
click at [142, 212] on h4 "Me, Laurence Fowler-Stevens" at bounding box center [99, 210] width 105 height 13
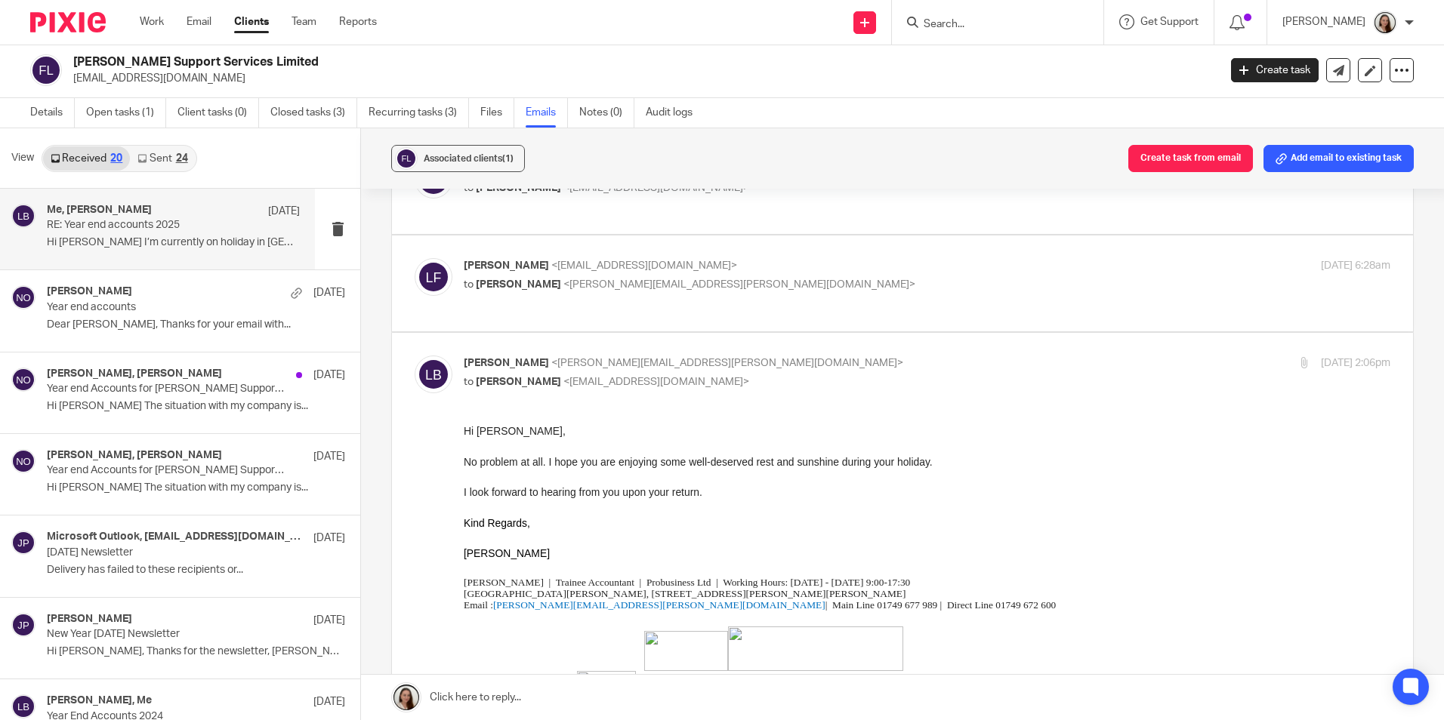
scroll to position [529, 0]
click at [972, 33] on div at bounding box center [997, 22] width 211 height 45
click at [966, 23] on input "Search" at bounding box center [990, 25] width 136 height 14
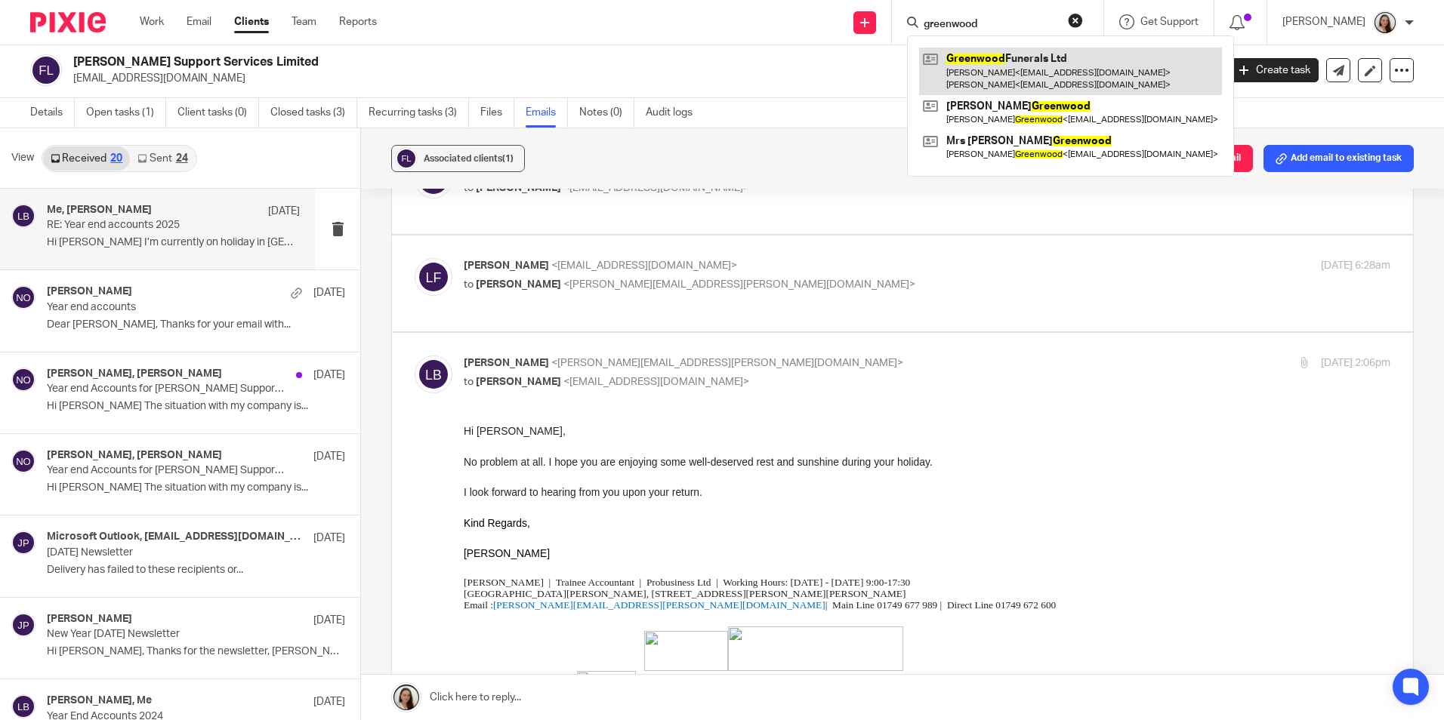
type input "greenwood"
click at [988, 73] on link at bounding box center [1070, 71] width 303 height 47
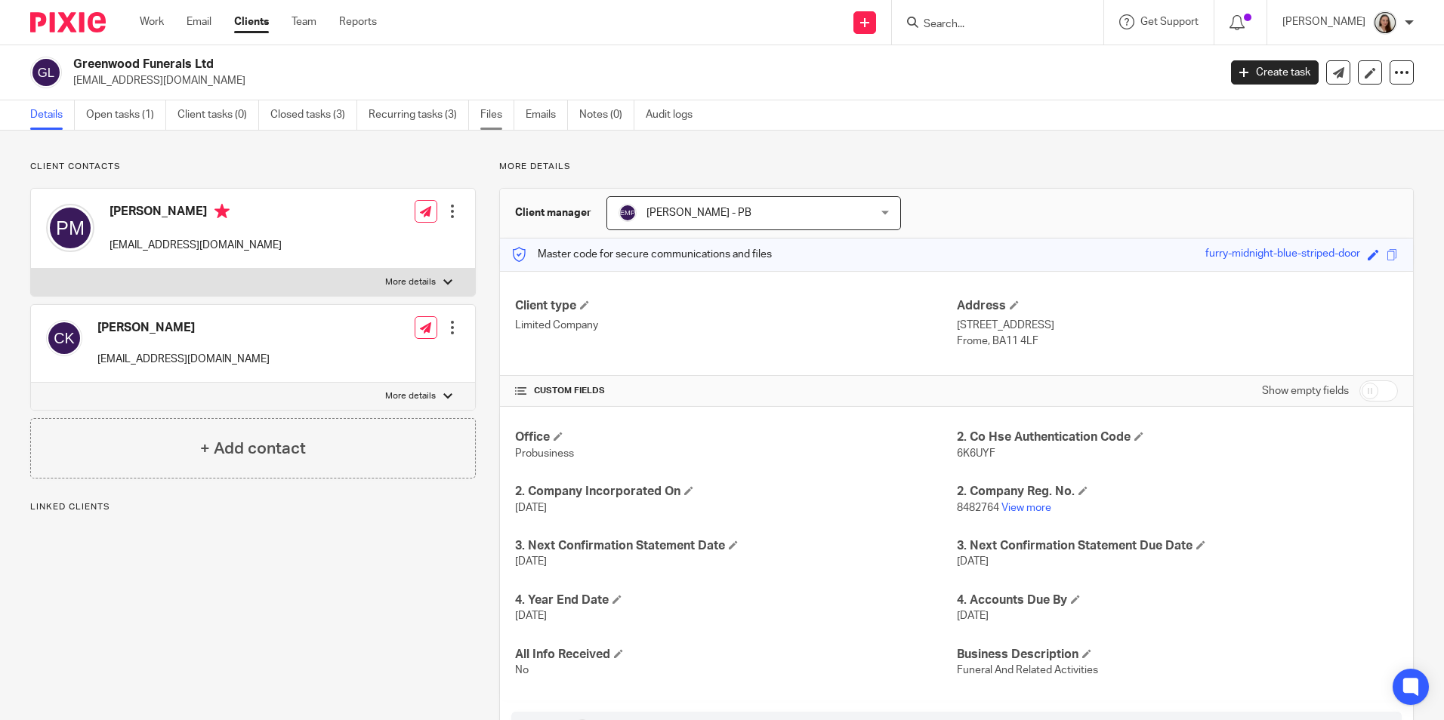
drag, startPoint x: 482, startPoint y: 121, endPoint x: 501, endPoint y: 119, distance: 18.9
click at [483, 121] on link "Files" at bounding box center [497, 114] width 34 height 29
click at [556, 134] on div "Client contacts [PERSON_NAME] [EMAIL_ADDRESS][DOMAIN_NAME] Edit contact Create …" at bounding box center [722, 481] width 1444 height 701
click at [550, 125] on link "Emails" at bounding box center [547, 114] width 42 height 29
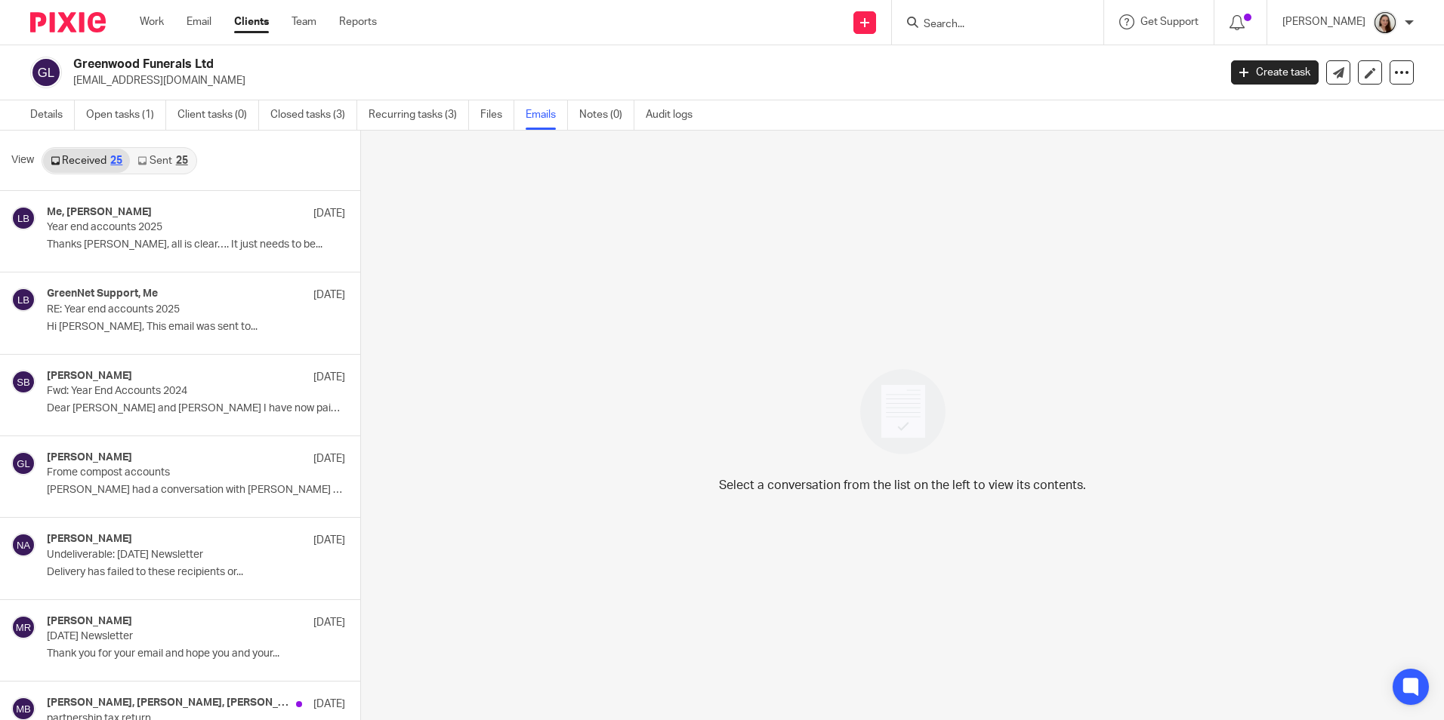
click at [165, 153] on link "Sent 25" at bounding box center [162, 161] width 65 height 24
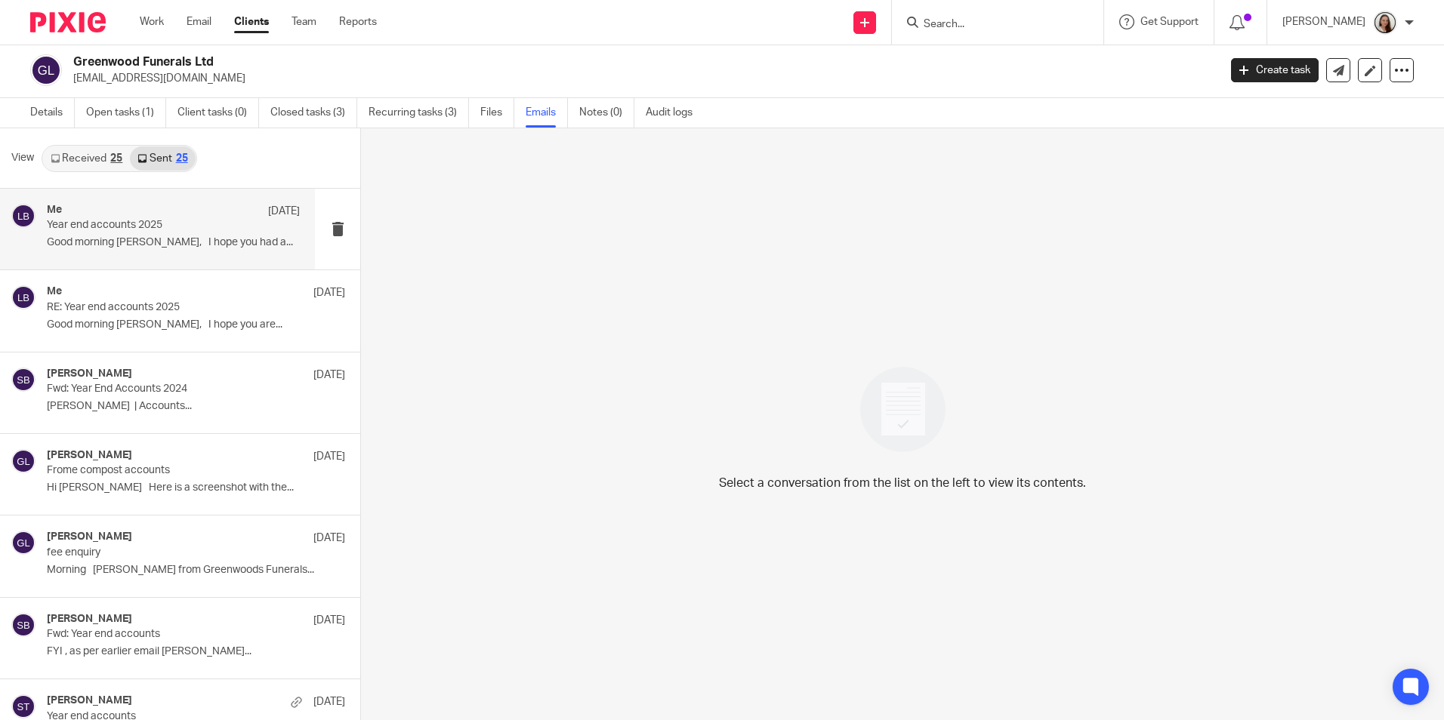
click at [183, 245] on p "Good morning [PERSON_NAME], I hope you had a..." at bounding box center [173, 242] width 253 height 13
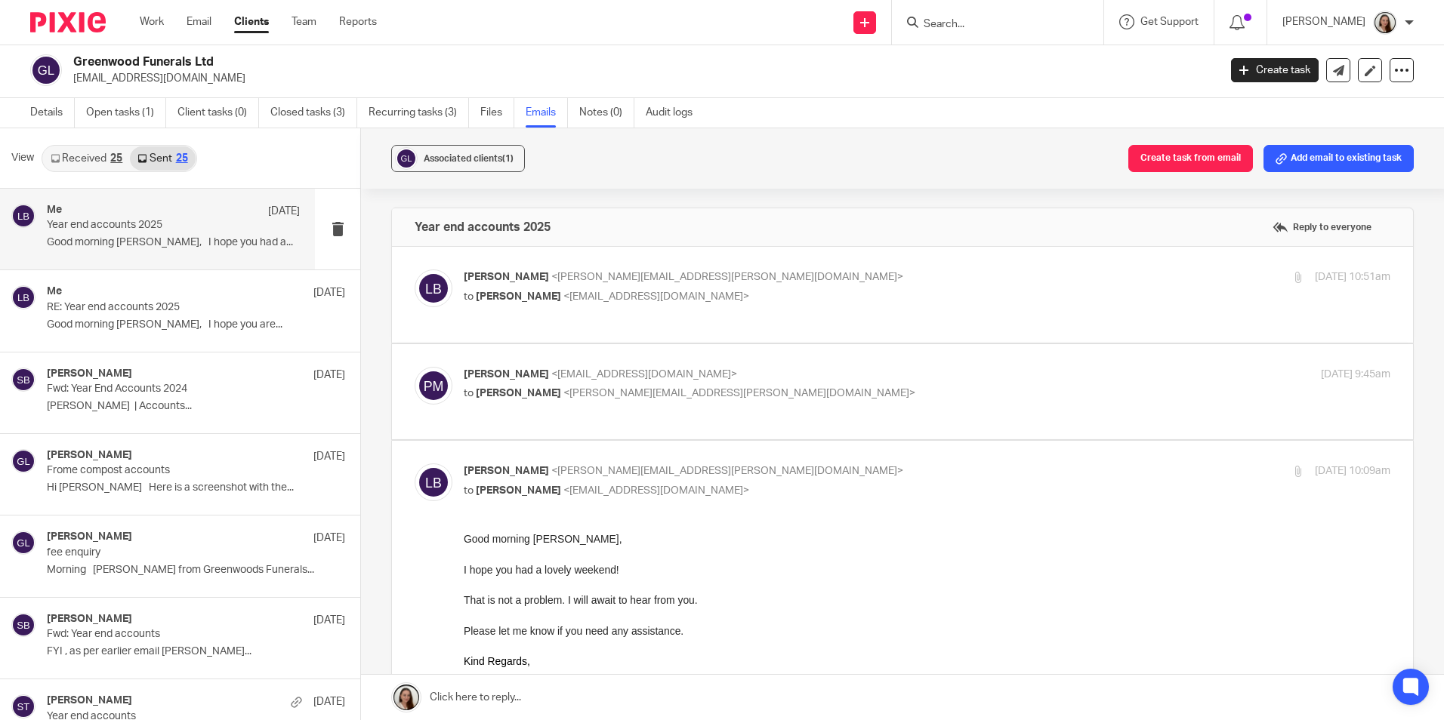
scroll to position [0, 0]
click at [98, 166] on link "Received 25" at bounding box center [86, 158] width 87 height 24
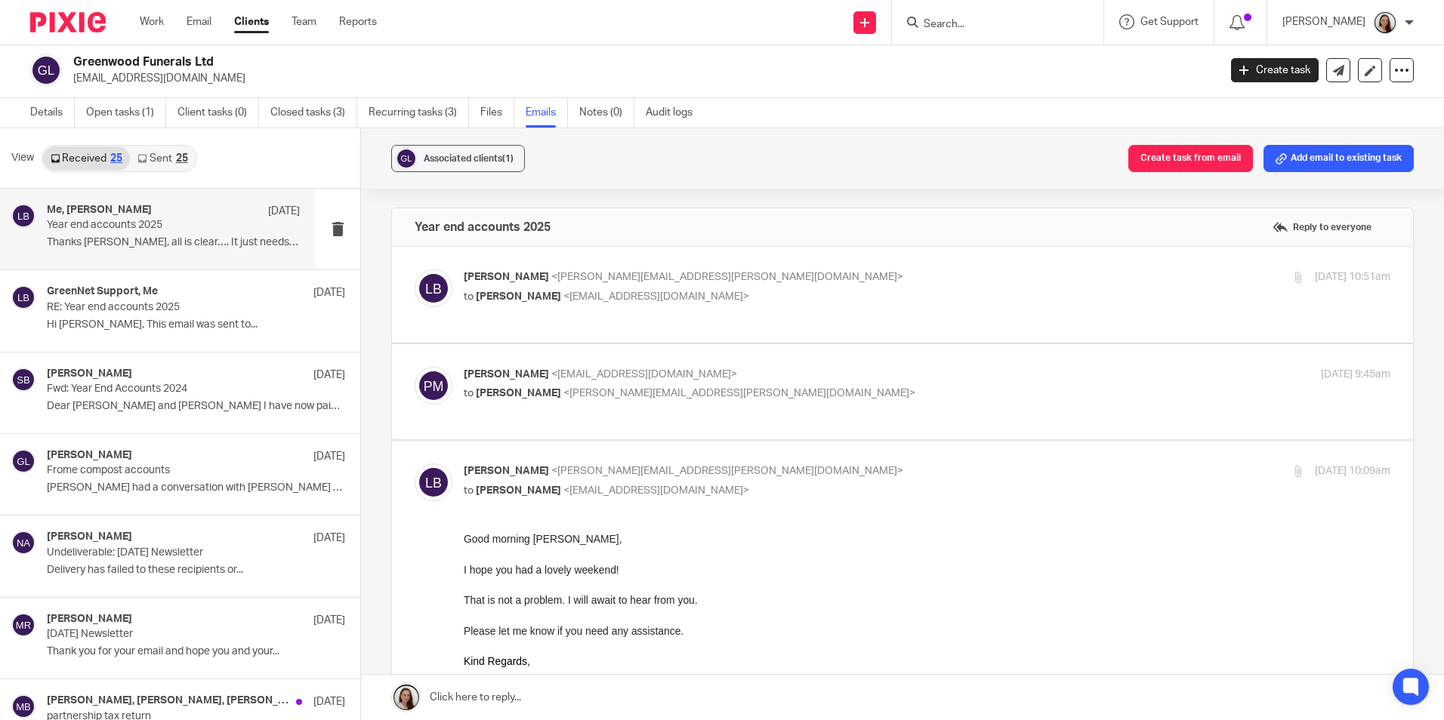
click at [160, 229] on p "Year end accounts 2025" at bounding box center [148, 225] width 202 height 13
click at [152, 20] on link "Work" at bounding box center [152, 21] width 24 height 15
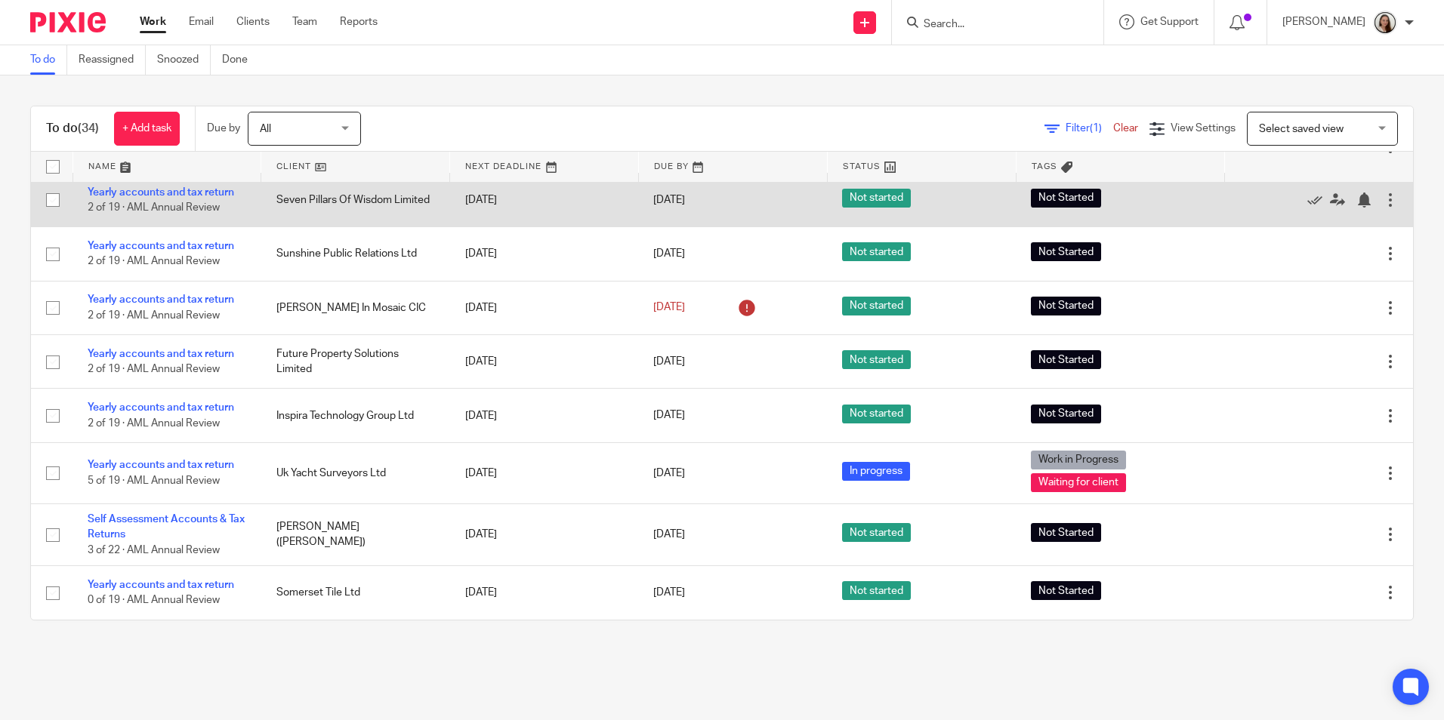
scroll to position [1545, 0]
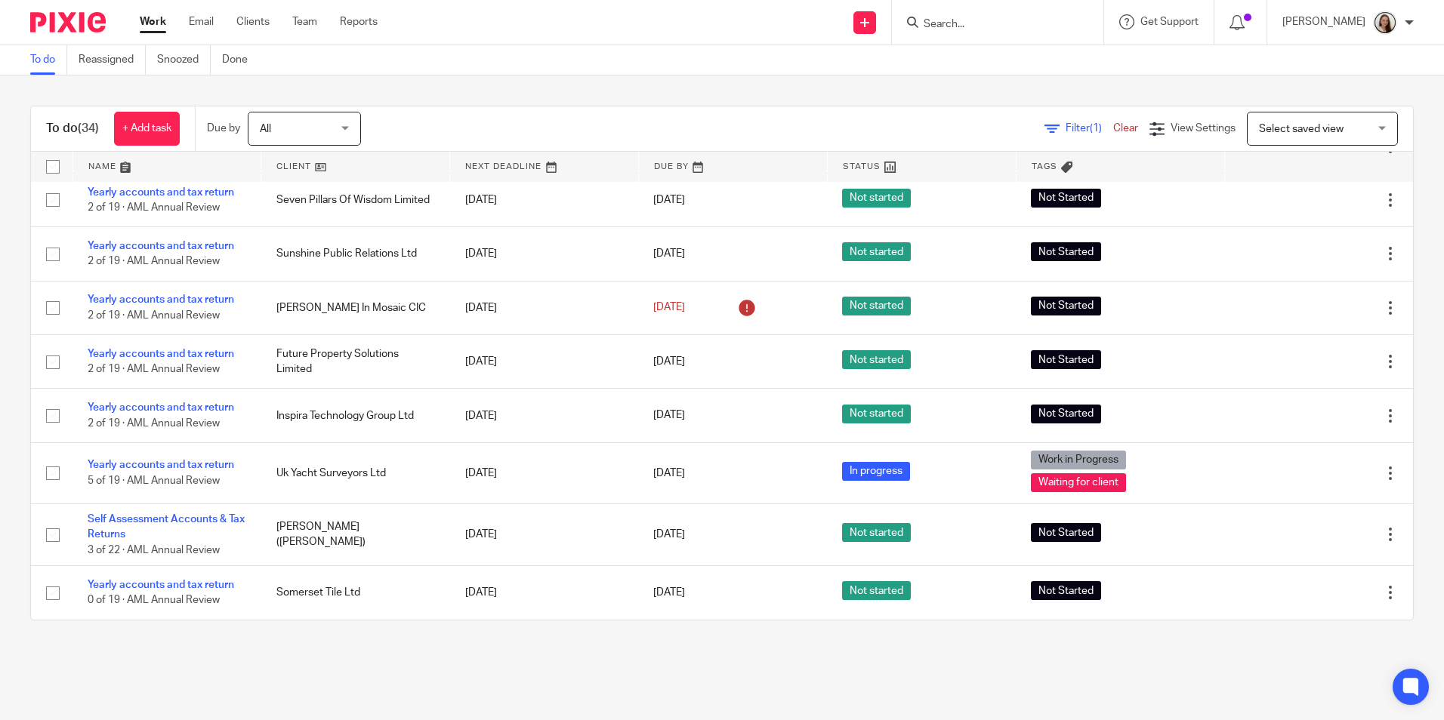
click at [448, 113] on div "Filter (1) Clear View Settings View Settings (1) Filters Clear Save Manage save…" at bounding box center [899, 129] width 1025 height 34
drag, startPoint x: 991, startPoint y: 29, endPoint x: 1006, endPoint y: 5, distance: 28.9
click at [987, 29] on input "Search" at bounding box center [990, 25] width 136 height 14
click at [990, 24] on input "Search" at bounding box center [990, 25] width 136 height 14
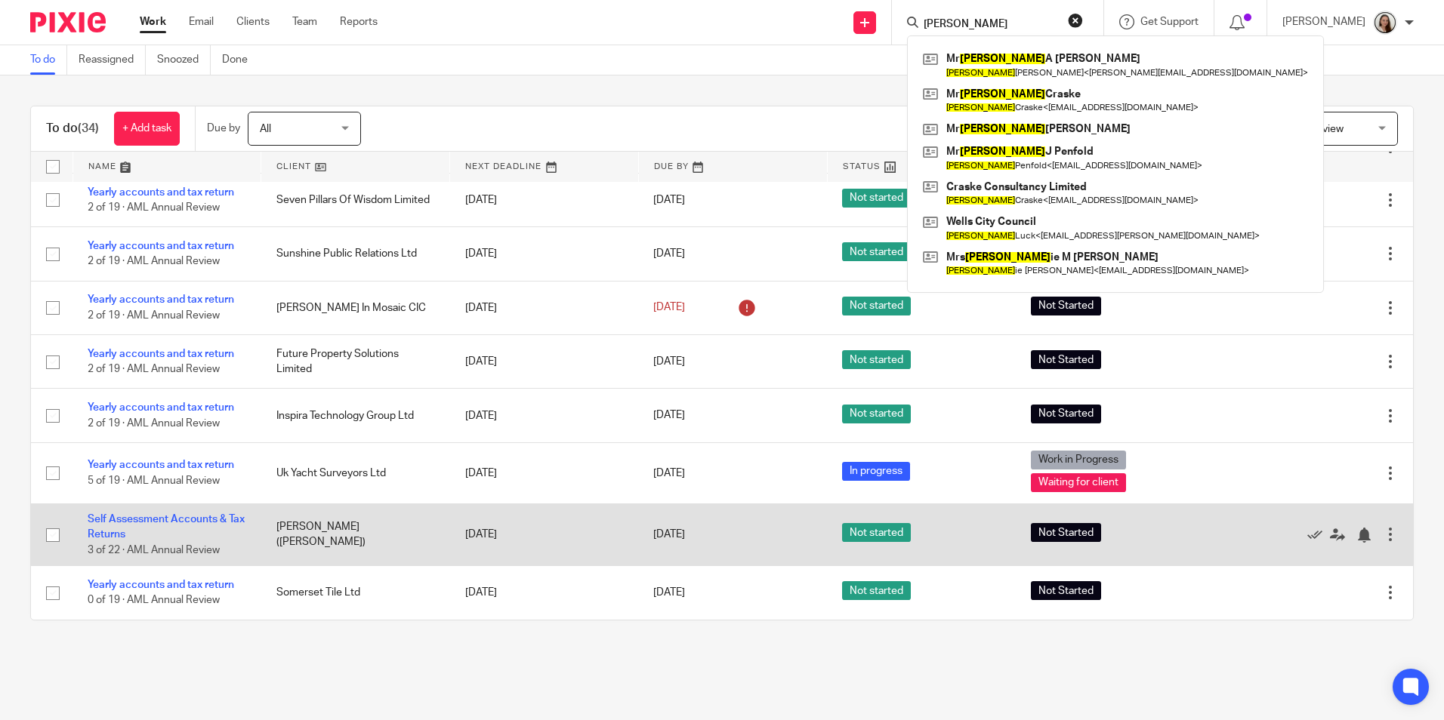
type input "stephen"
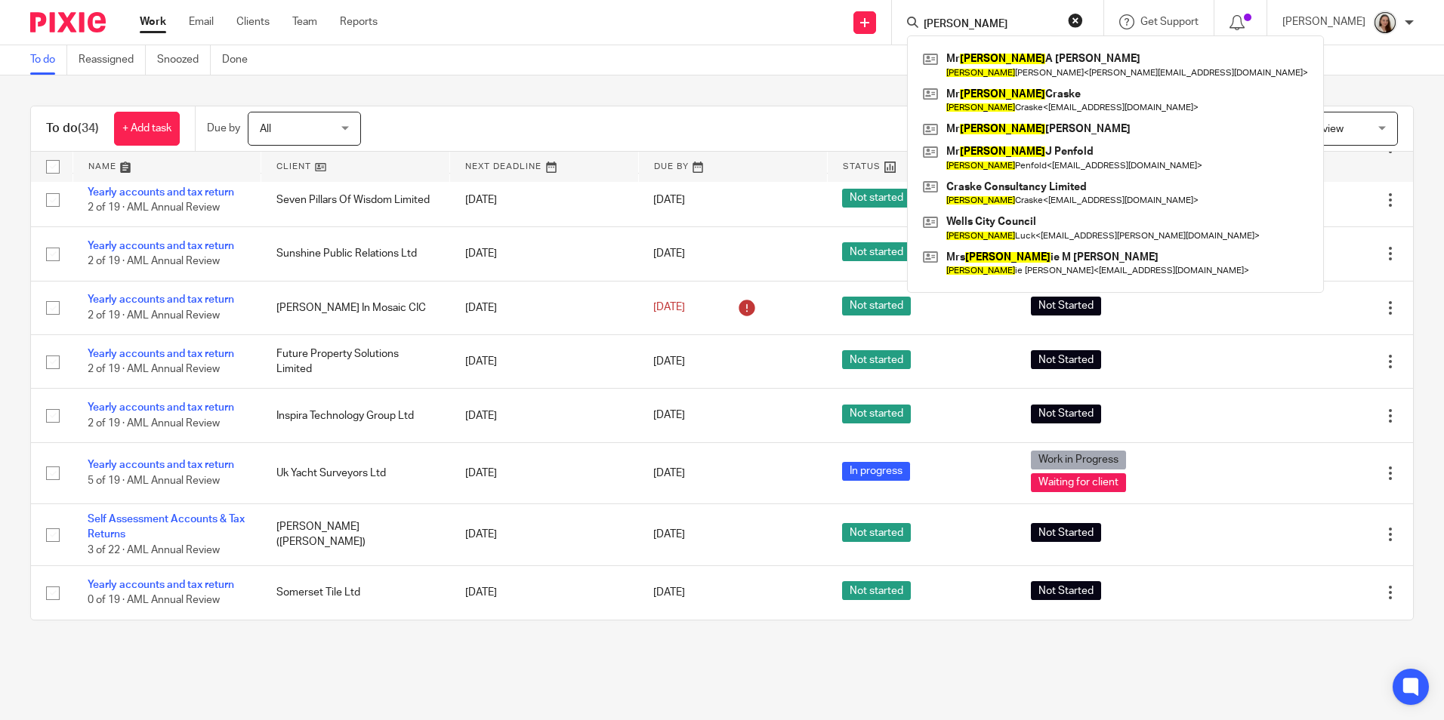
click at [657, 87] on div "To do (34) + Add task Due by All All Today Tomorrow This week Next week This mo…" at bounding box center [722, 363] width 1444 height 575
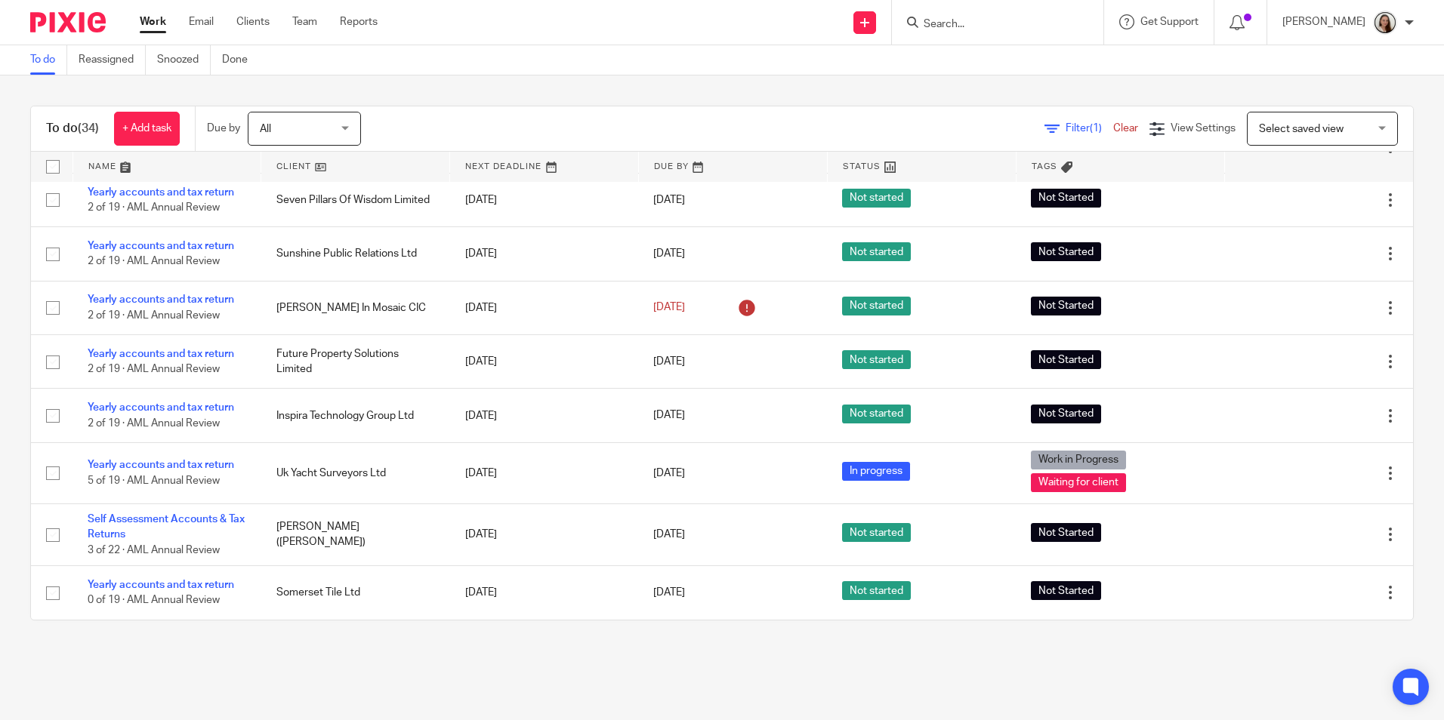
drag, startPoint x: 1005, startPoint y: 38, endPoint x: 1000, endPoint y: 29, distance: 9.8
click at [1005, 38] on div at bounding box center [997, 22] width 211 height 45
click at [999, 29] on input "Search" at bounding box center [990, 25] width 136 height 14
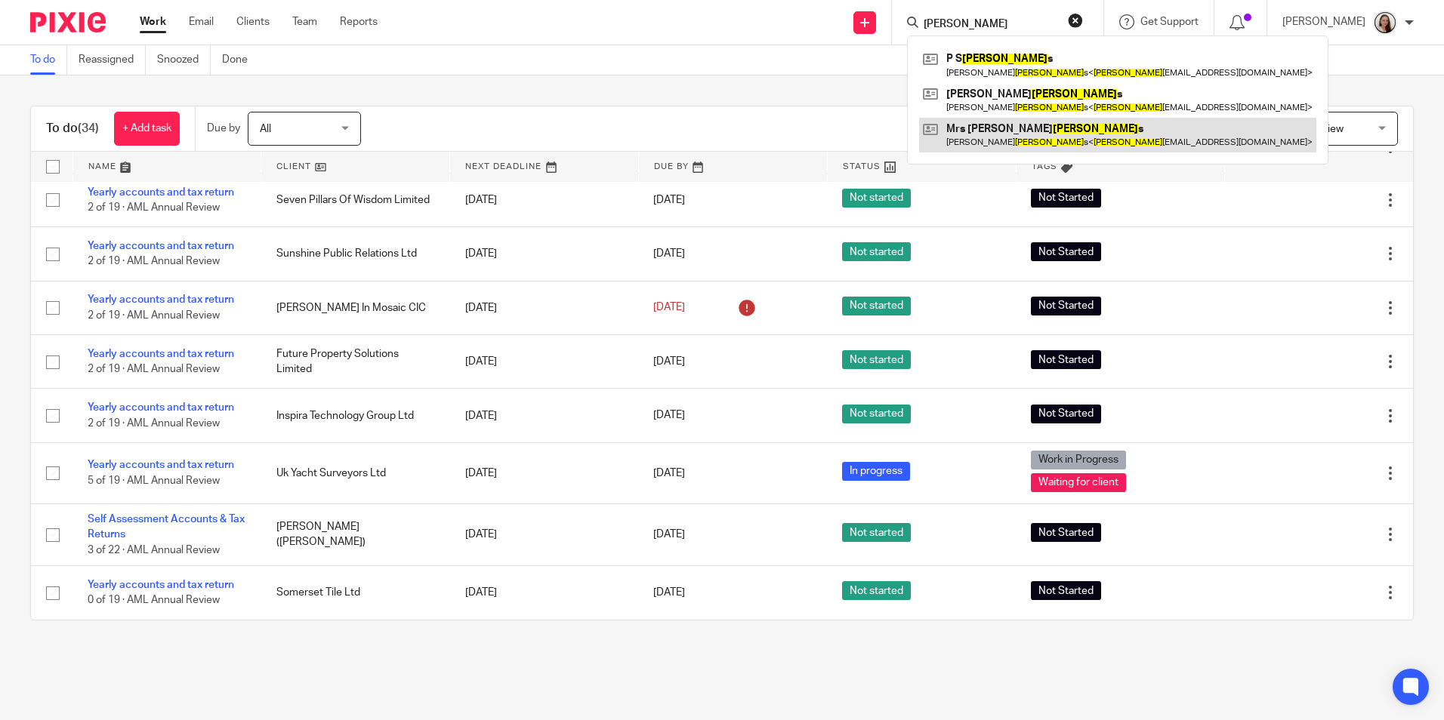
type input "jenkin"
click at [1077, 137] on link at bounding box center [1117, 135] width 397 height 35
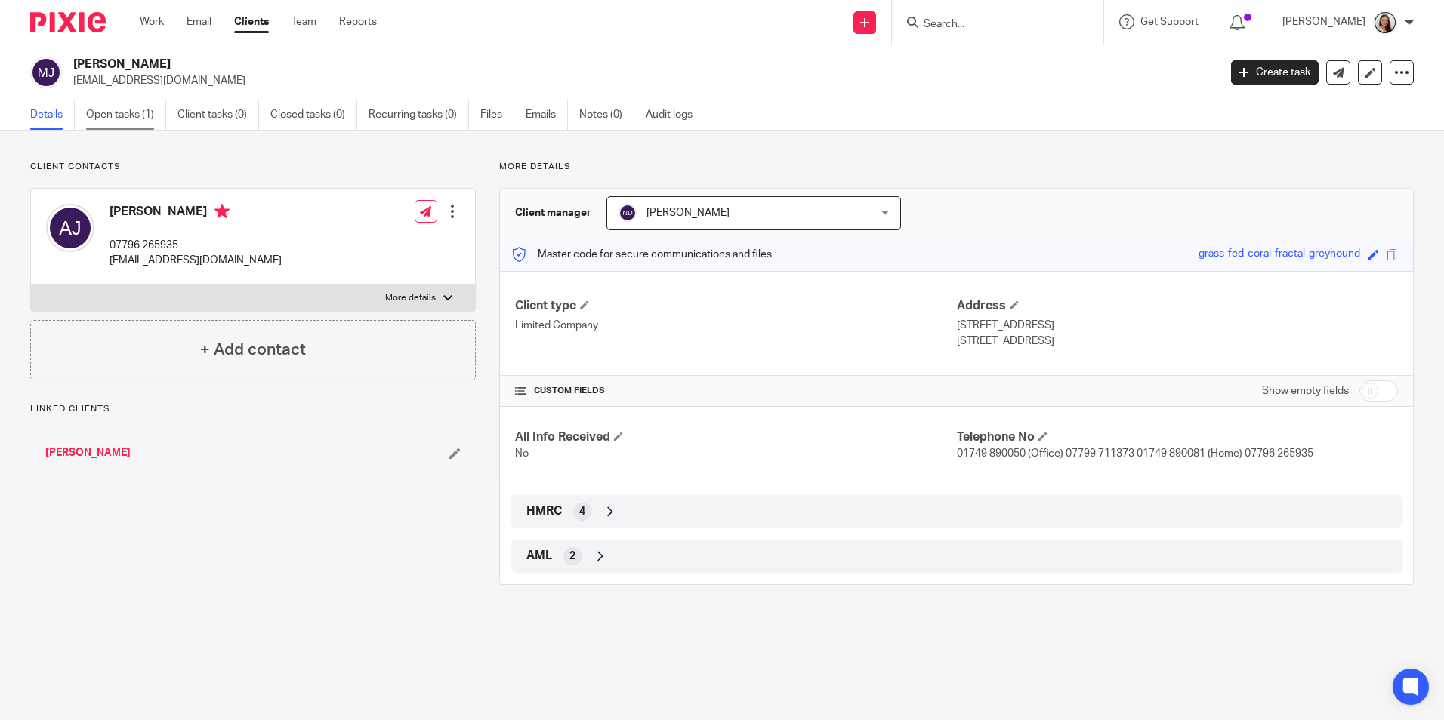
drag, startPoint x: 138, startPoint y: 111, endPoint x: 153, endPoint y: 108, distance: 14.7
click at [137, 111] on link "Open tasks (1)" at bounding box center [126, 114] width 80 height 29
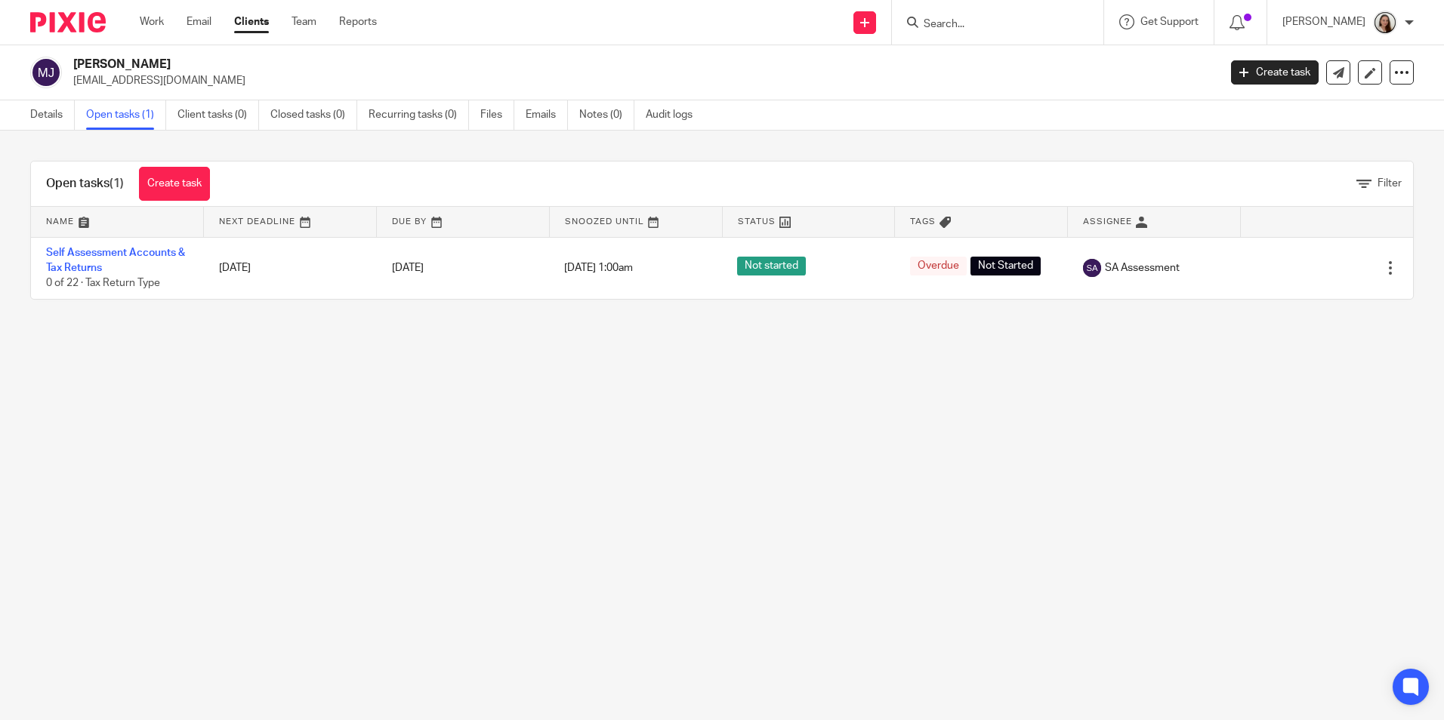
click at [1026, 24] on input "Search" at bounding box center [990, 25] width 136 height 14
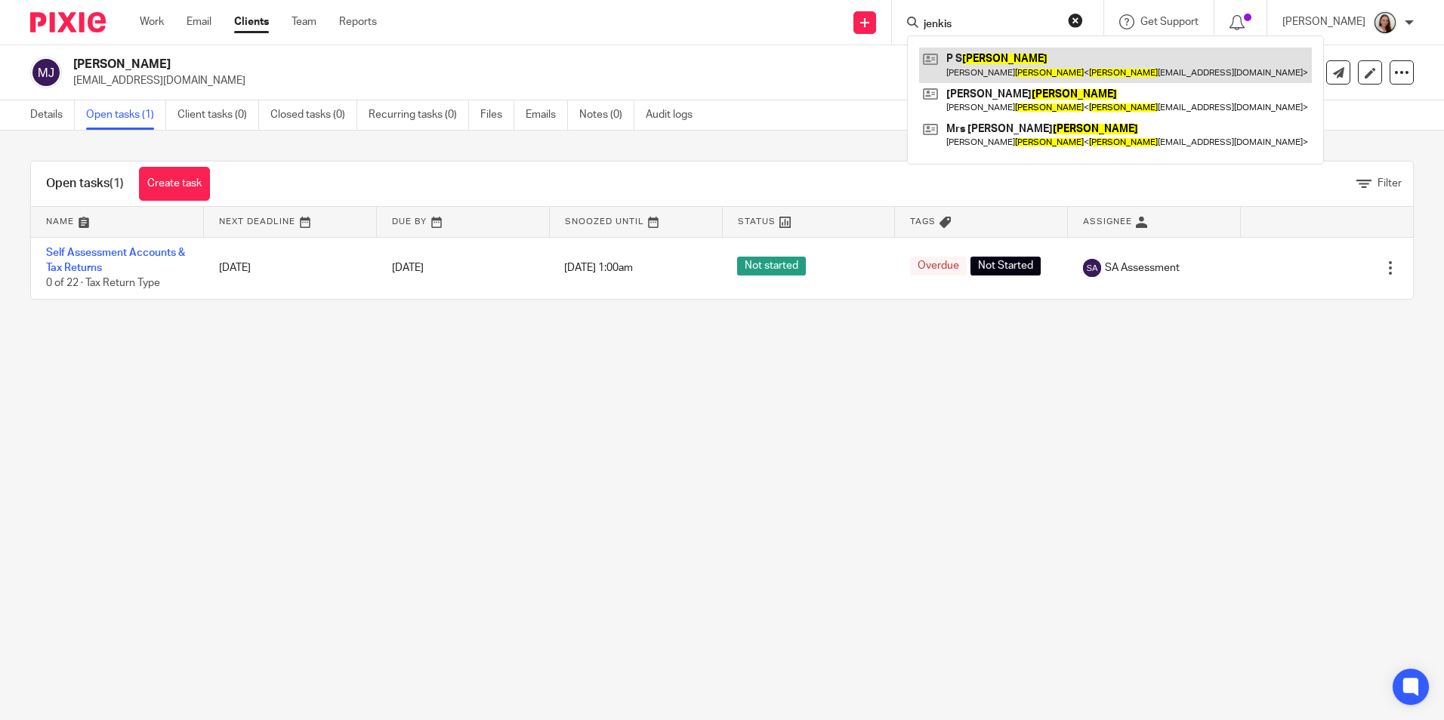
type input "jenkis"
click at [1006, 66] on link at bounding box center [1115, 65] width 393 height 35
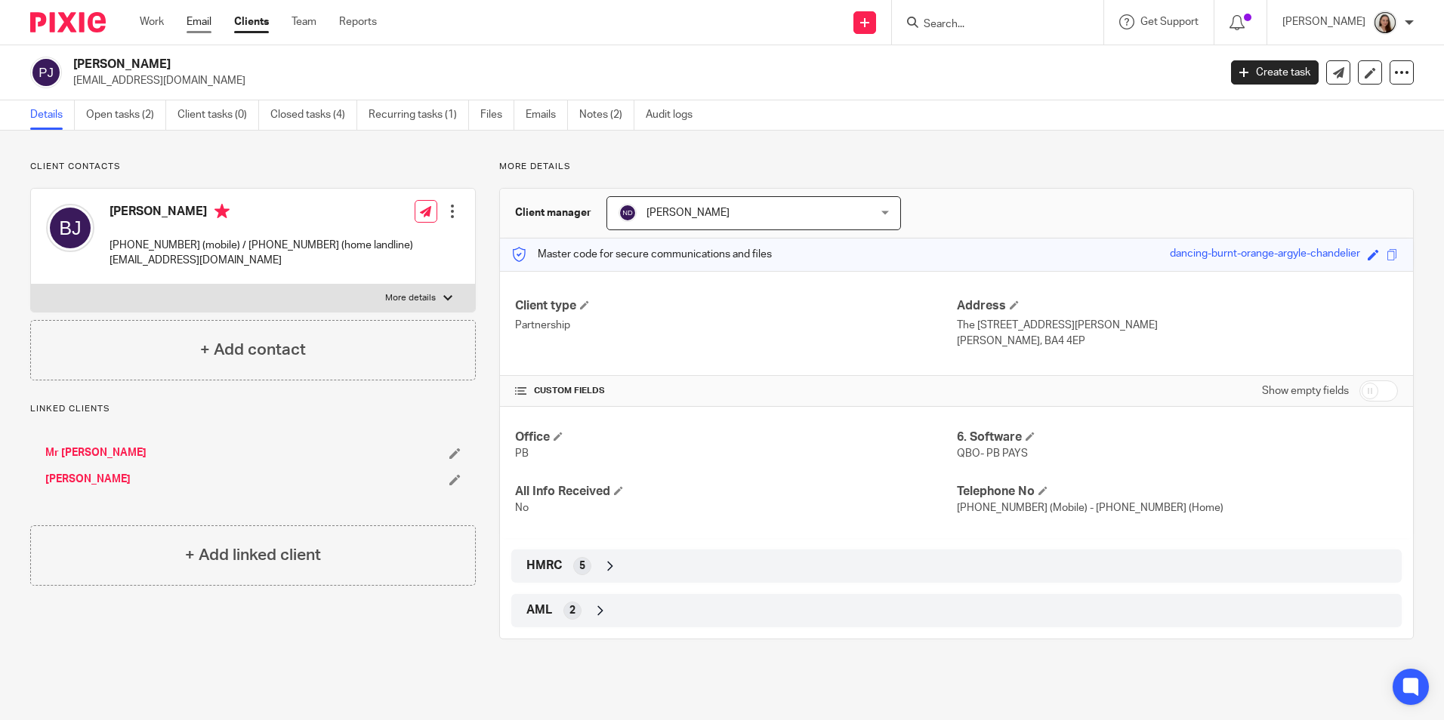
click at [197, 20] on link "Email" at bounding box center [198, 21] width 25 height 15
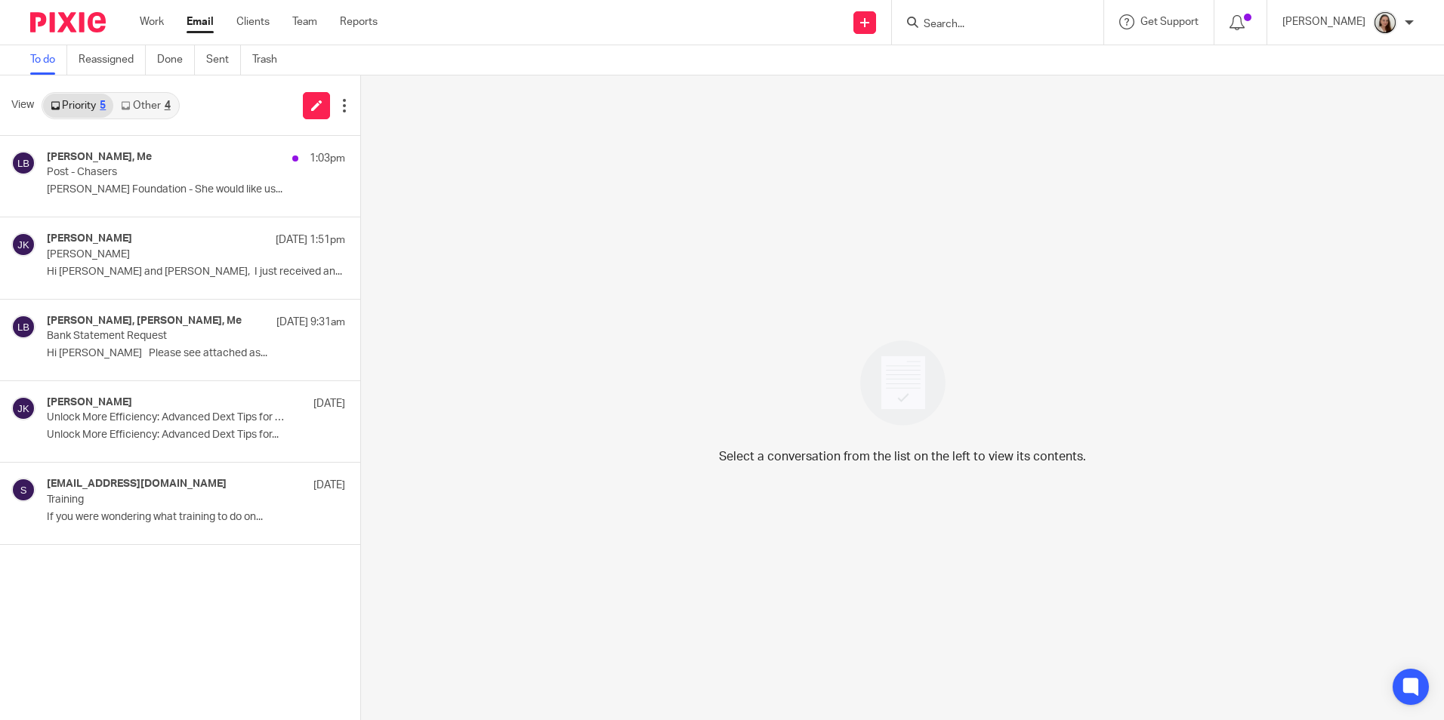
click at [157, 112] on link "Other 4" at bounding box center [145, 106] width 64 height 24
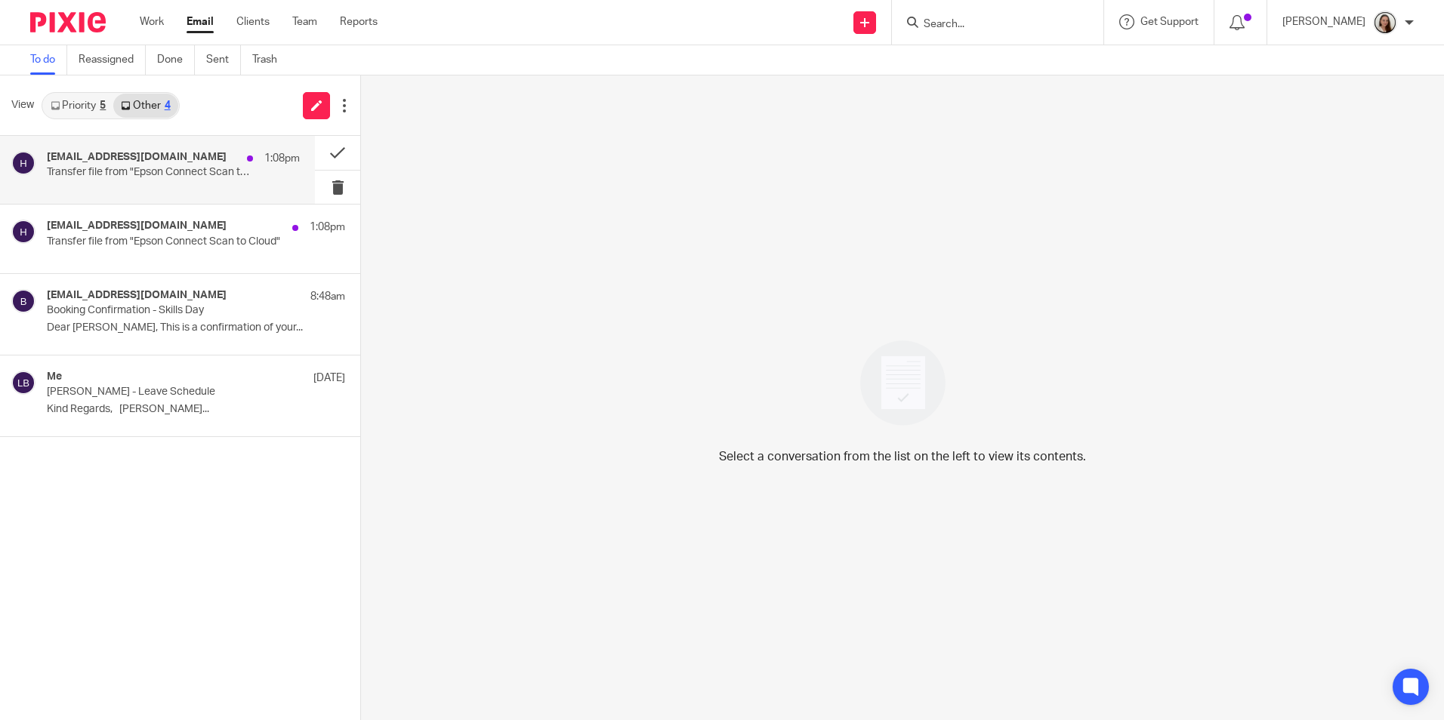
click at [226, 162] on h4 "[EMAIL_ADDRESS][DOMAIN_NAME]" at bounding box center [137, 157] width 180 height 13
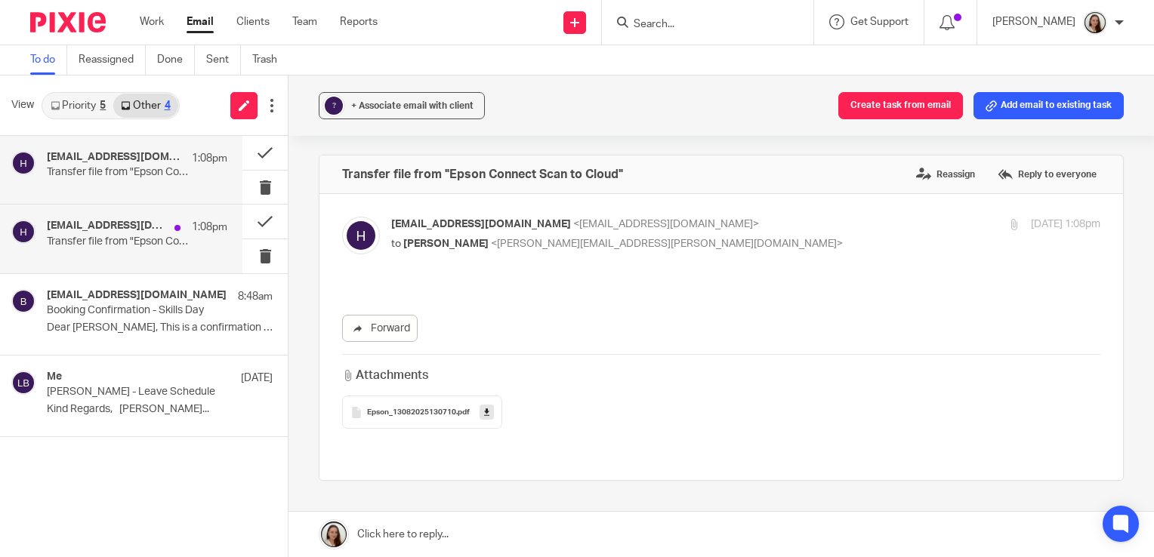
click at [125, 233] on div "hae3073jmr95s1@print.epsonconnect.com 1:08pm" at bounding box center [137, 227] width 180 height 15
click at [253, 220] on button at bounding box center [264, 222] width 45 height 34
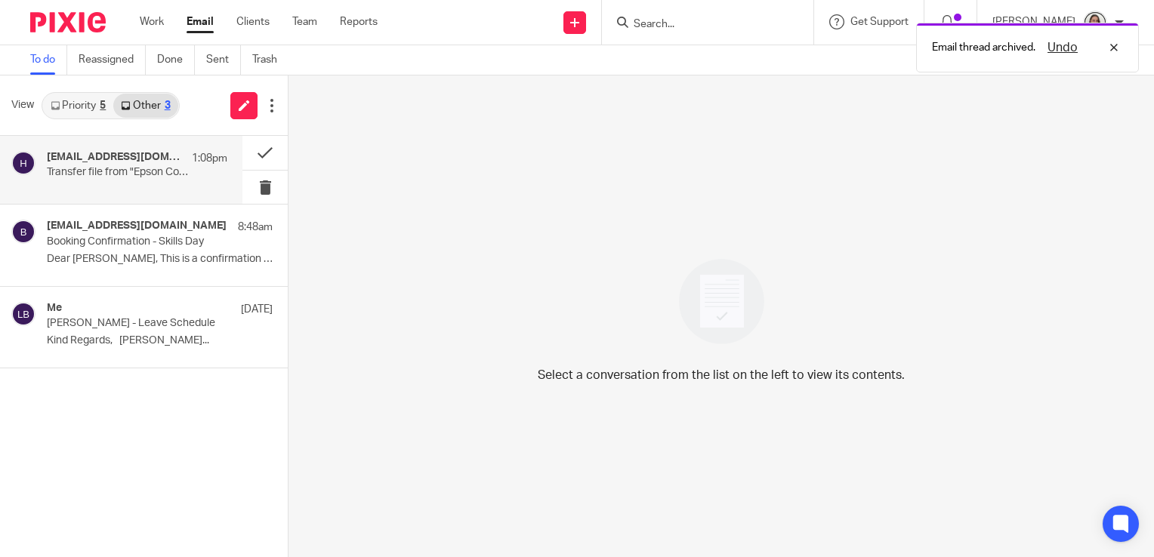
drag, startPoint x: 135, startPoint y: 160, endPoint x: 152, endPoint y: 152, distance: 18.6
click at [135, 159] on h4 "hae3073jmr95s1@print.epsonconnect.com" at bounding box center [115, 157] width 137 height 13
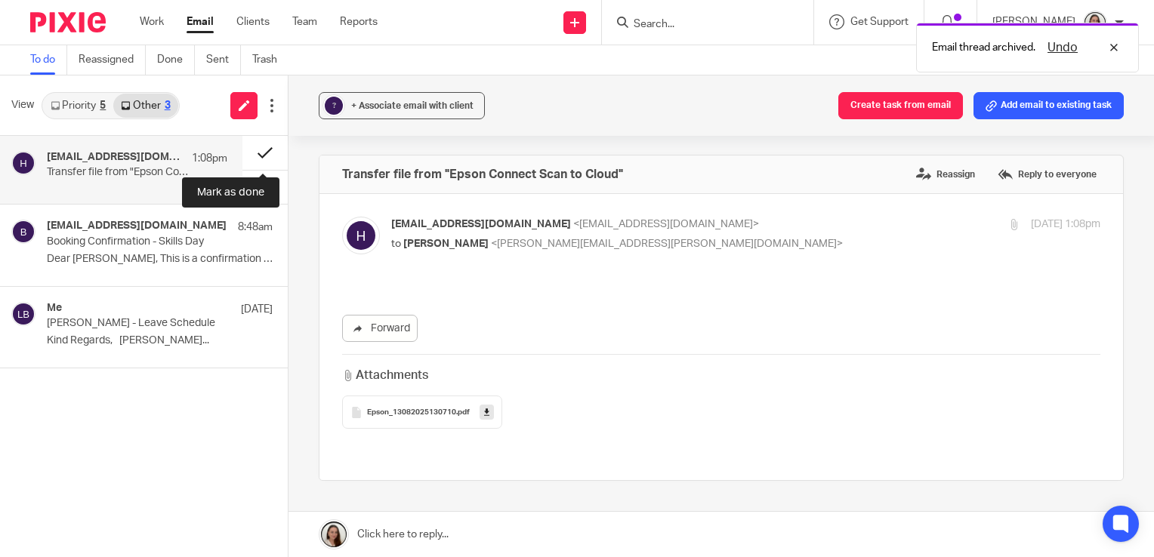
click at [248, 154] on button at bounding box center [264, 153] width 45 height 34
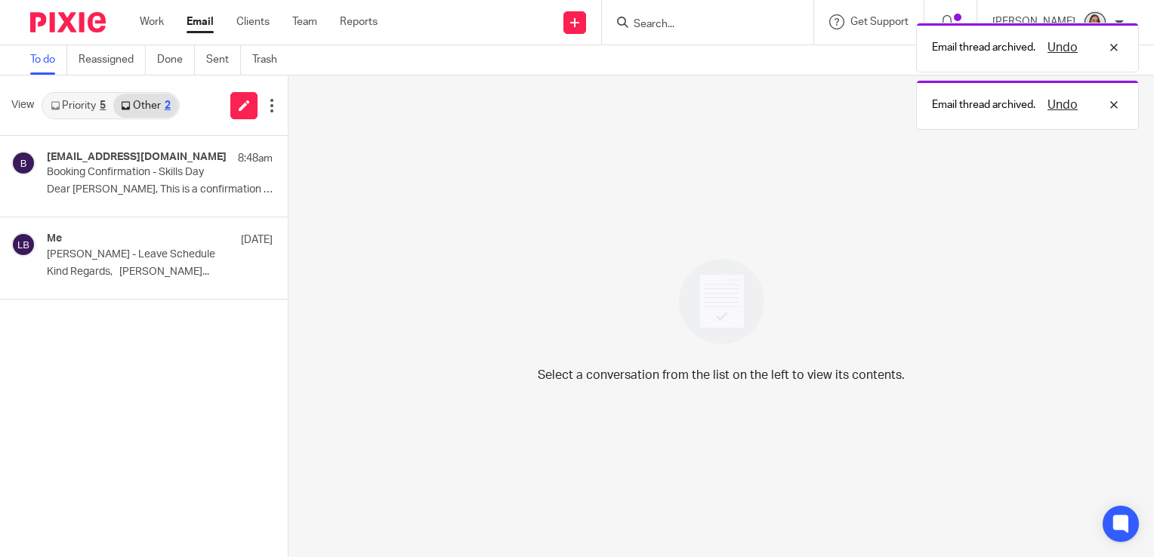
click at [79, 101] on link "Priority 5" at bounding box center [78, 106] width 70 height 24
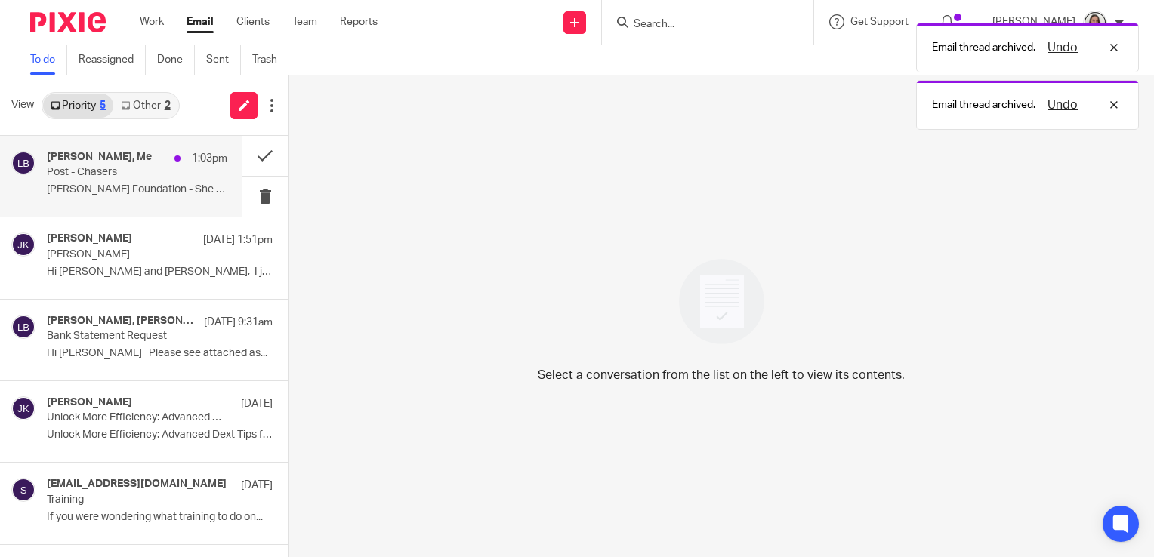
click at [82, 181] on div "Johanne Kassardjian, Me 1:03pm Post - Chasers Stacey Mcintosh Foundation - She …" at bounding box center [137, 176] width 180 height 51
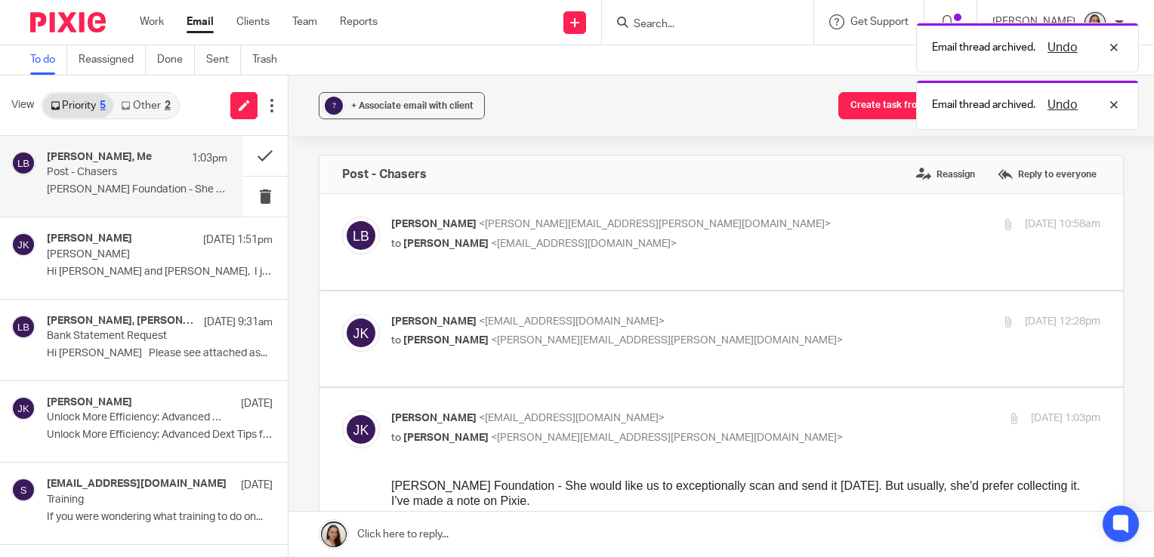
click at [701, 248] on p "to Johanne Kassardjian <johannekassardjian@probusinessuk.com>" at bounding box center [627, 244] width 473 height 16
checkbox input "true"
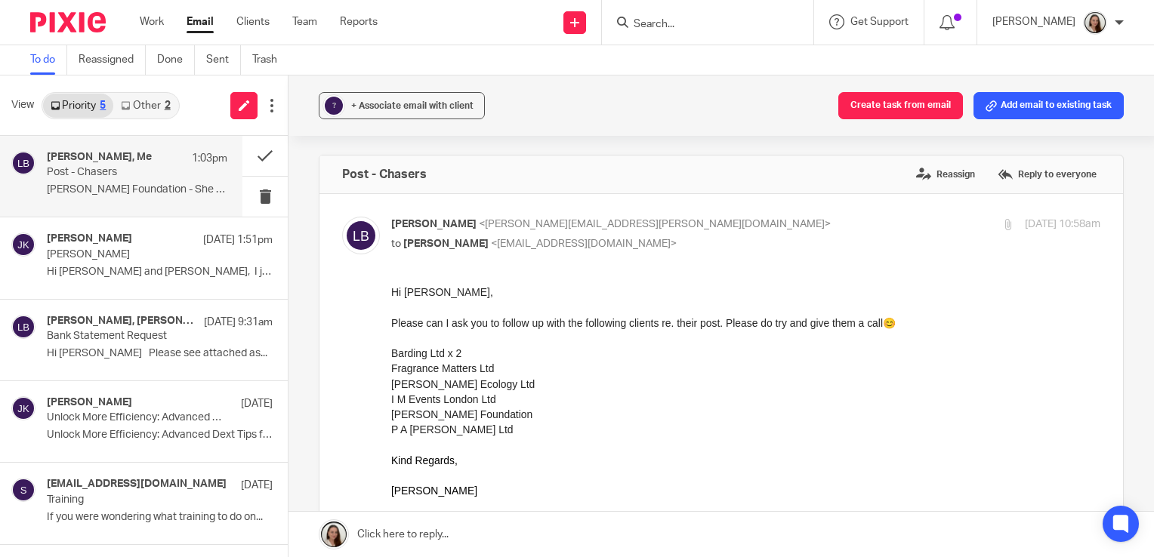
click at [196, 25] on link "Email" at bounding box center [199, 21] width 27 height 15
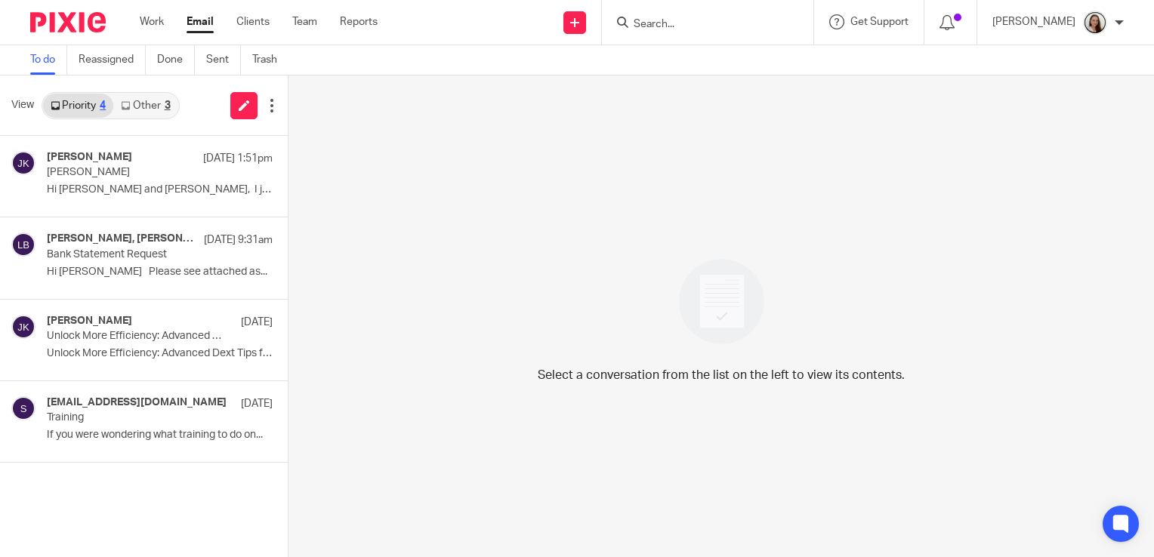
click at [152, 111] on link "Other 3" at bounding box center [145, 106] width 64 height 24
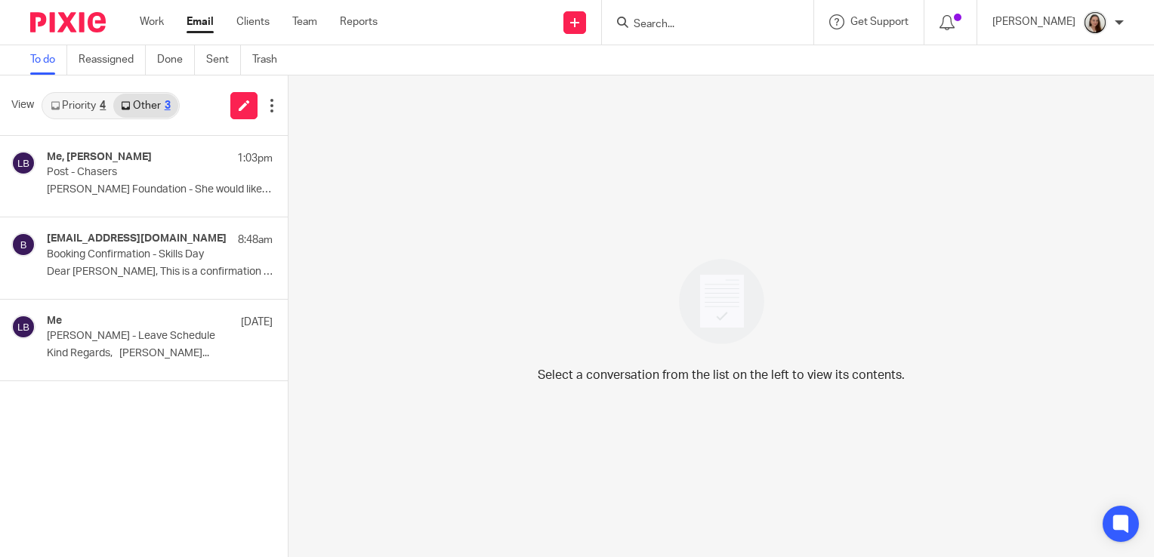
click at [100, 112] on link "Priority 4" at bounding box center [78, 106] width 70 height 24
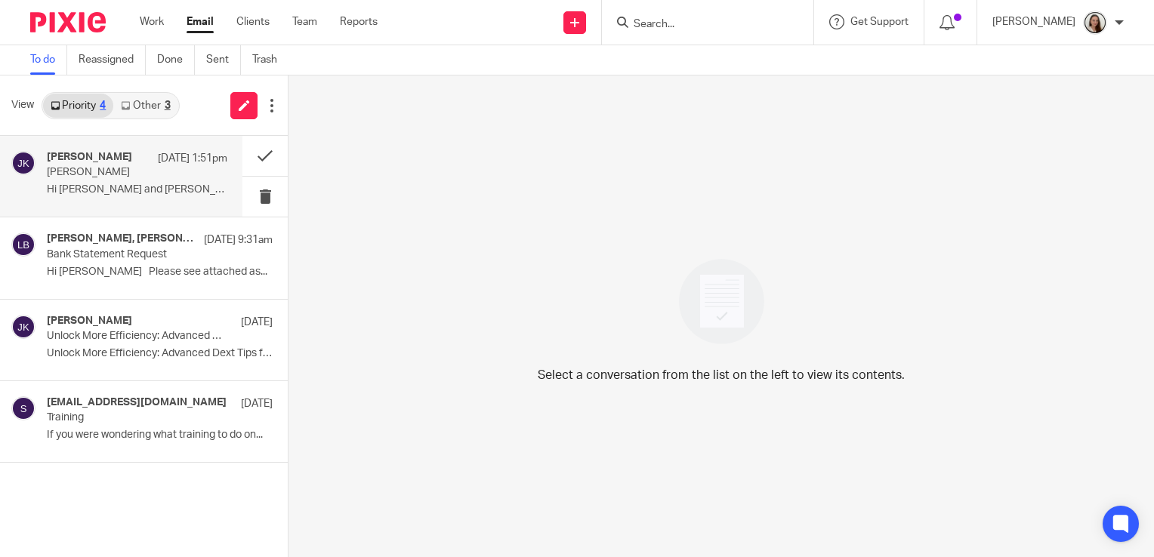
click at [140, 176] on p "[PERSON_NAME]" at bounding box center [119, 172] width 144 height 13
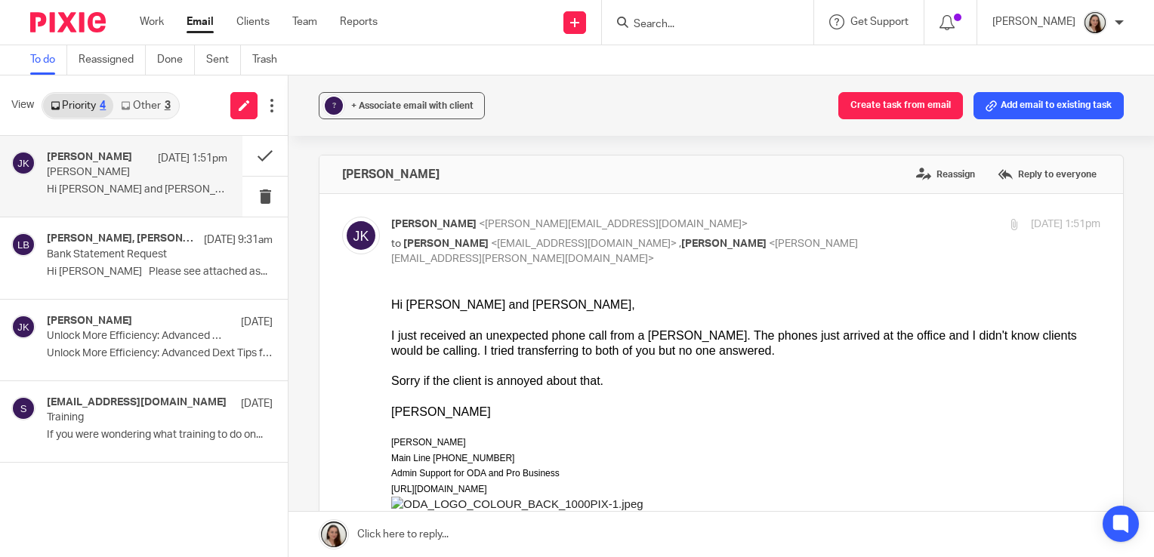
click at [137, 106] on link "Other 3" at bounding box center [145, 106] width 64 height 24
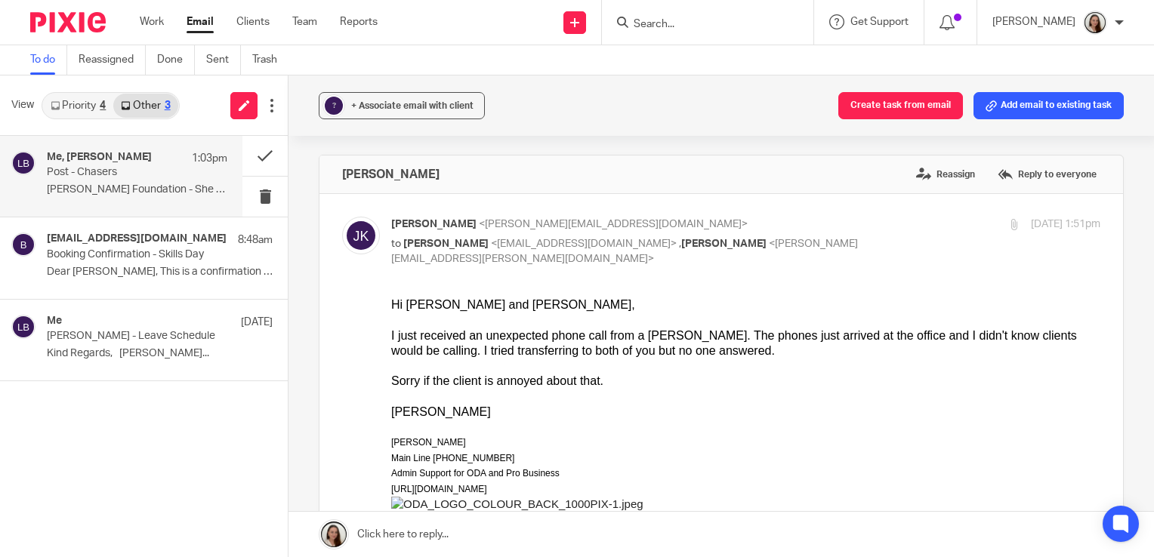
click at [148, 168] on p "Post - Chasers" at bounding box center [119, 172] width 144 height 13
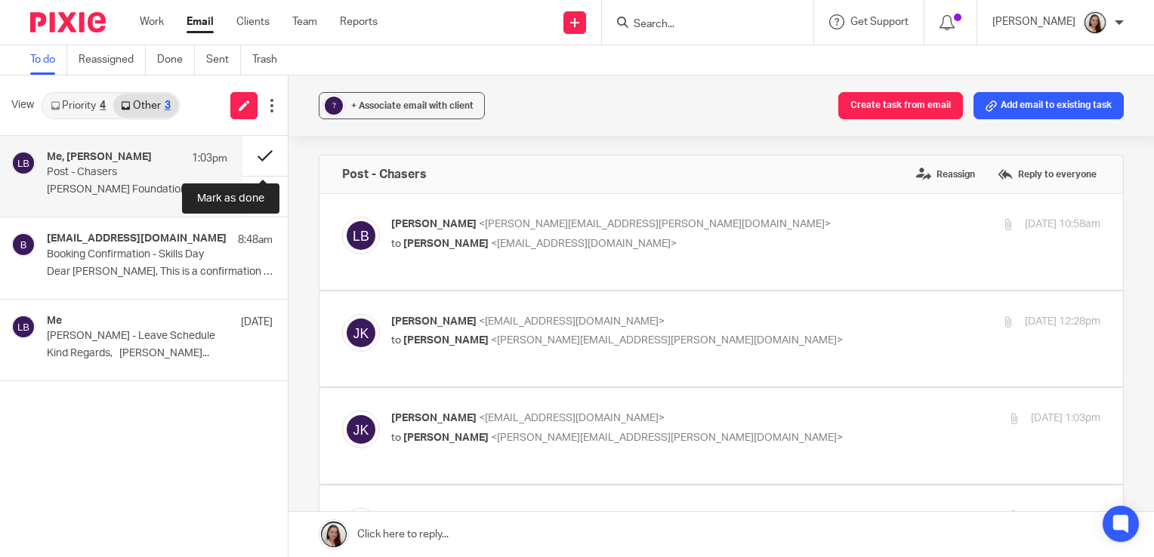
click at [258, 160] on button at bounding box center [264, 156] width 45 height 40
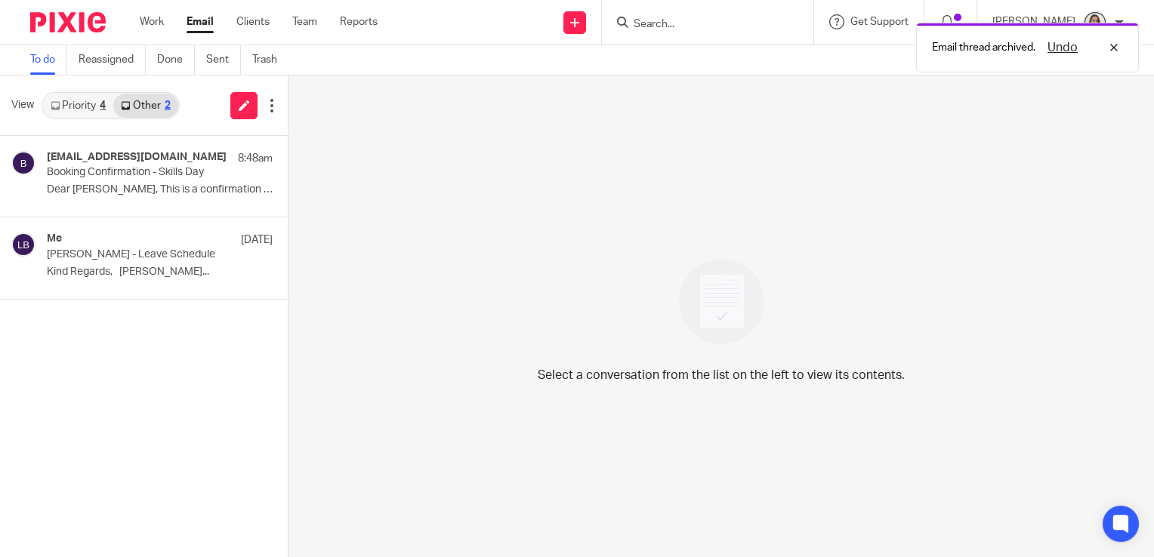
drag, startPoint x: 79, startPoint y: 104, endPoint x: 83, endPoint y: 124, distance: 20.0
click at [79, 103] on link "Priority 4" at bounding box center [78, 106] width 70 height 24
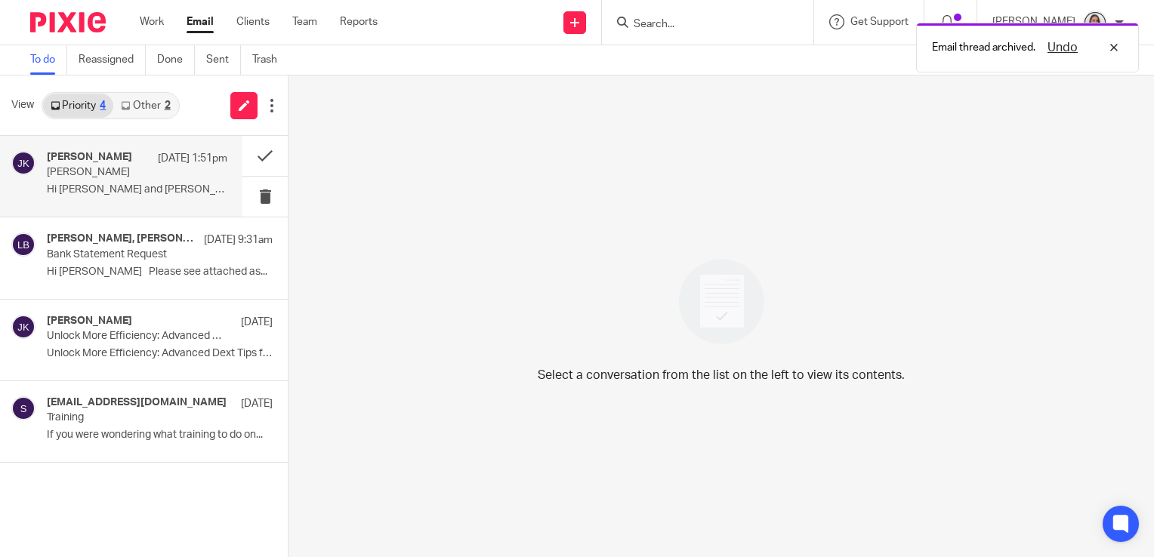
click at [126, 189] on p "Hi [PERSON_NAME] and [PERSON_NAME], I just received an..." at bounding box center [137, 189] width 180 height 13
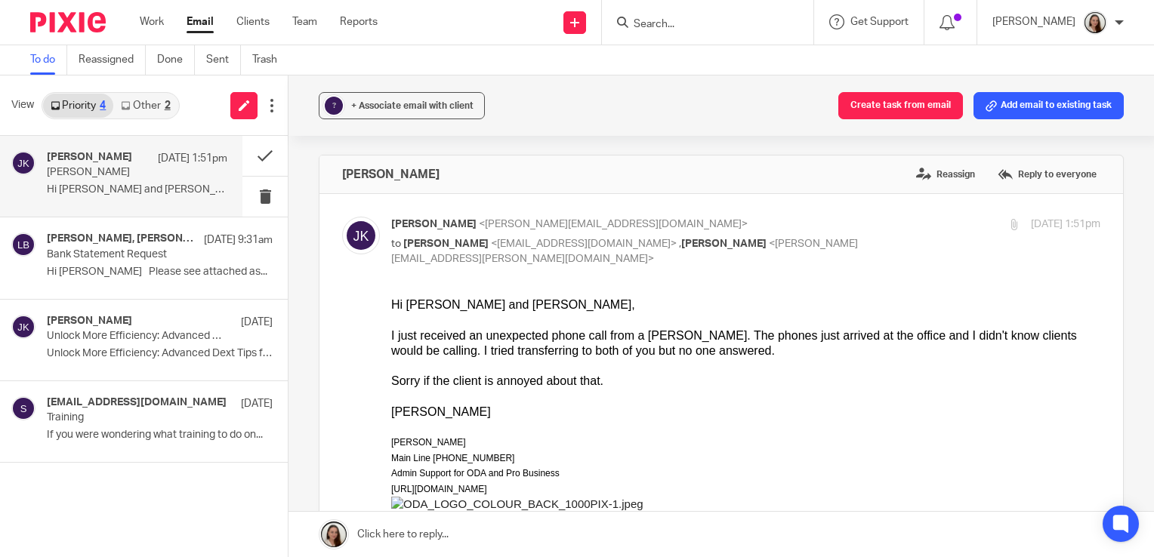
drag, startPoint x: 531, startPoint y: 365, endPoint x: 361, endPoint y: 302, distance: 181.1
click html "Hi Emily and Lory, I just received an unexpected phone call from a Ms. Jenkins.…"
click at [95, 174] on p "[PERSON_NAME]" at bounding box center [119, 172] width 144 height 13
drag, startPoint x: 95, startPoint y: 174, endPoint x: 263, endPoint y: 159, distance: 168.3
click at [268, 159] on button at bounding box center [264, 156] width 45 height 40
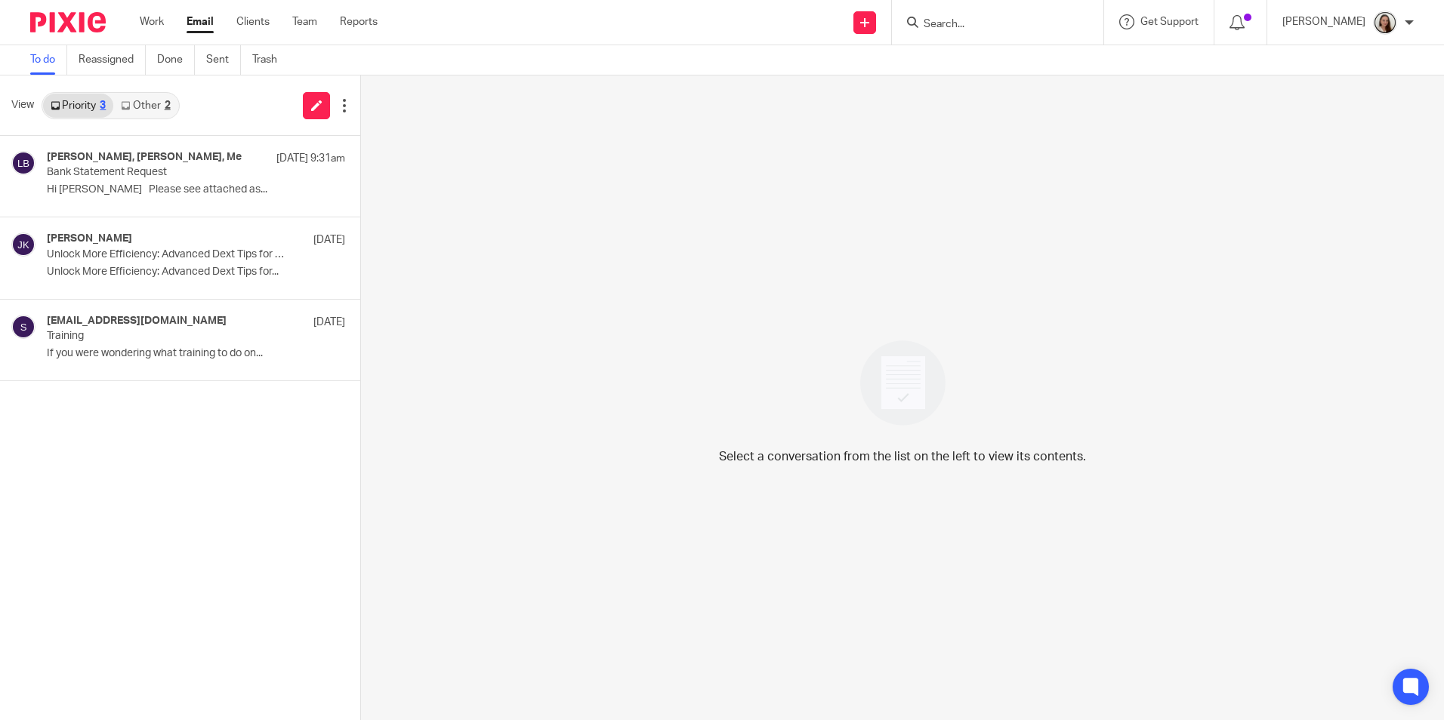
click at [200, 22] on link "Email" at bounding box center [199, 21] width 27 height 15
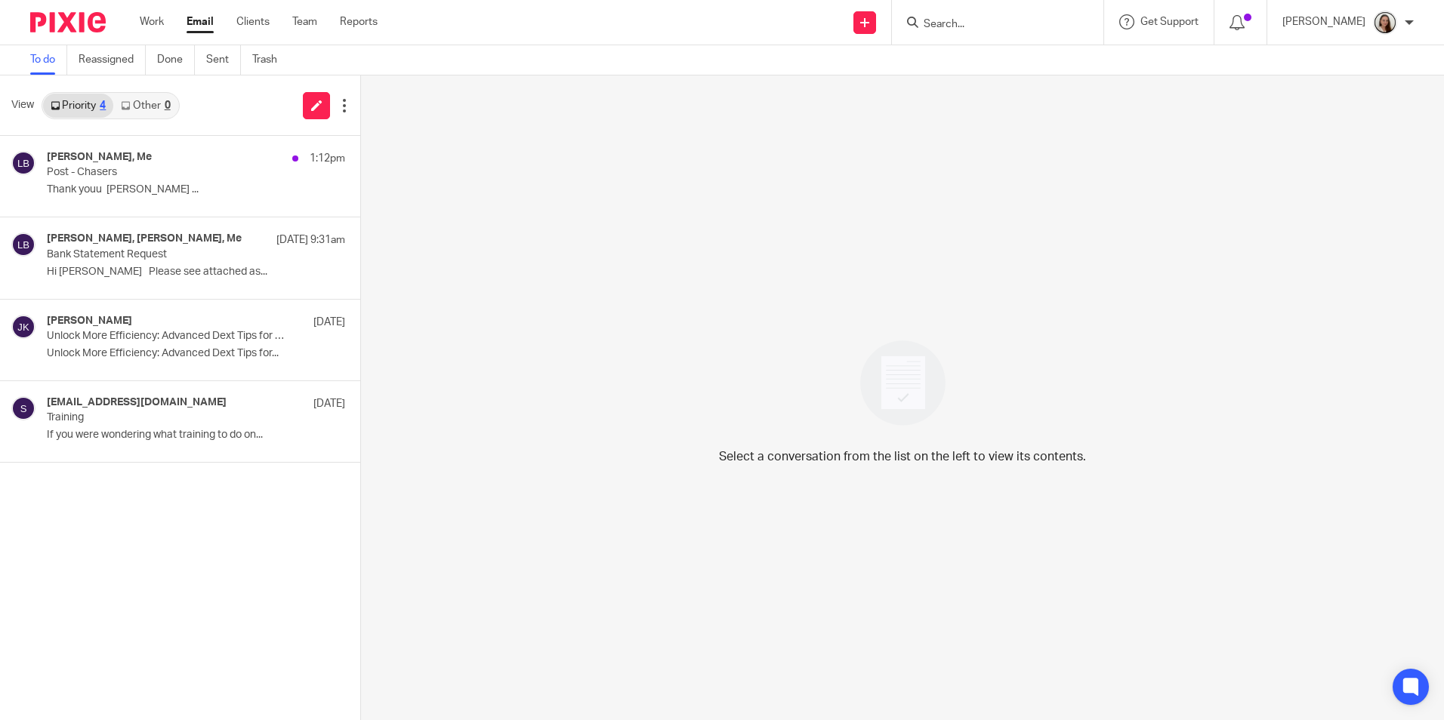
click at [161, 111] on link "Other 0" at bounding box center [145, 106] width 64 height 24
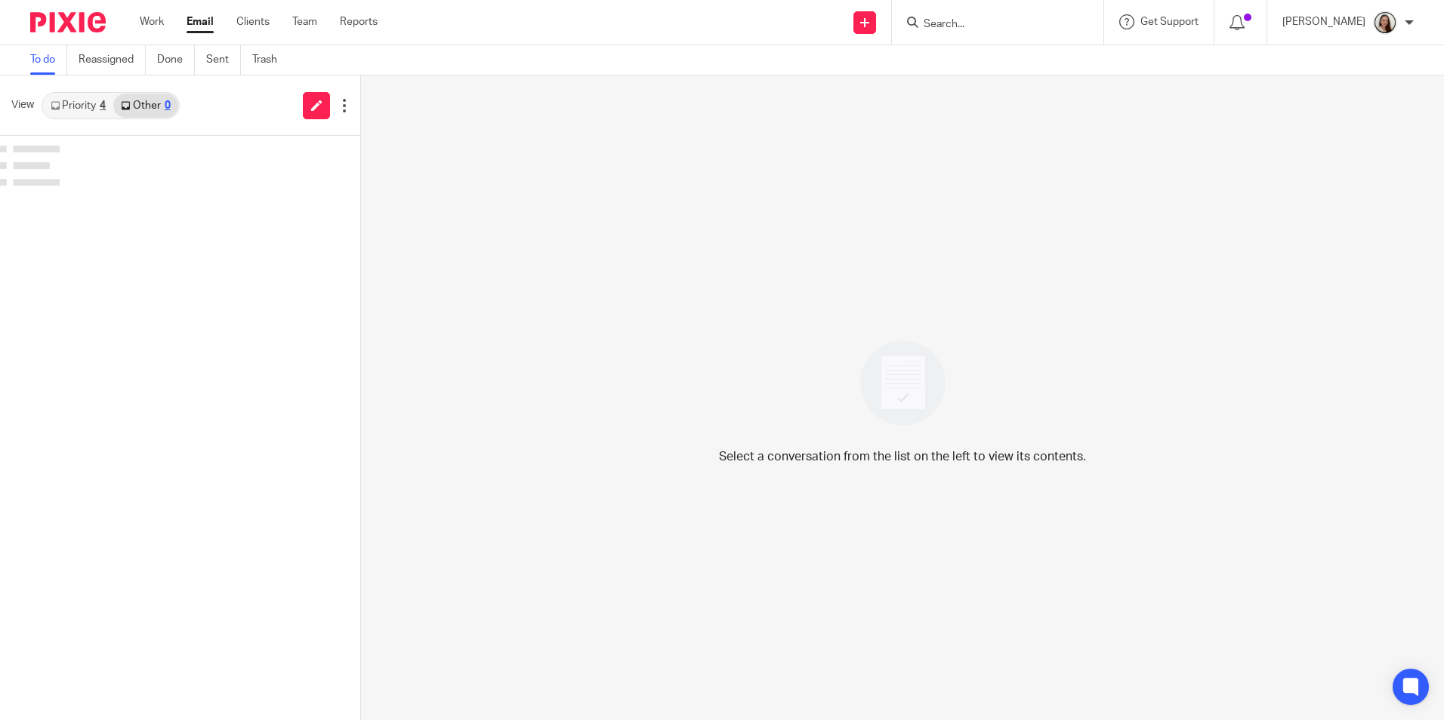
click at [116, 121] on div "View Priority 4 Other 0" at bounding box center [180, 106] width 360 height 60
click at [92, 106] on link "Priority 4" at bounding box center [78, 106] width 70 height 24
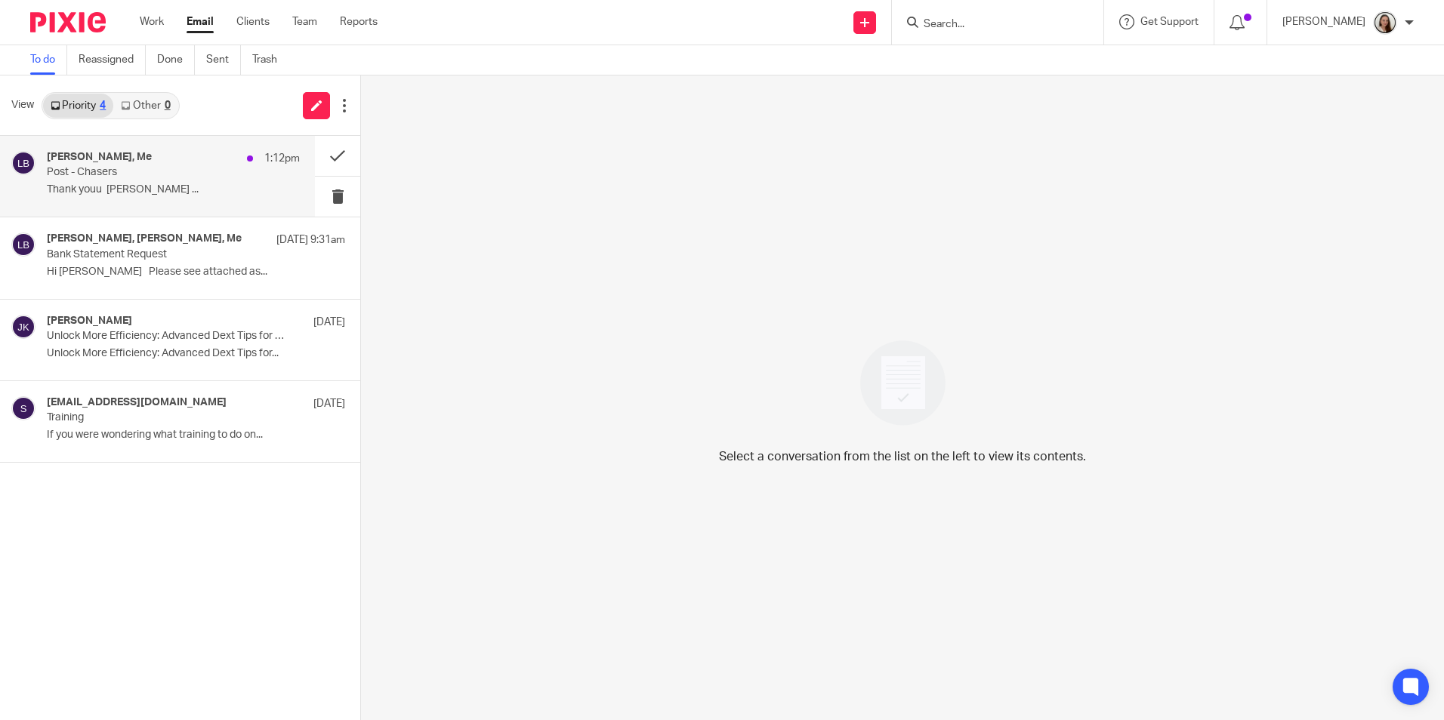
click at [144, 177] on p "Post - Chasers" at bounding box center [148, 172] width 202 height 13
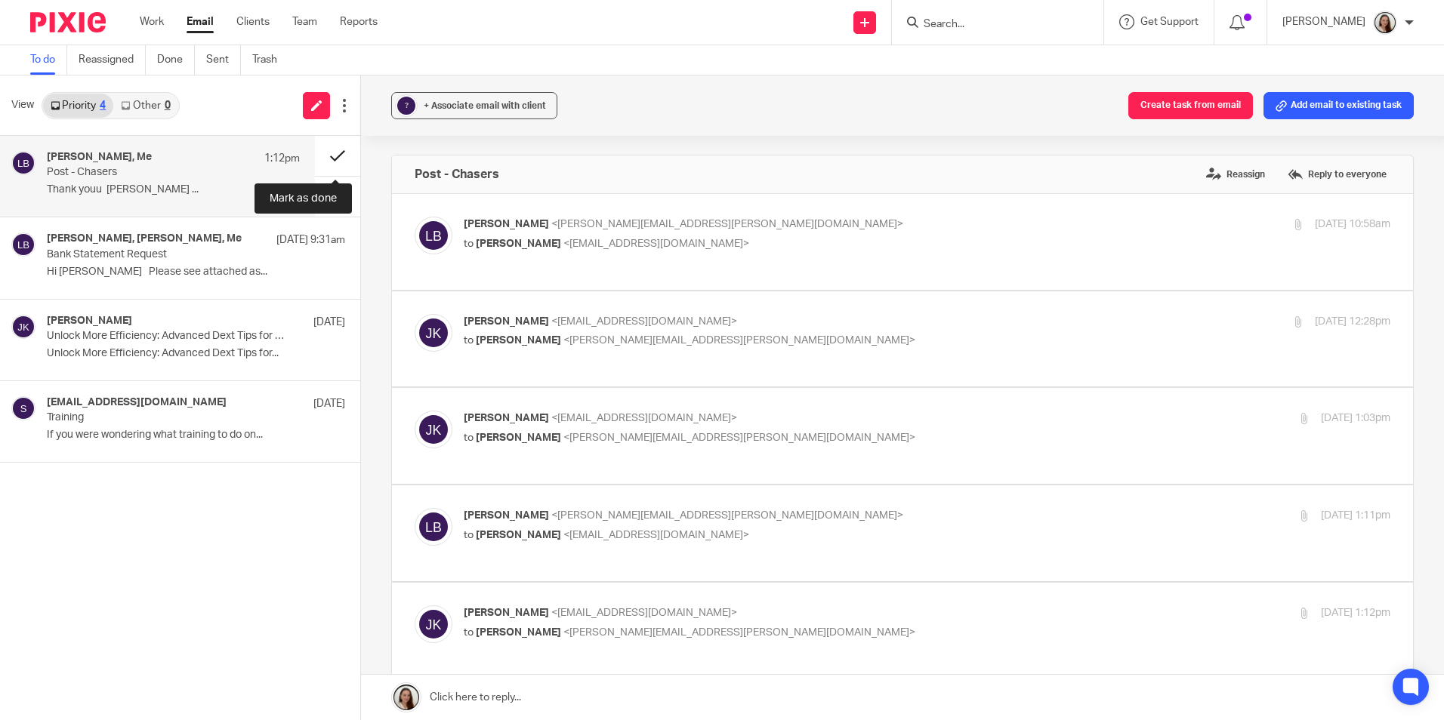
click at [332, 152] on button at bounding box center [337, 156] width 45 height 40
